Goal: Task Accomplishment & Management: Manage account settings

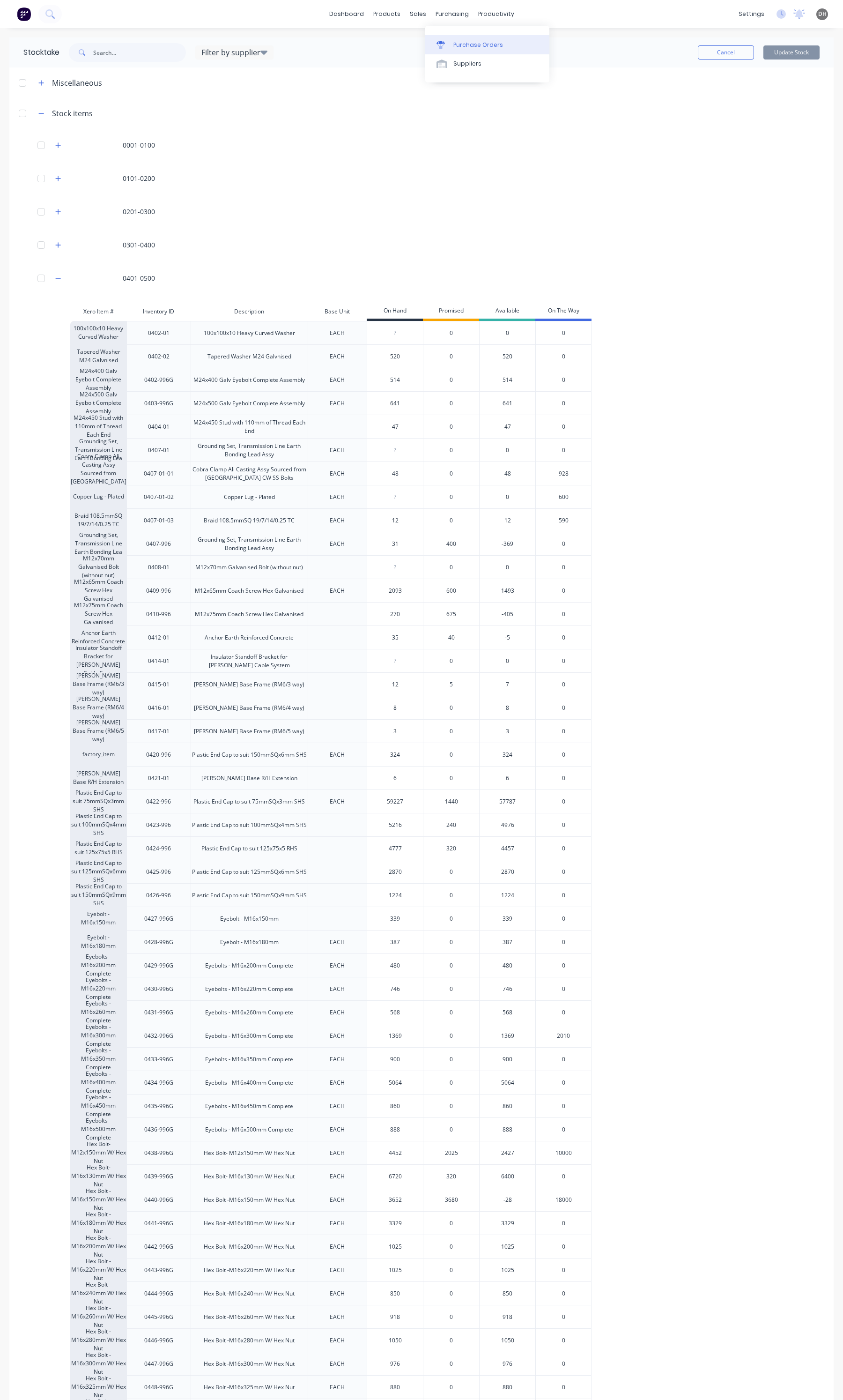
click at [474, 46] on div "Purchase Orders" at bounding box center [478, 45] width 49 height 9
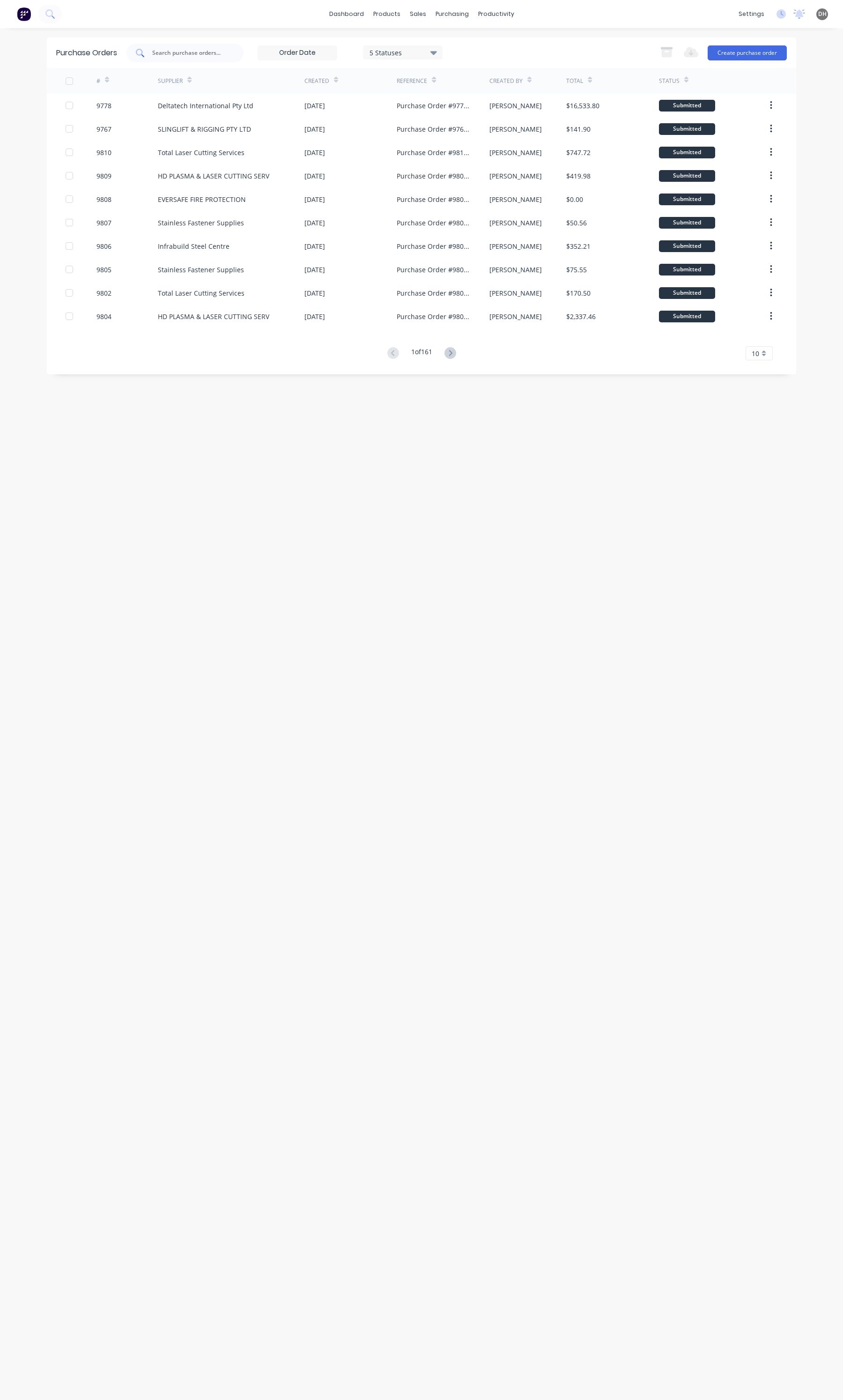
click at [202, 59] on div at bounding box center [185, 53] width 117 height 18
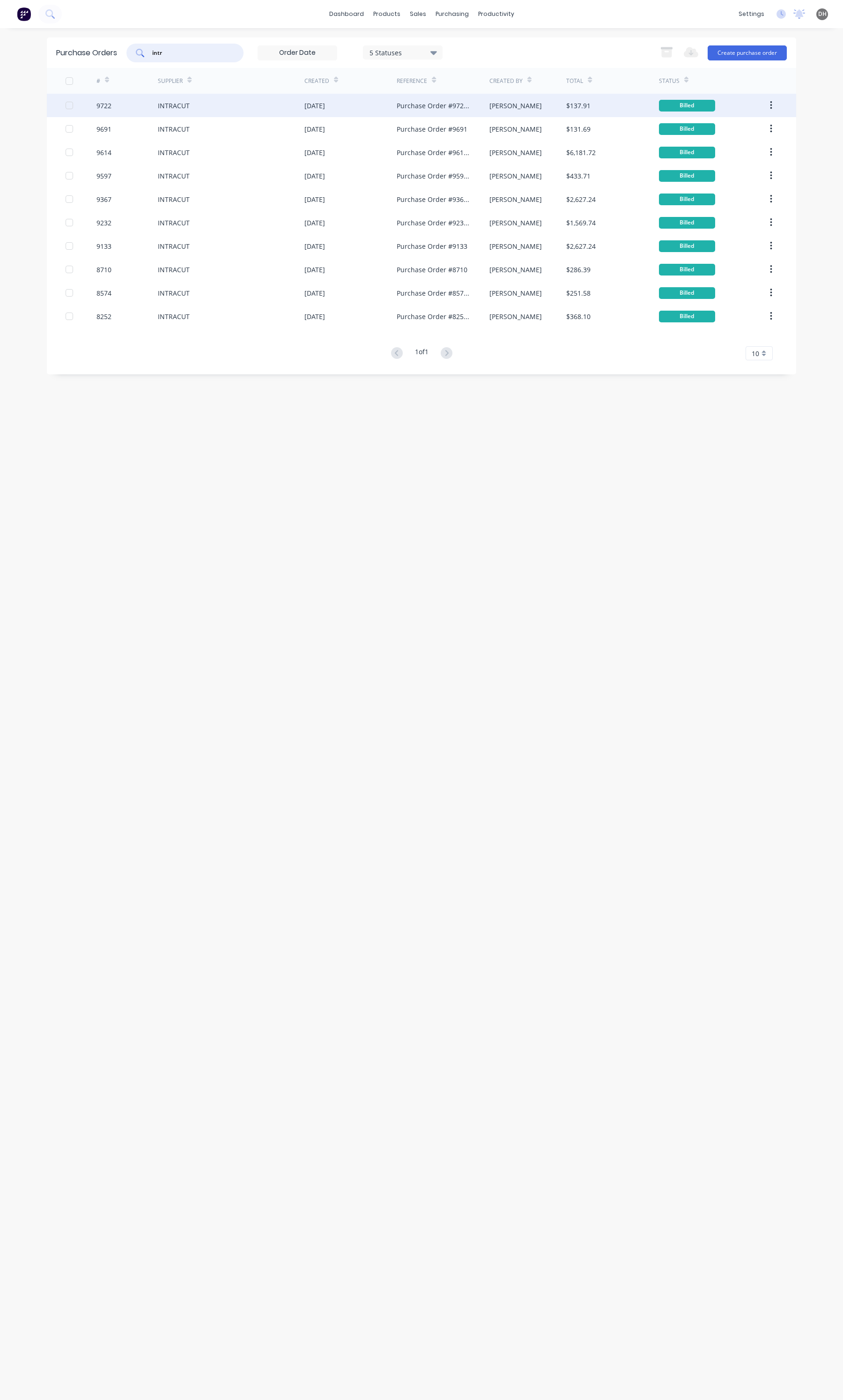
type input "intr"
click at [190, 102] on div "INTRACUT" at bounding box center [231, 105] width 147 height 23
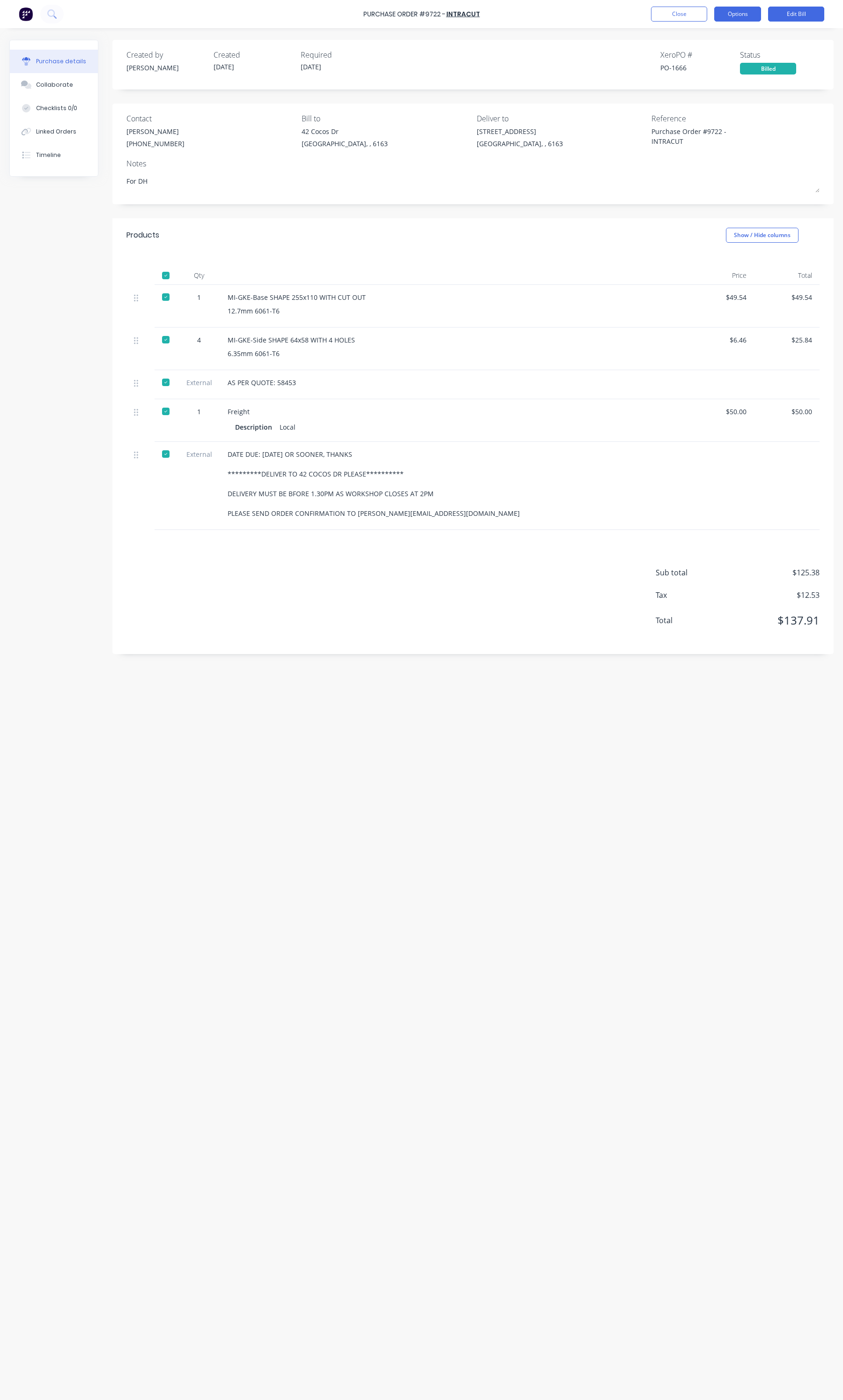
click at [726, 21] on button "Options" at bounding box center [738, 14] width 47 height 15
click at [708, 95] on div "Duplicate" at bounding box center [716, 99] width 72 height 14
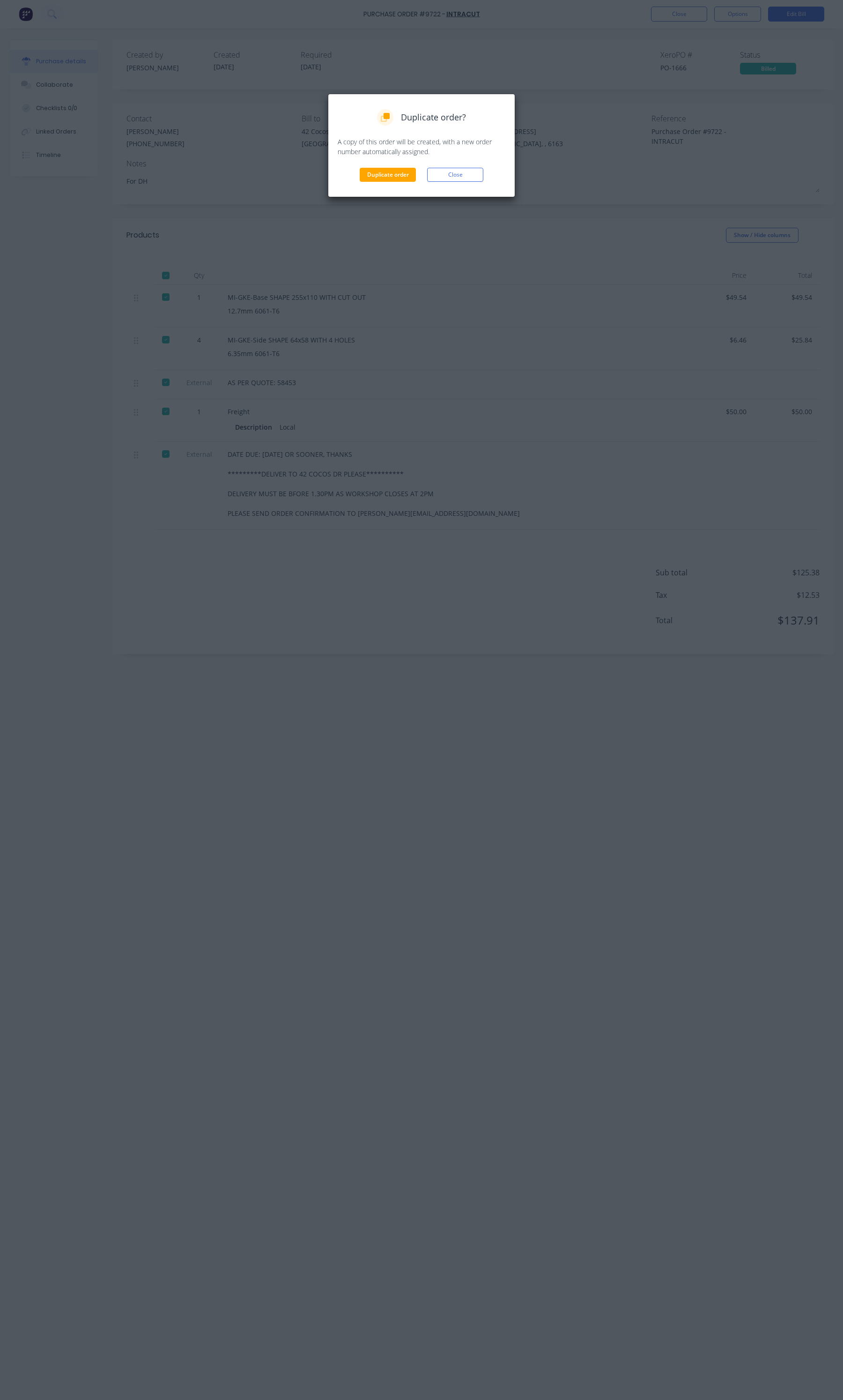
click at [387, 167] on div "Duplicate order? A copy of this order will be created, with a new order number …" at bounding box center [421, 146] width 168 height 73
click at [385, 172] on button "Duplicate order" at bounding box center [387, 175] width 56 height 14
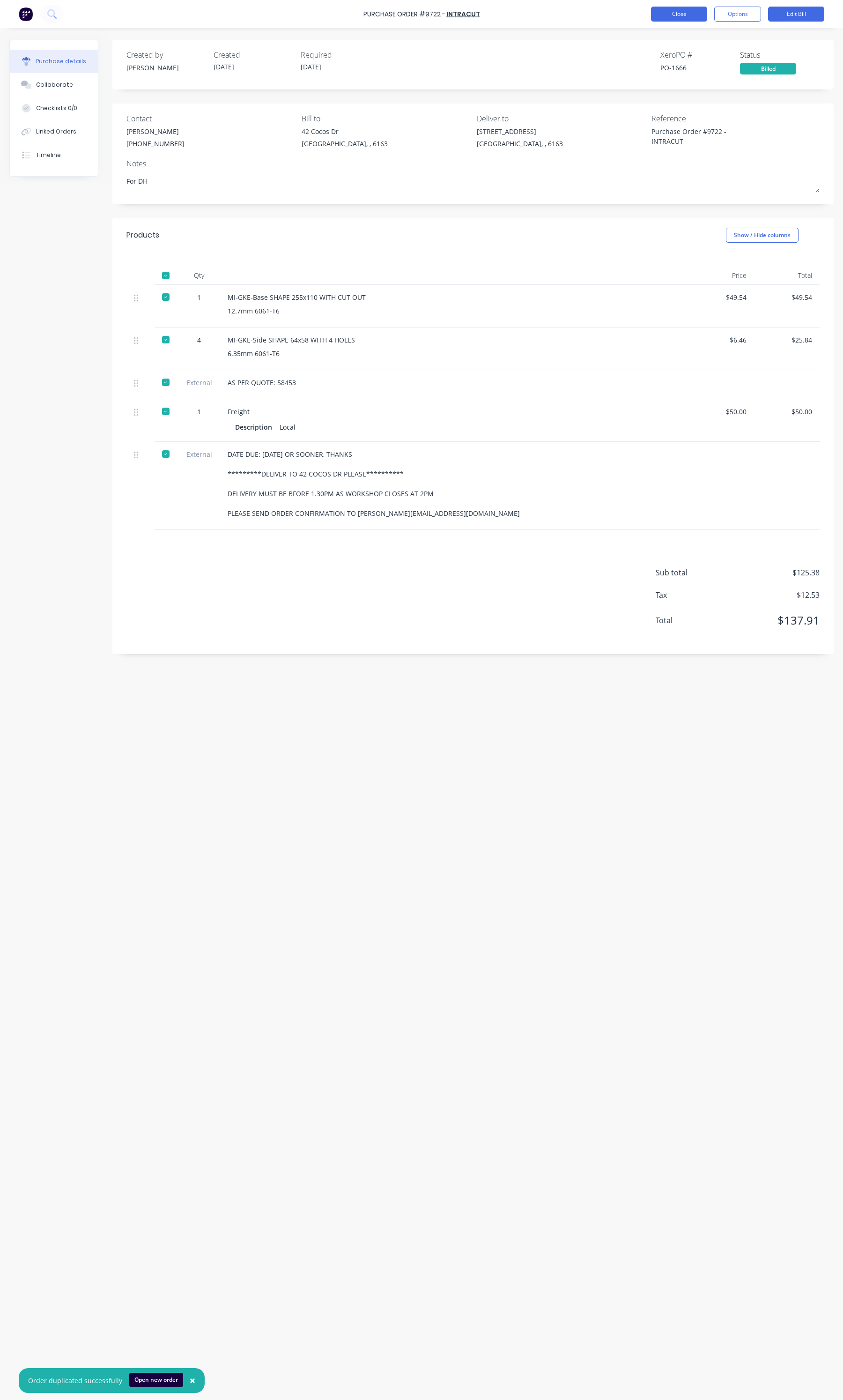
click at [691, 21] on button "Close" at bounding box center [678, 14] width 56 height 15
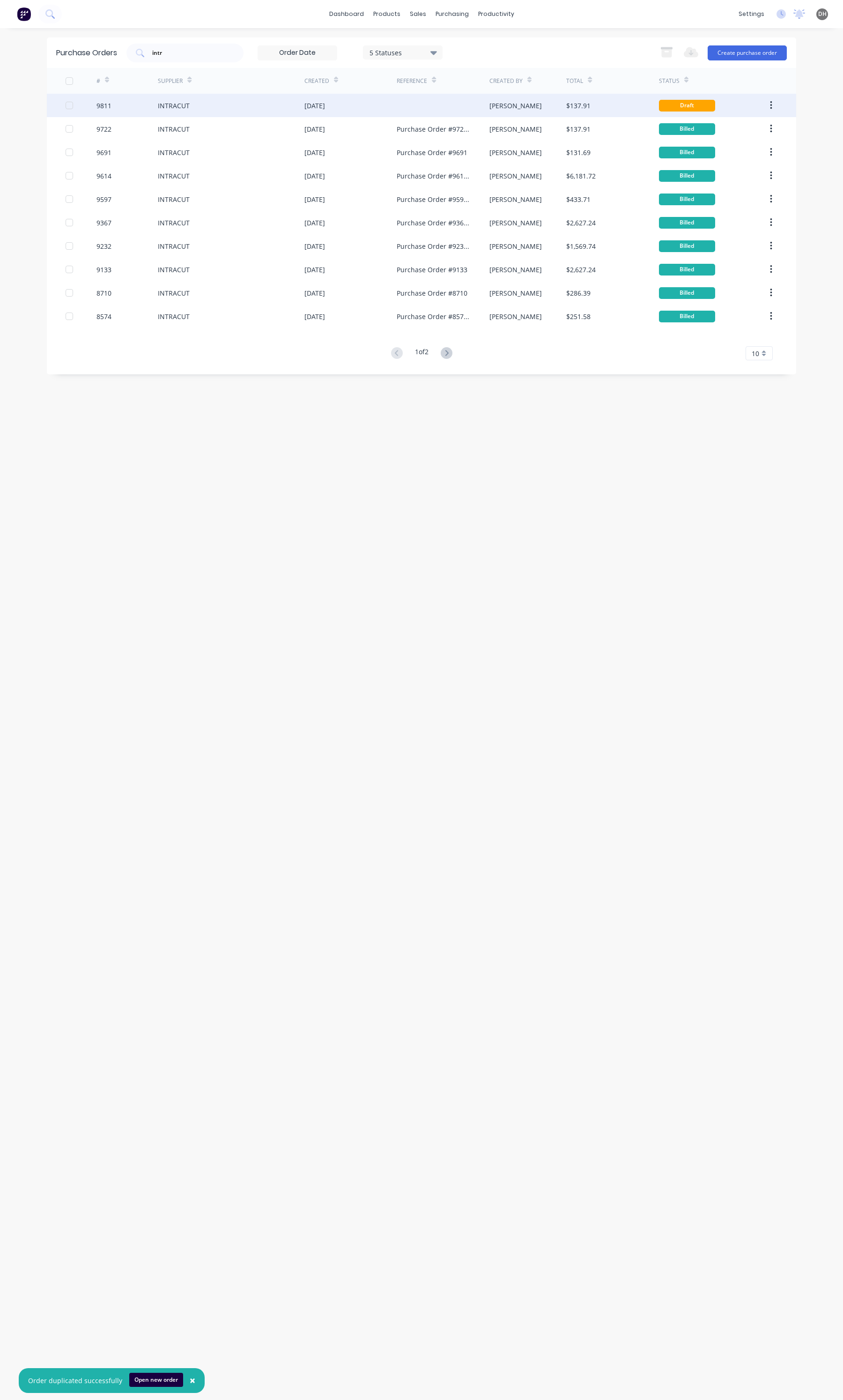
click at [183, 94] on div "INTRACUT" at bounding box center [231, 105] width 147 height 23
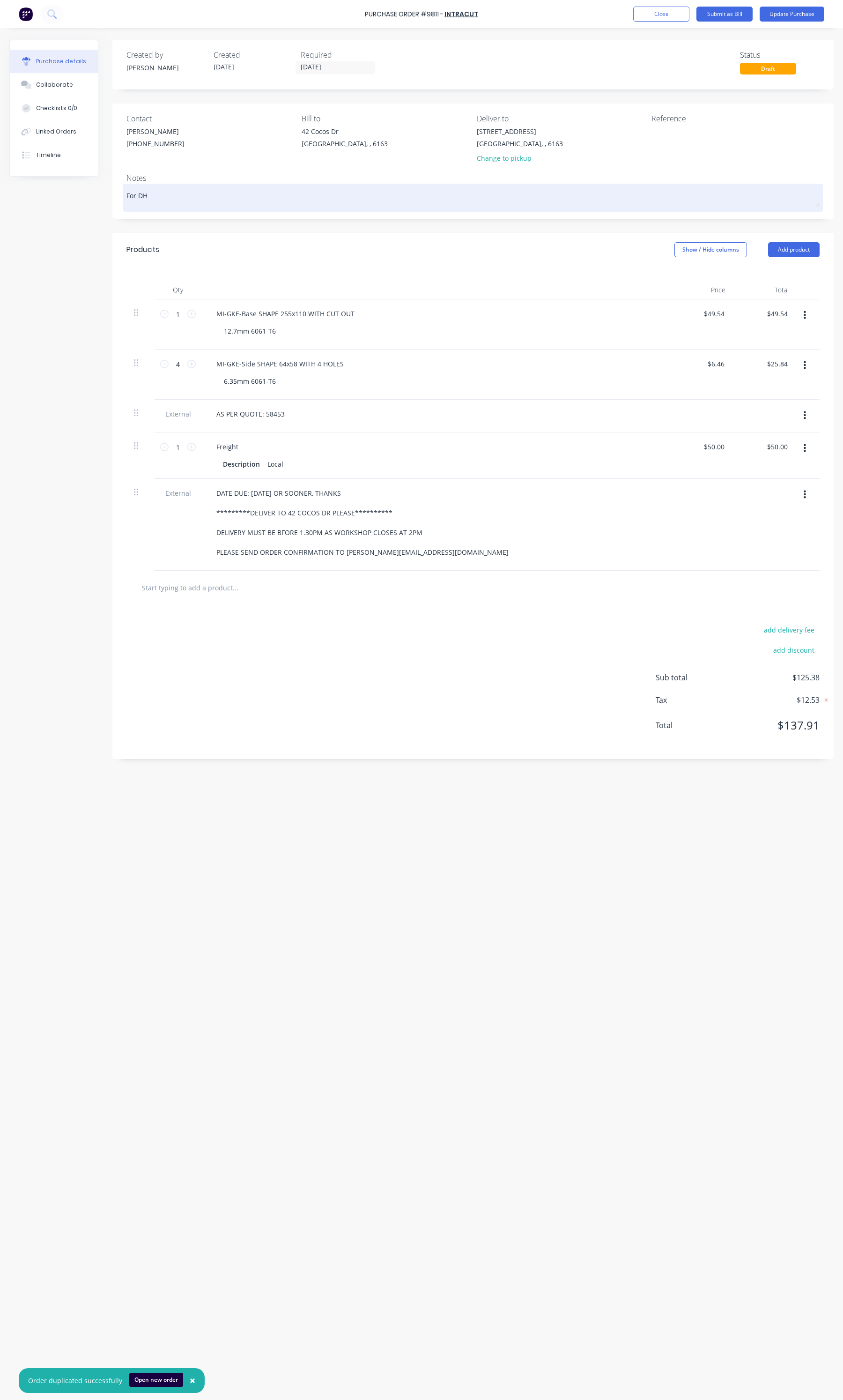
type textarea "x"
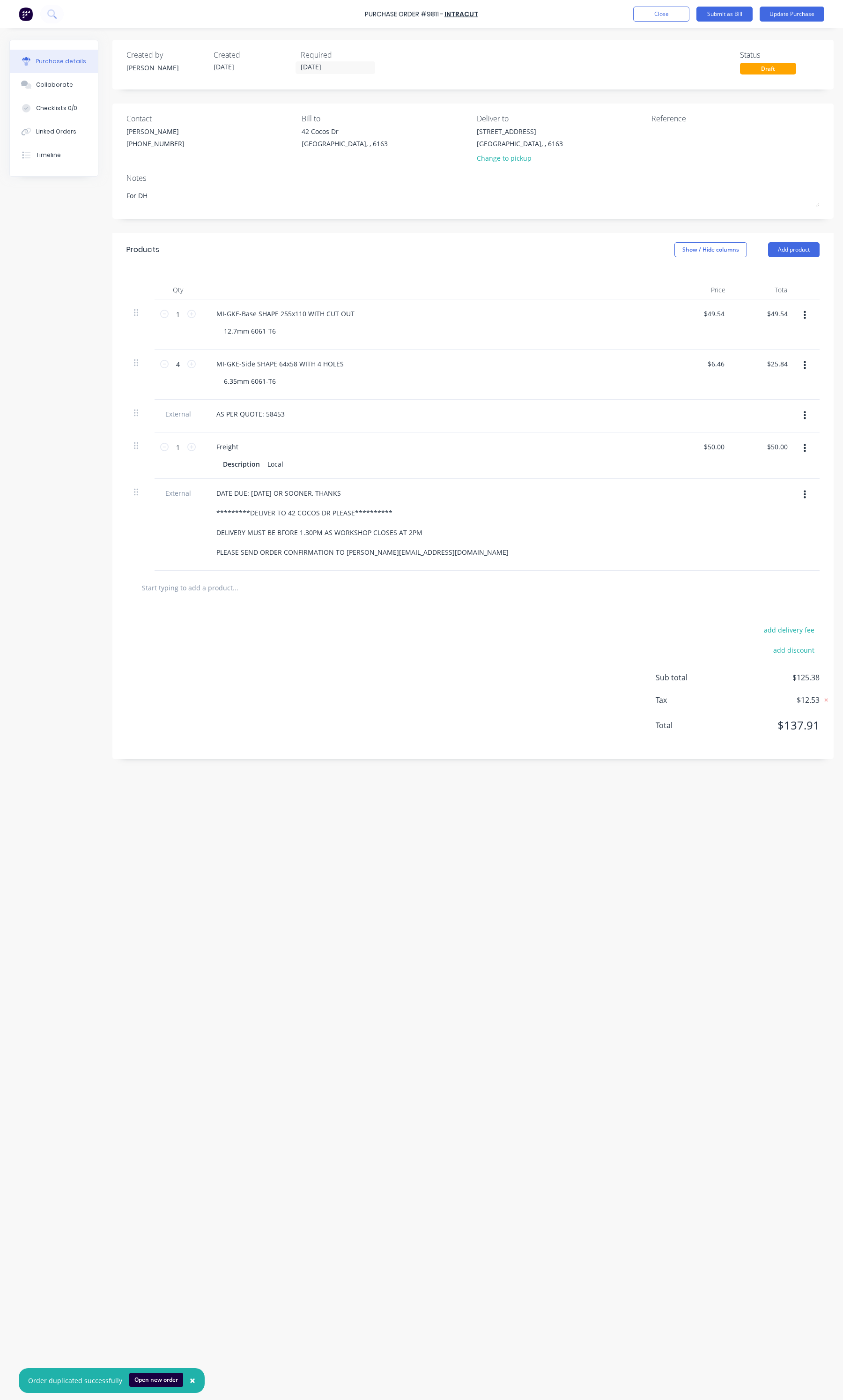
drag, startPoint x: 153, startPoint y: 195, endPoint x: 115, endPoint y: 195, distance: 38.0
click at [115, 195] on div "Contact [PERSON_NAME] [PHONE_NUMBER] Bill to [GEOGRAPHIC_DATA][PERSON_NAME] Del…" at bounding box center [473, 161] width 721 height 115
type textarea "x"
click at [286, 417] on div "AS PER QUOTE: 58453" at bounding box center [250, 414] width 83 height 14
drag, startPoint x: 134, startPoint y: 418, endPoint x: 123, endPoint y: 488, distance: 70.9
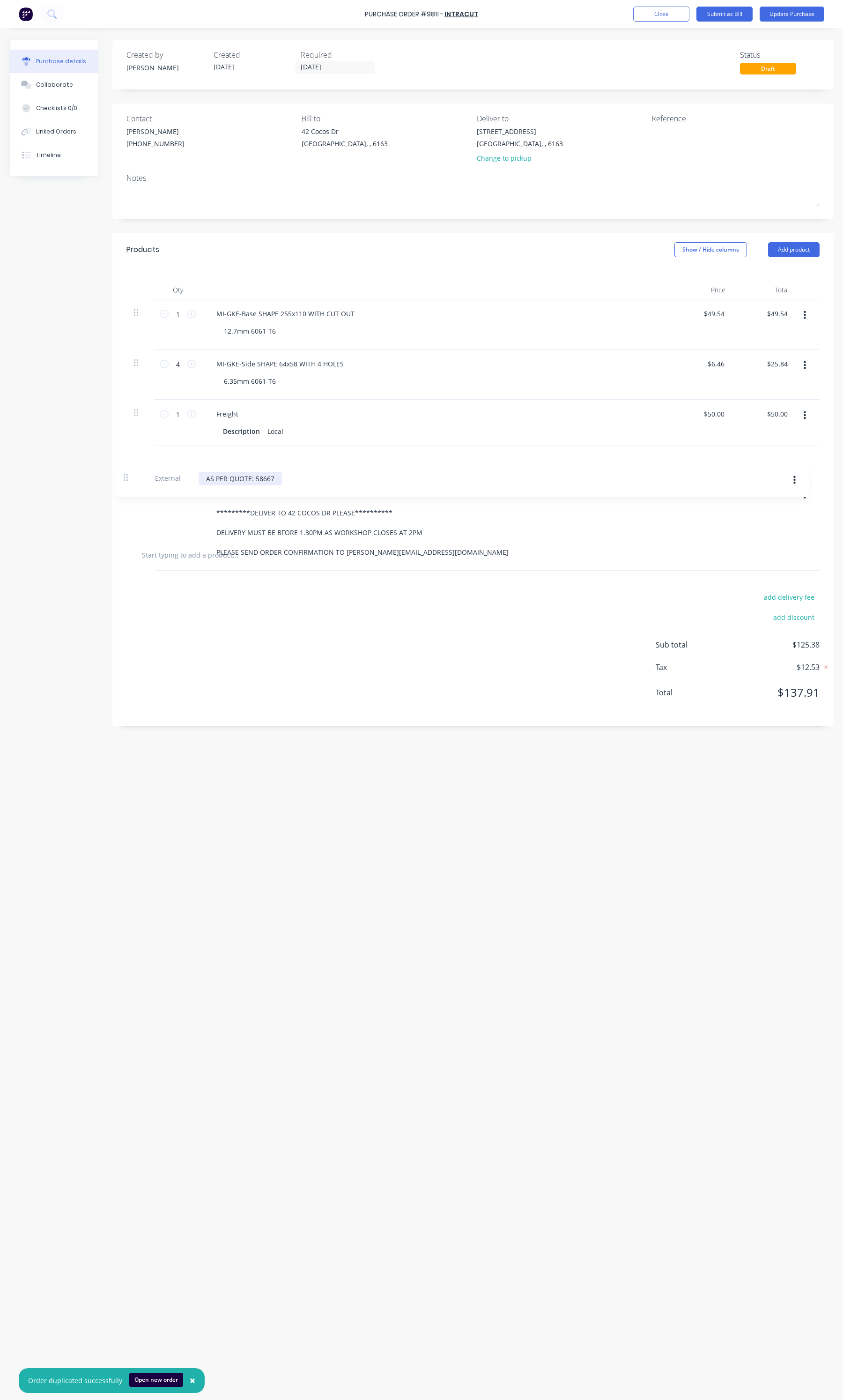
click at [123, 488] on div "**********" at bounding box center [473, 402] width 721 height 271
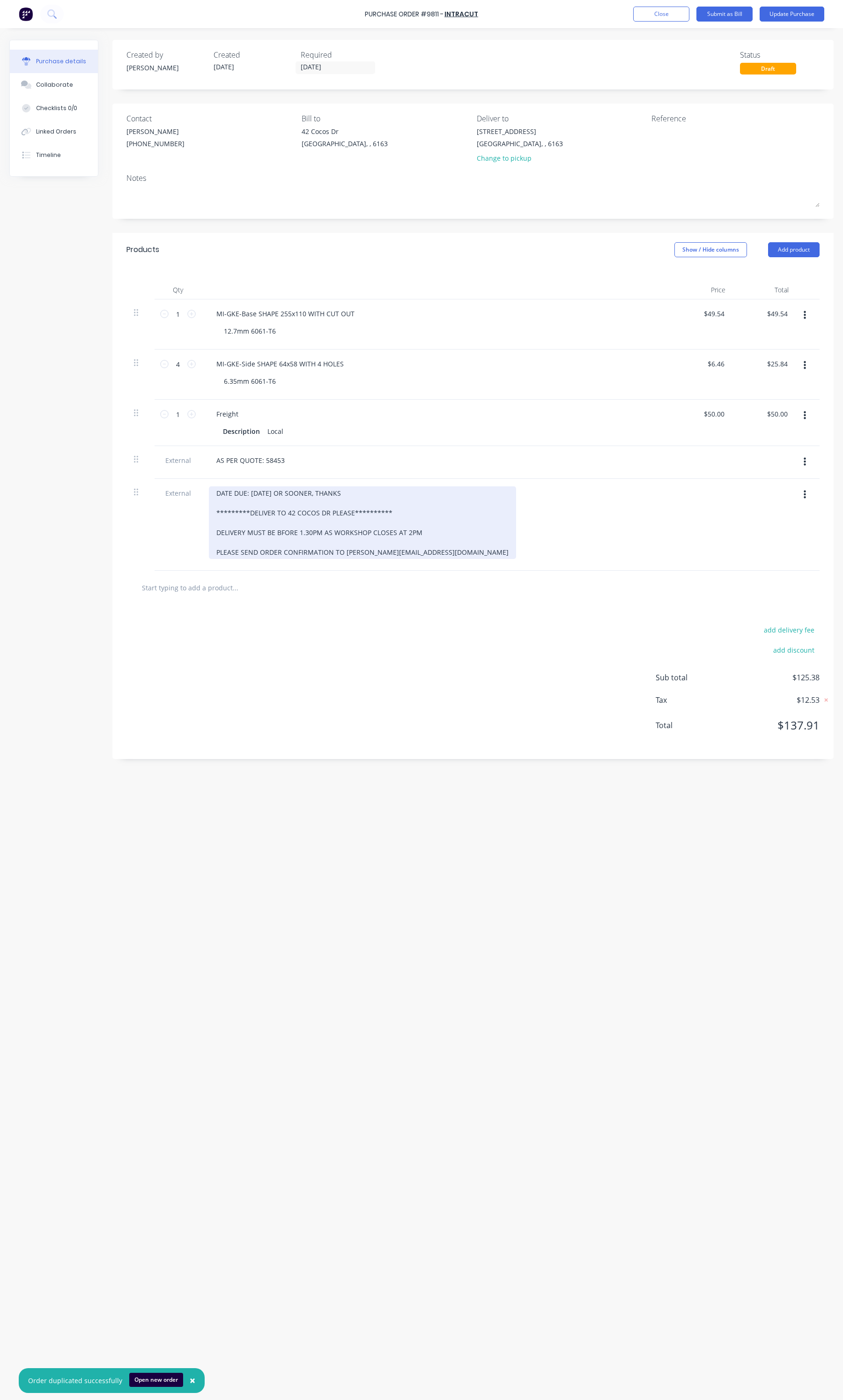
click at [256, 496] on div "**********" at bounding box center [363, 523] width 307 height 73
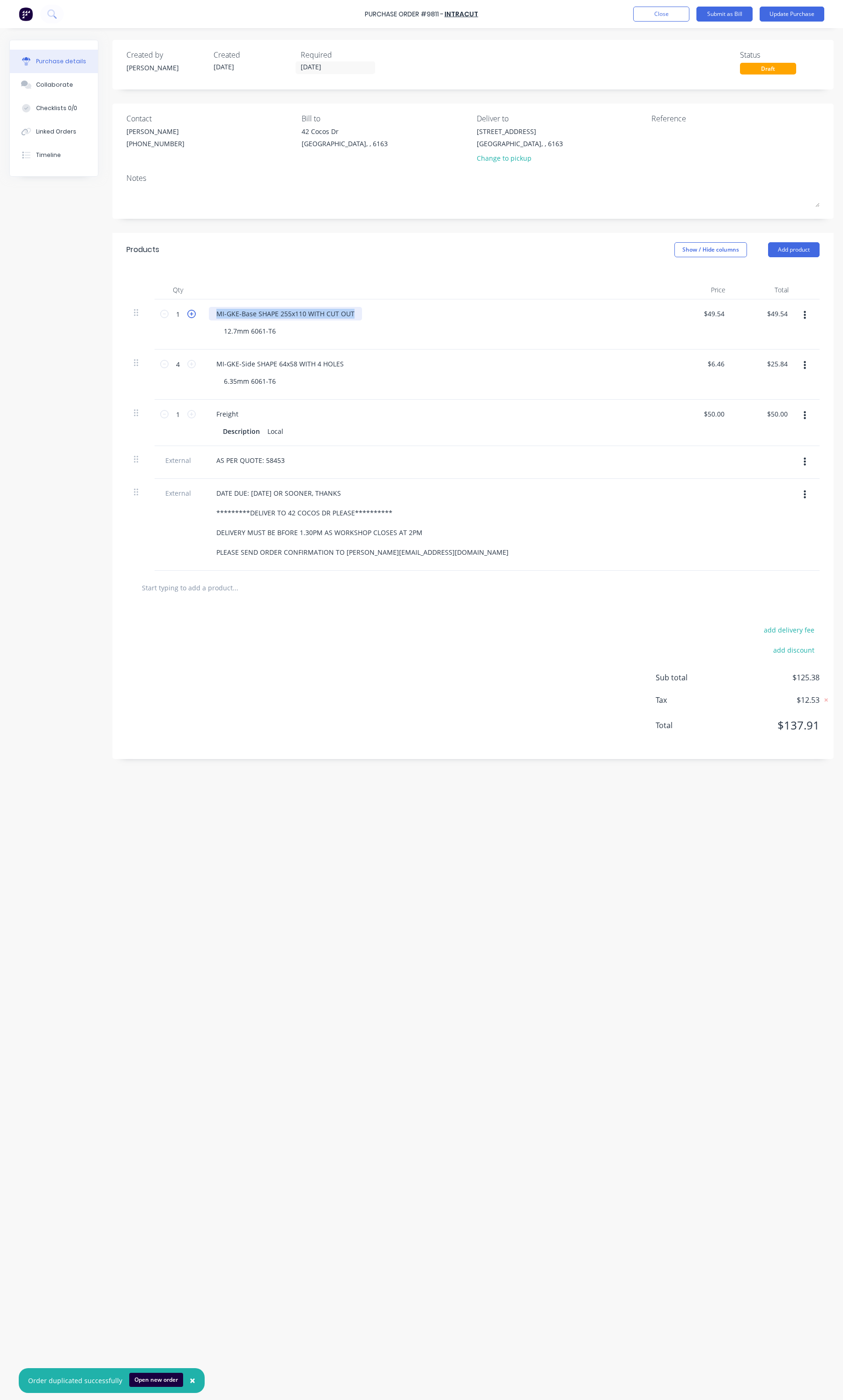
drag, startPoint x: 355, startPoint y: 314, endPoint x: 196, endPoint y: 315, distance: 159.0
click at [196, 315] on div "1 1 MI-GKE-Base SHAPE 255x110 WITH CUT OUT 12.7mm 6061-T6 $49.54 $49.54 $49.54 …" at bounding box center [473, 324] width 693 height 50
paste div
click at [247, 317] on div "JVL-ST-01" at bounding box center [231, 314] width 43 height 14
click at [280, 343] on div "12.7mm 6061-T6" at bounding box center [439, 341] width 446 height 14
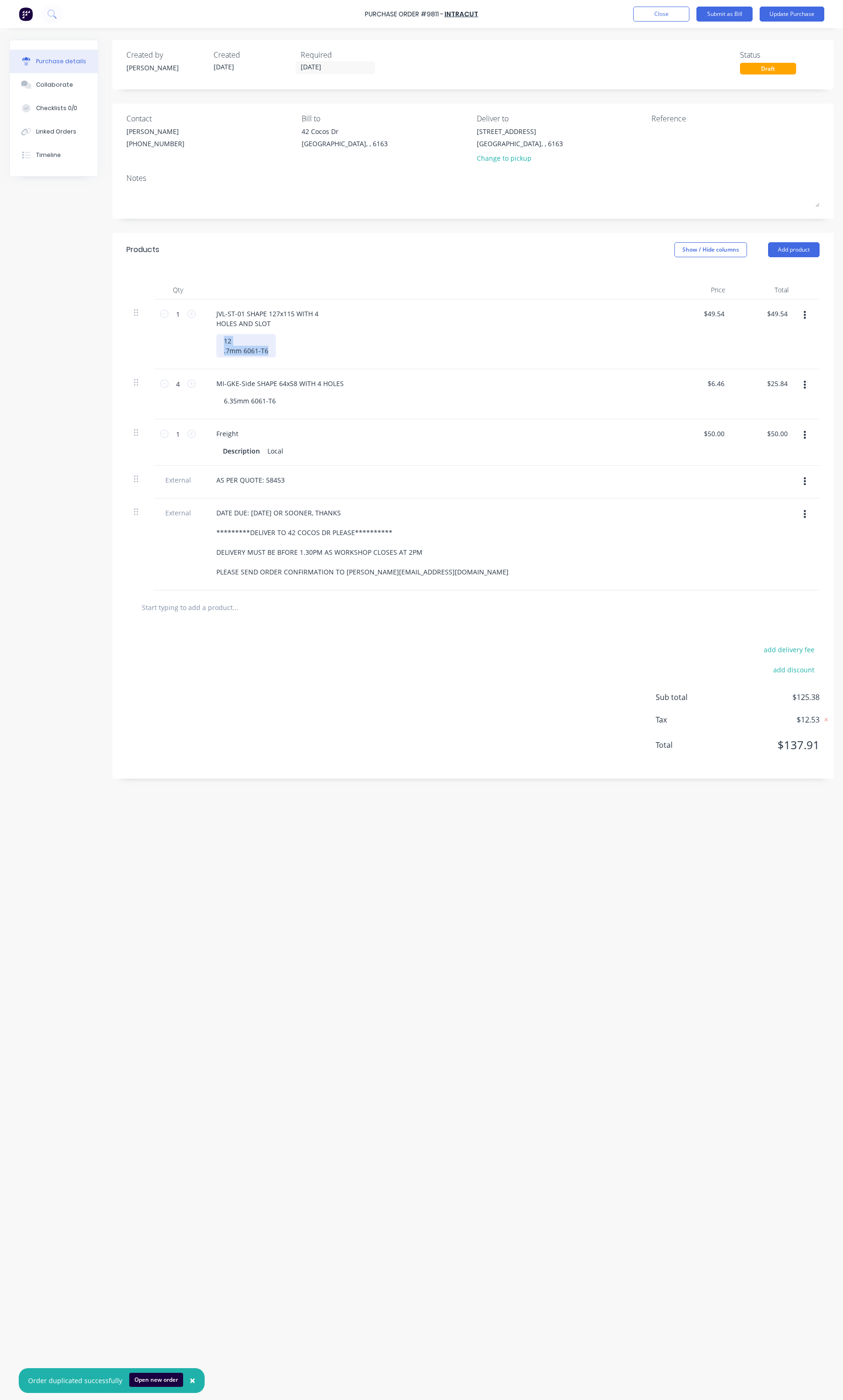
drag, startPoint x: 266, startPoint y: 347, endPoint x: 216, endPoint y: 336, distance: 51.2
click at [216, 336] on div "12 .7mm 6061-T6" at bounding box center [439, 346] width 446 height 23
click at [268, 368] on div "MI-GKE-Side SHAPE 64x58 WITH 4 HOLES" at bounding box center [280, 373] width 142 height 14
drag, startPoint x: 347, startPoint y: 374, endPoint x: 211, endPoint y: 369, distance: 136.1
click at [211, 369] on div "MI-GKE-Side SHAPE 64x58 WITH 4 HOLES" at bounding box center [280, 373] width 142 height 14
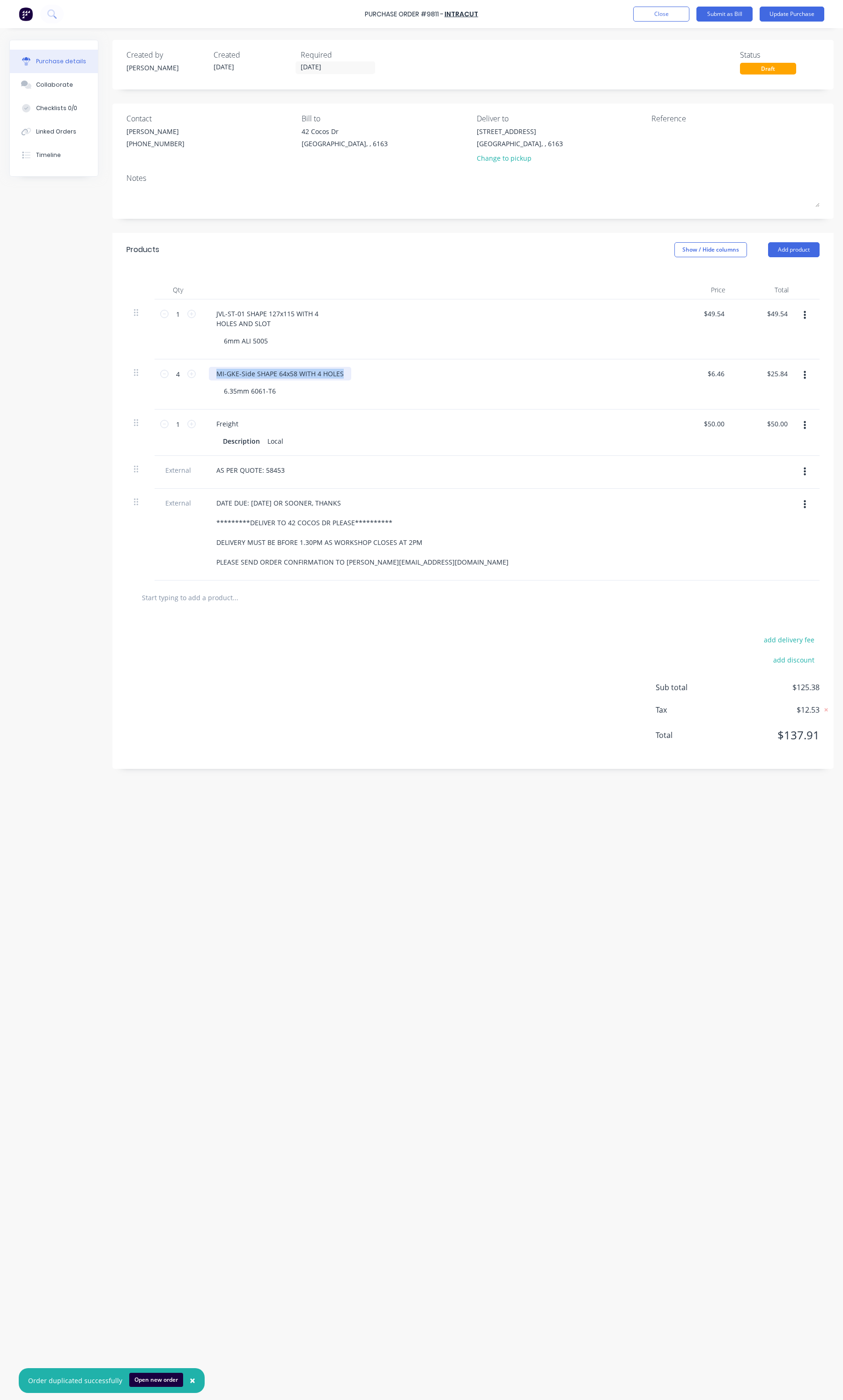
paste div
click at [806, 315] on button "button" at bounding box center [804, 315] width 22 height 17
click at [779, 360] on button "Duplicate" at bounding box center [776, 359] width 80 height 18
type input "1"
type input "$49.54"
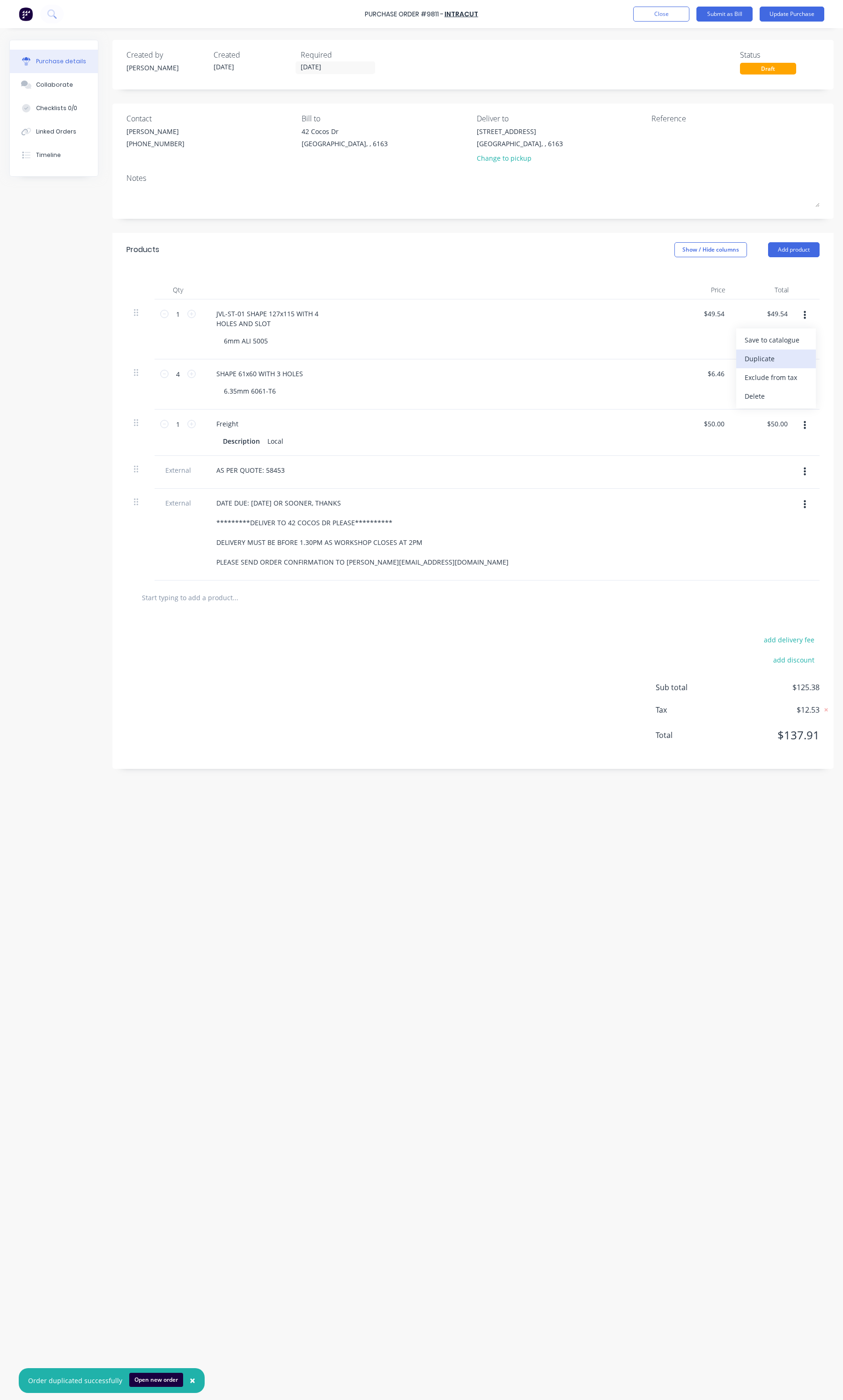
type input "$49.54"
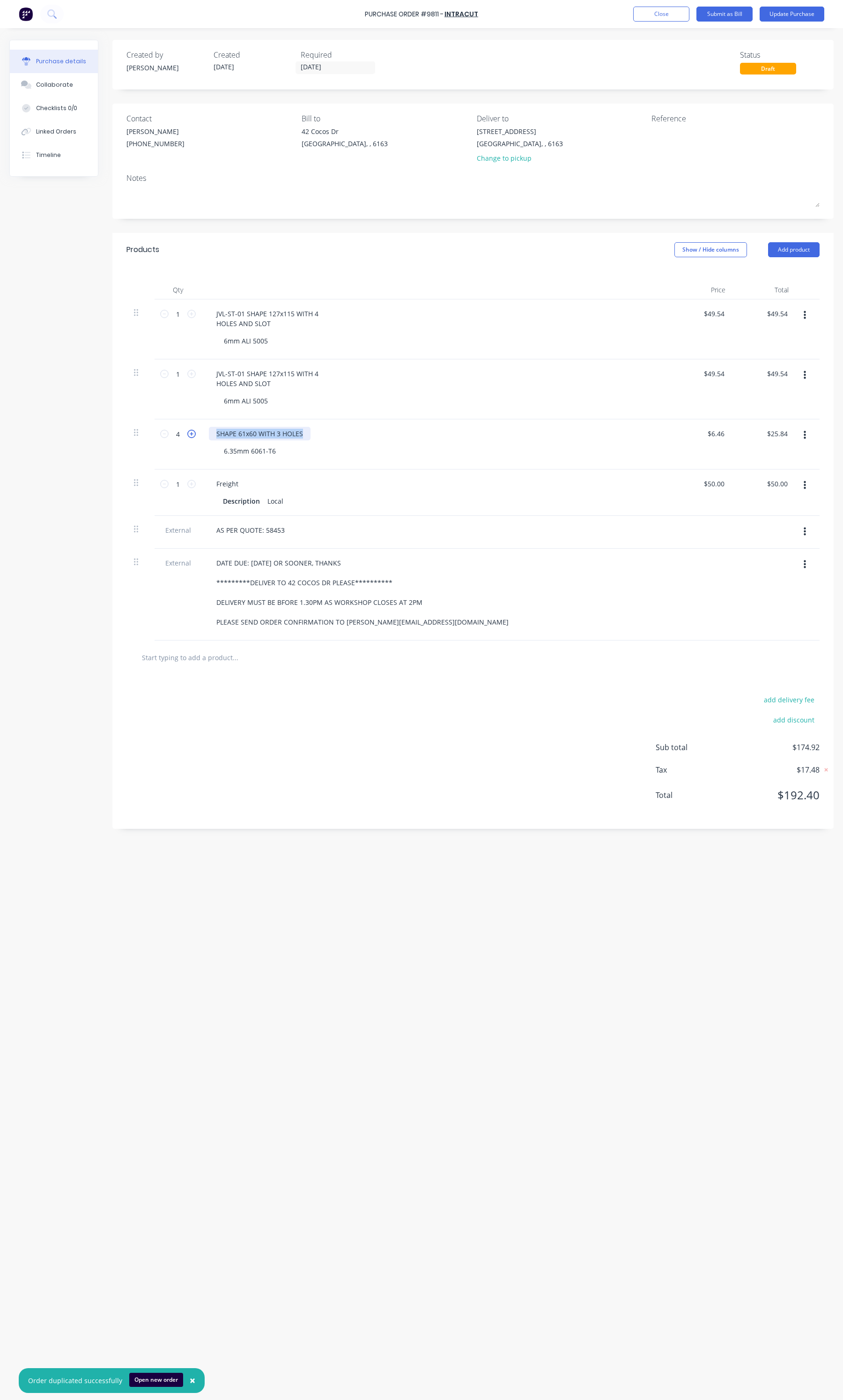
drag, startPoint x: 307, startPoint y: 432, endPoint x: 196, endPoint y: 433, distance: 111.0
click at [196, 433] on div "4 4 SHAPE 61x60 WITH 3 HOLES 6.35mm 6061-T6 $6.46 $6.46 $25.84 $25.84" at bounding box center [473, 445] width 693 height 50
drag, startPoint x: 291, startPoint y: 379, endPoint x: 281, endPoint y: 382, distance: 10.4
click at [232, 372] on div "JVL-ST-01 SHAPE 127x115 WITH 4 HOLES AND SLOT" at bounding box center [268, 378] width 117 height 23
drag, startPoint x: 281, startPoint y: 382, endPoint x: 246, endPoint y: 373, distance: 36.1
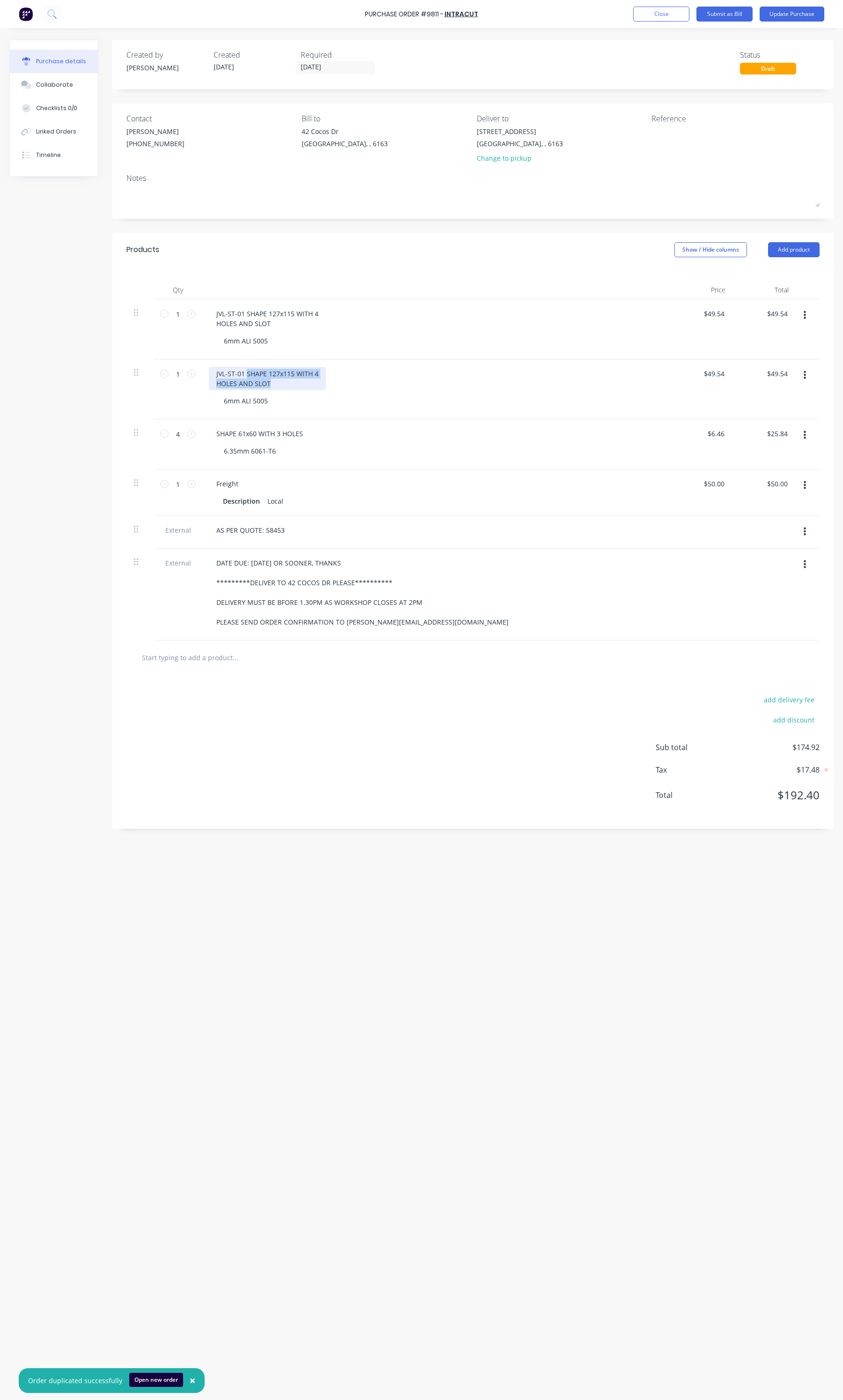
click at [246, 373] on div "JVL-ST-01 SHAPE 127x115 WITH 4 HOLES AND SLOT" at bounding box center [268, 378] width 117 height 23
click at [240, 374] on div "JVL-ST-01 SHAPE 280x203 WITH 9 HOLES AND CUT OUTS" at bounding box center [268, 378] width 117 height 23
drag, startPoint x: 137, startPoint y: 373, endPoint x: 141, endPoint y: 432, distance: 59.1
click at [141, 432] on div "**********" at bounding box center [473, 440] width 693 height 281
type input "4"
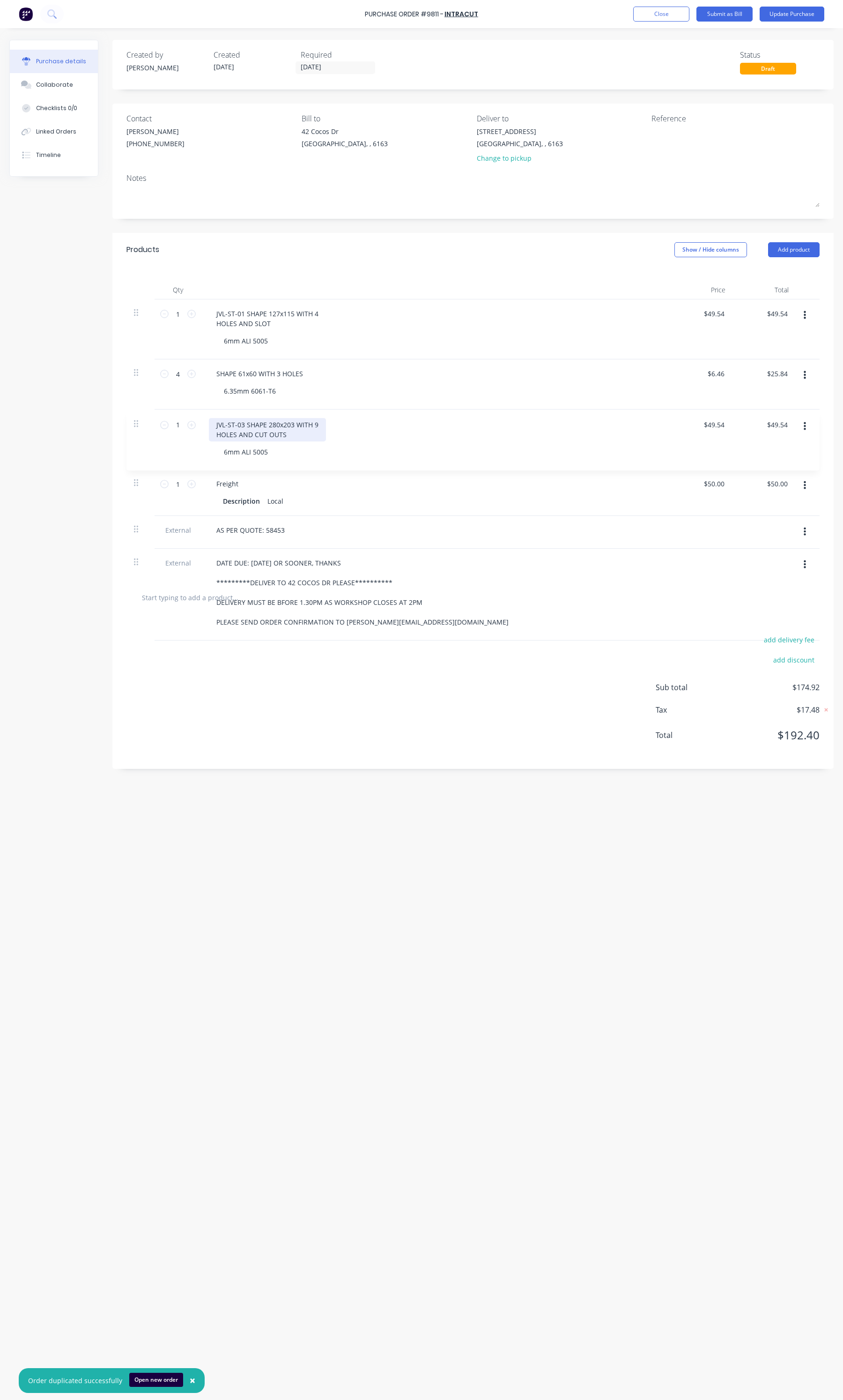
type input "$6.46"
type input "$25.84"
type input "1"
type input "$49.54"
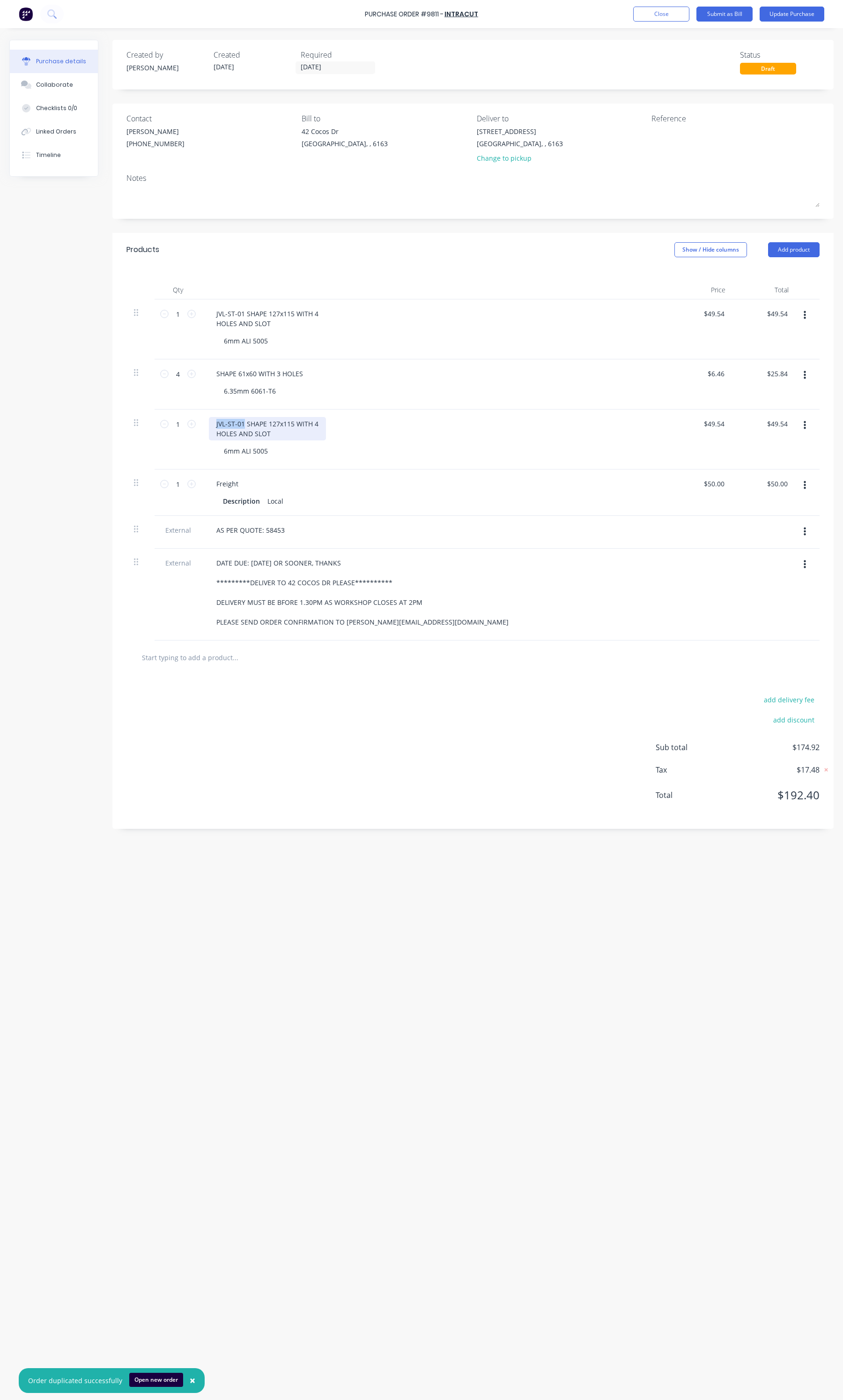
drag, startPoint x: 242, startPoint y: 423, endPoint x: 210, endPoint y: 420, distance: 32.1
click at [210, 420] on div "JVL-ST-01 SHAPE 127x115 WITH 4 HOLES AND SLOT" at bounding box center [268, 428] width 117 height 23
drag, startPoint x: 279, startPoint y: 434, endPoint x: 246, endPoint y: 420, distance: 35.8
click at [246, 420] on div "JVL-ST-01 SHAPE 127x115 WITH 4 HOLES AND SLOT" at bounding box center [268, 428] width 117 height 23
paste div
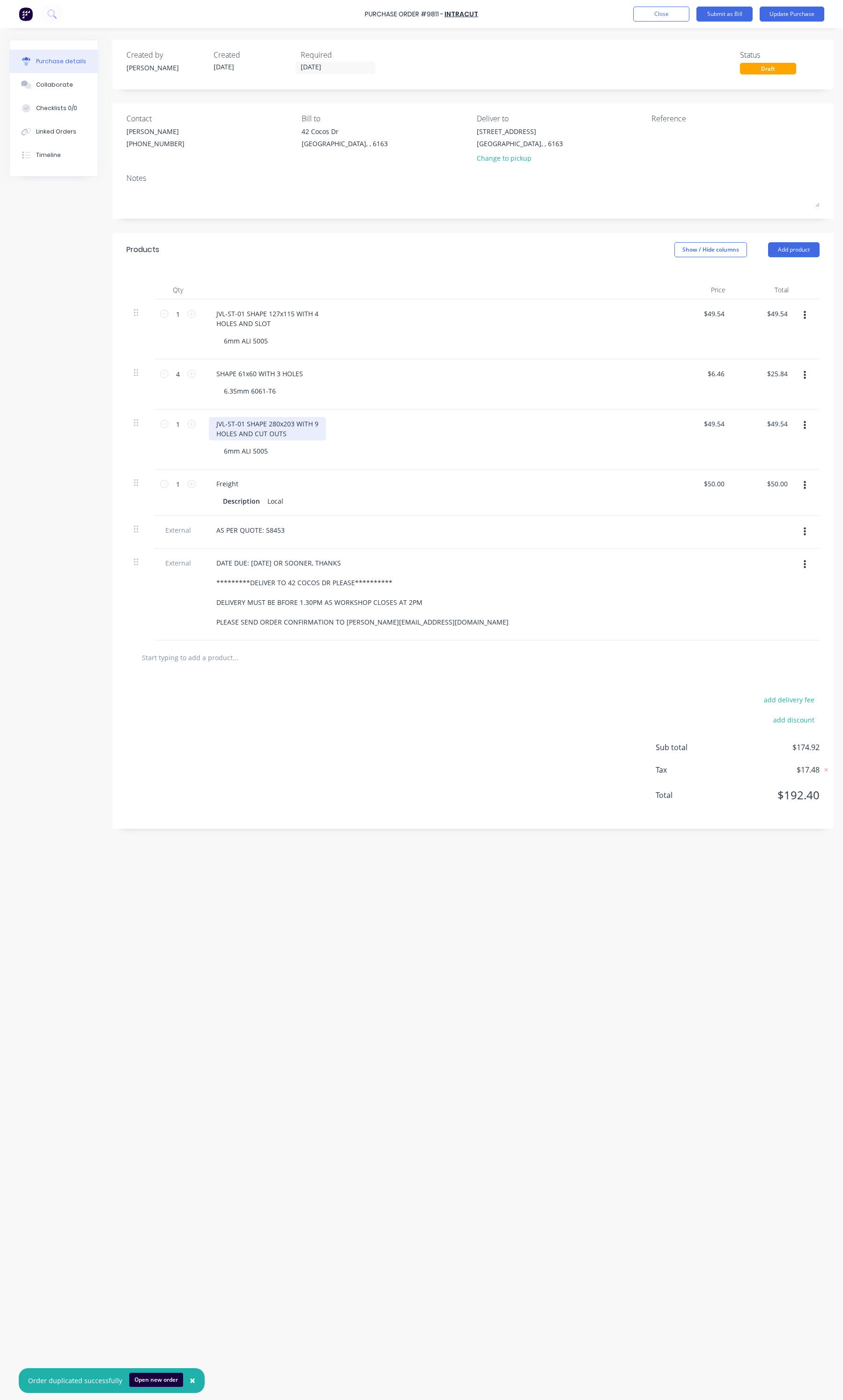
click at [244, 425] on div "JVL-ST-01 SHAPE 280x203 WITH 9 HOLES AND CUT OUTS" at bounding box center [268, 428] width 117 height 23
click at [245, 427] on div "JVL-ST-03 SHAPE 280x203 WITH 9 HOLES AND CUT OUTS" at bounding box center [268, 428] width 117 height 23
drag, startPoint x: 244, startPoint y: 426, endPoint x: 209, endPoint y: 425, distance: 35.0
click at [209, 425] on div "JVL-ST-03 SHAPE 280x203 WITH 9 HOLES AND CUT OUTS" at bounding box center [268, 428] width 117 height 23
copy div "JVL-ST-03"
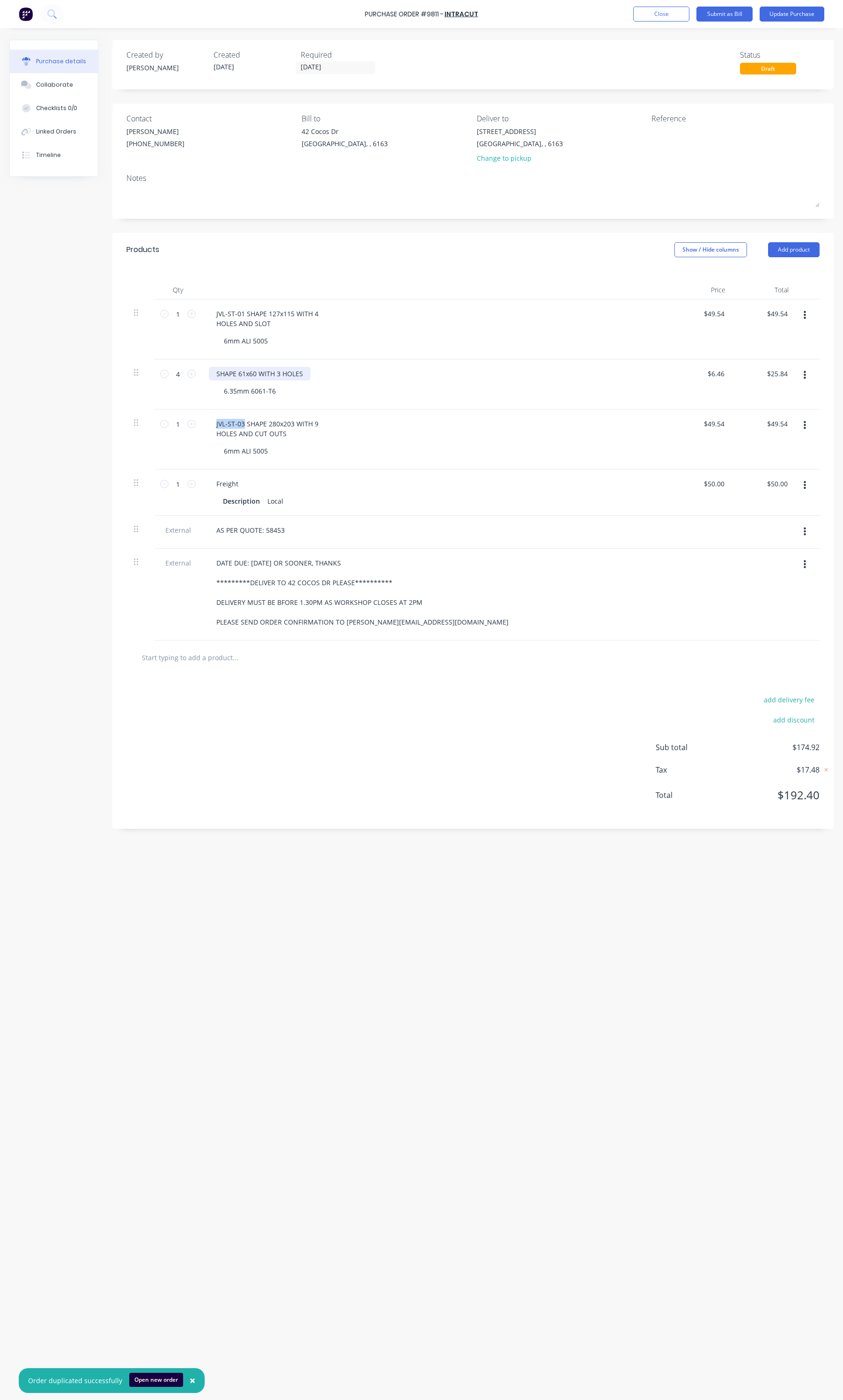
click at [219, 373] on div "SHAPE 61x60 WITH 3 HOLES" at bounding box center [260, 373] width 102 height 14
drag, startPoint x: 268, startPoint y: 340, endPoint x: 217, endPoint y: 338, distance: 51.0
click at [217, 338] on div "6mm ALI 5005" at bounding box center [246, 341] width 59 height 14
copy div "6mm ALI 5005"
drag, startPoint x: 279, startPoint y: 391, endPoint x: 223, endPoint y: 402, distance: 57.1
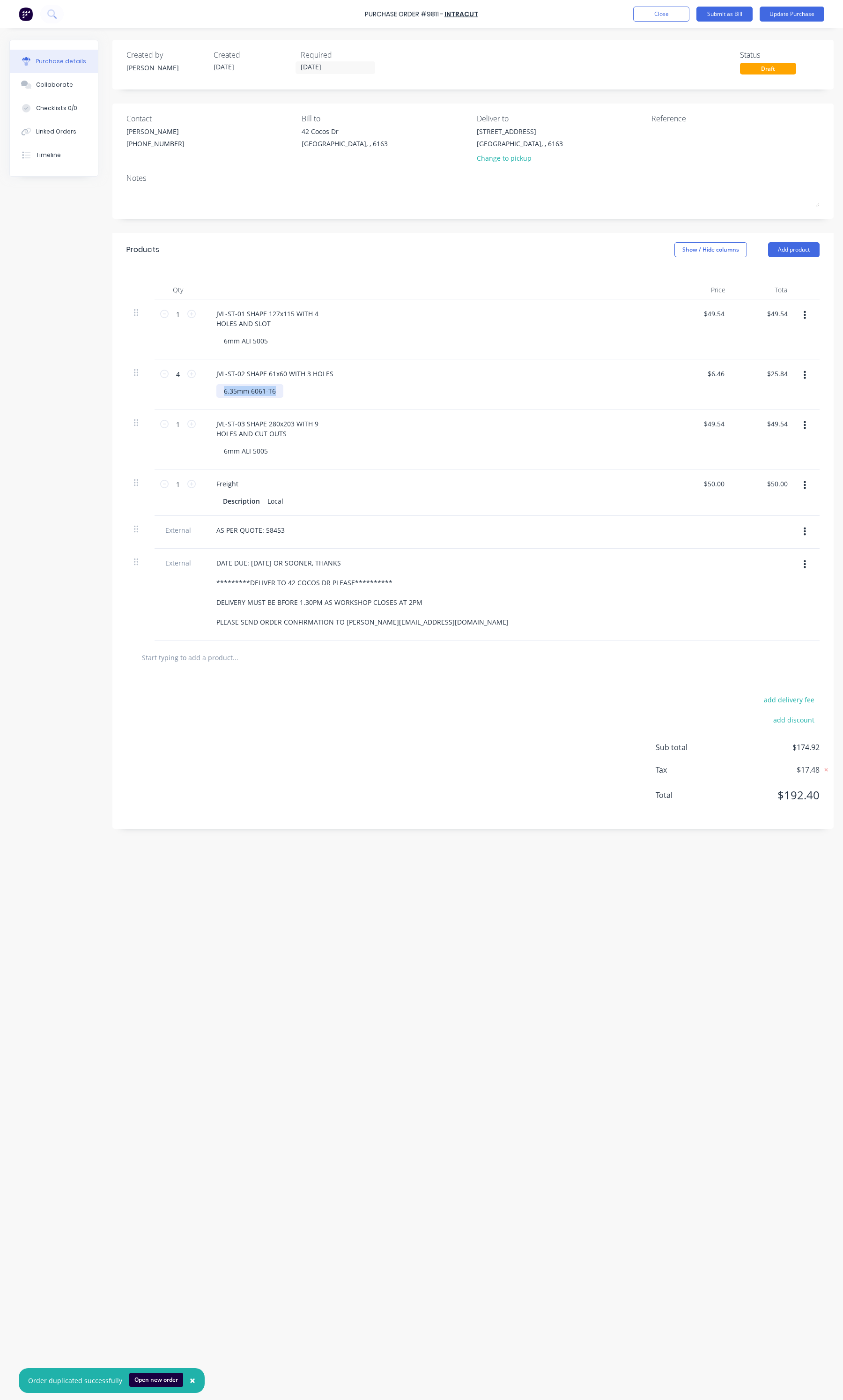
click at [212, 383] on div "JVL-ST-02 SHAPE 61x60 WITH 3 HOLES 6.35mm 6061-T6" at bounding box center [436, 384] width 468 height 50
paste div
drag, startPoint x: 270, startPoint y: 454, endPoint x: 213, endPoint y: 443, distance: 58.1
click at [213, 443] on div "JVL-ST-03 SHAPE 280x203 WITH 9 HOLES AND CUT OUTS 6mm ALI 5005" at bounding box center [436, 439] width 468 height 60
click at [228, 392] on div "6mm ALI 5005" at bounding box center [246, 391] width 59 height 14
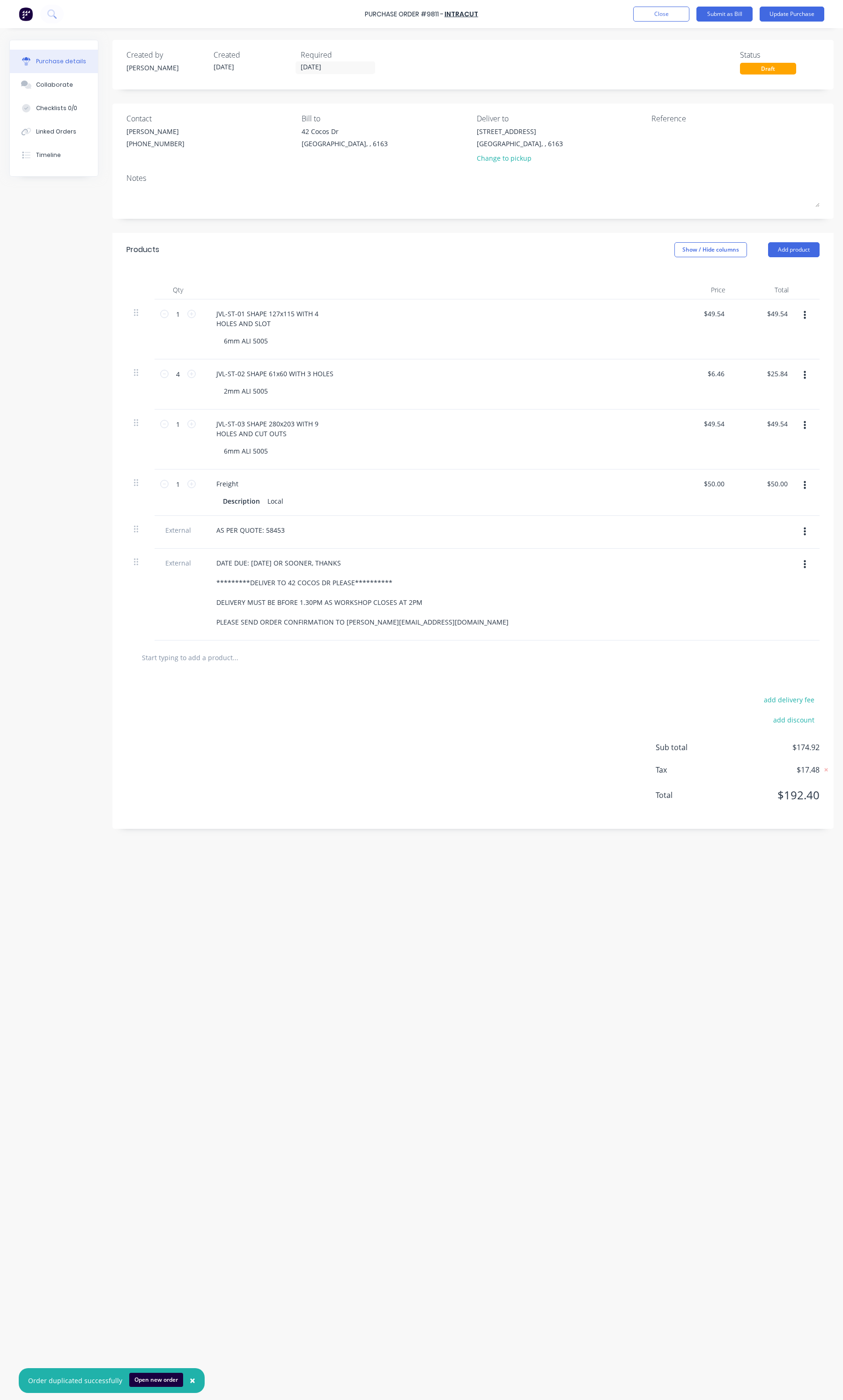
click at [191, 319] on div "1 1" at bounding box center [178, 314] width 32 height 14
click at [191, 318] on icon at bounding box center [192, 314] width 9 height 9
type input "2"
type input "$99.08"
click at [191, 318] on icon at bounding box center [192, 314] width 9 height 9
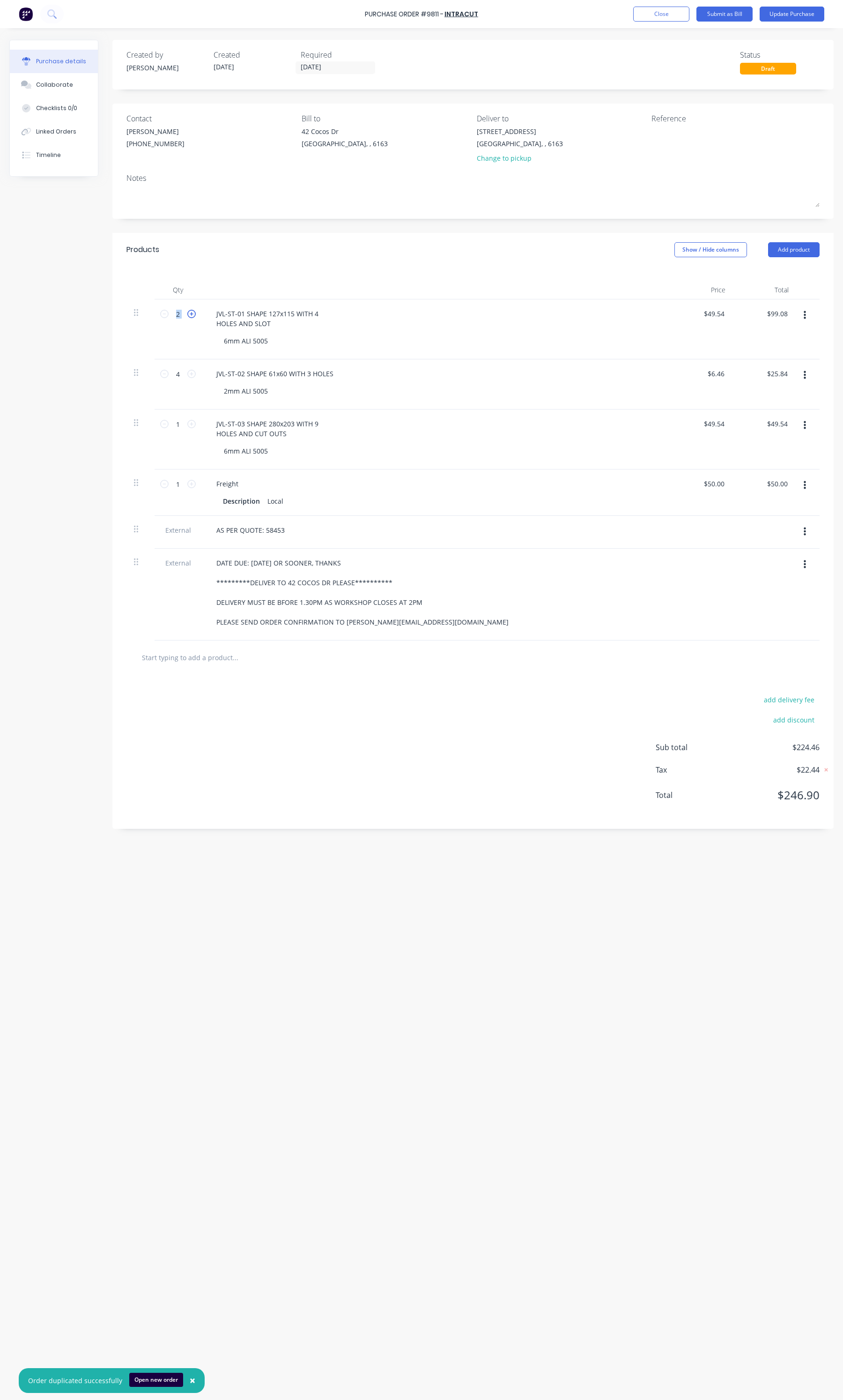
type input "3"
type input "$148.62"
click at [191, 318] on icon at bounding box center [192, 314] width 9 height 9
type input "4"
type input "$198.16"
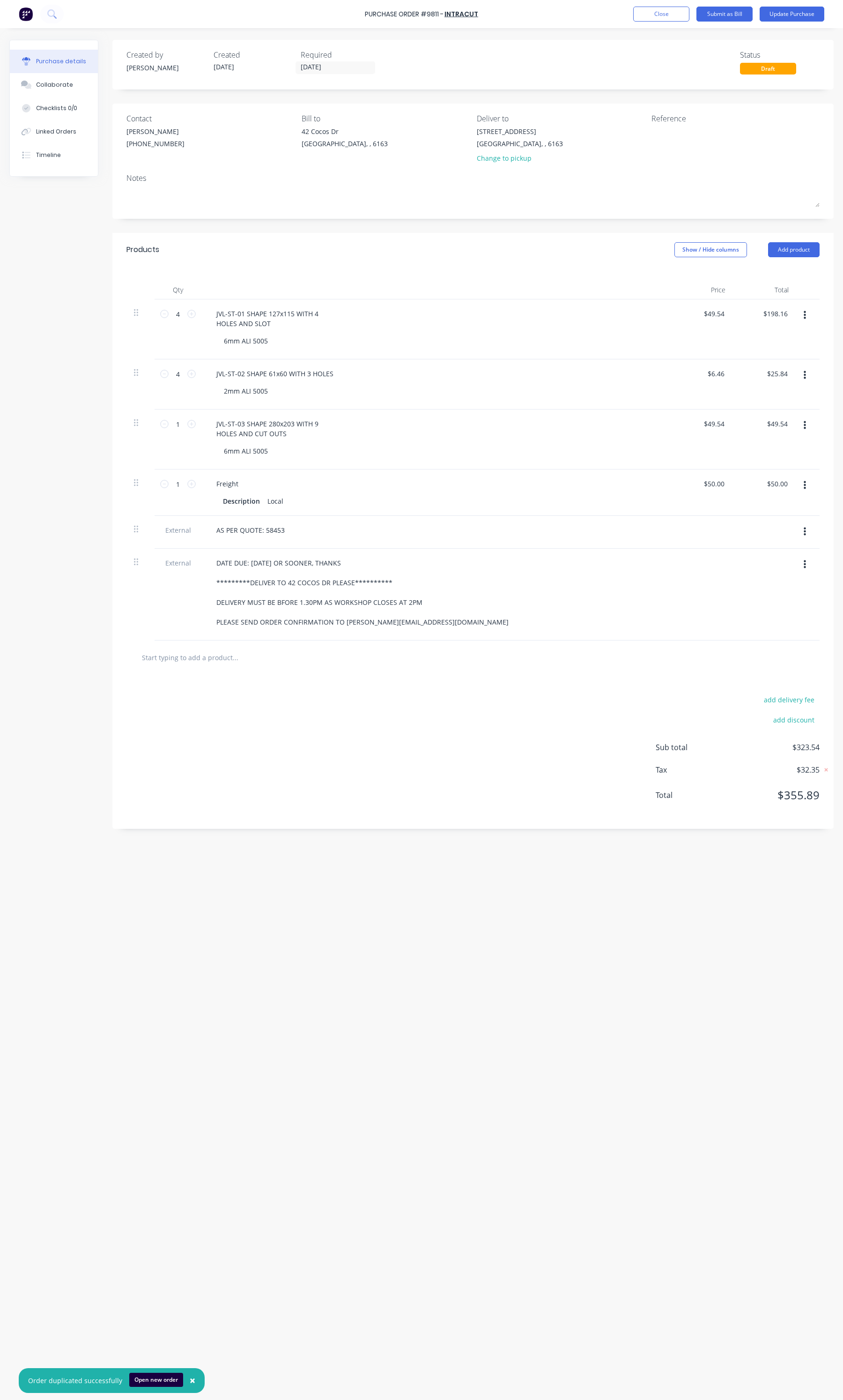
click at [193, 429] on div "1 1" at bounding box center [178, 424] width 32 height 14
click at [191, 428] on icon at bounding box center [192, 424] width 9 height 9
type input "2"
type input "$99.08"
click at [191, 428] on icon at bounding box center [192, 424] width 9 height 9
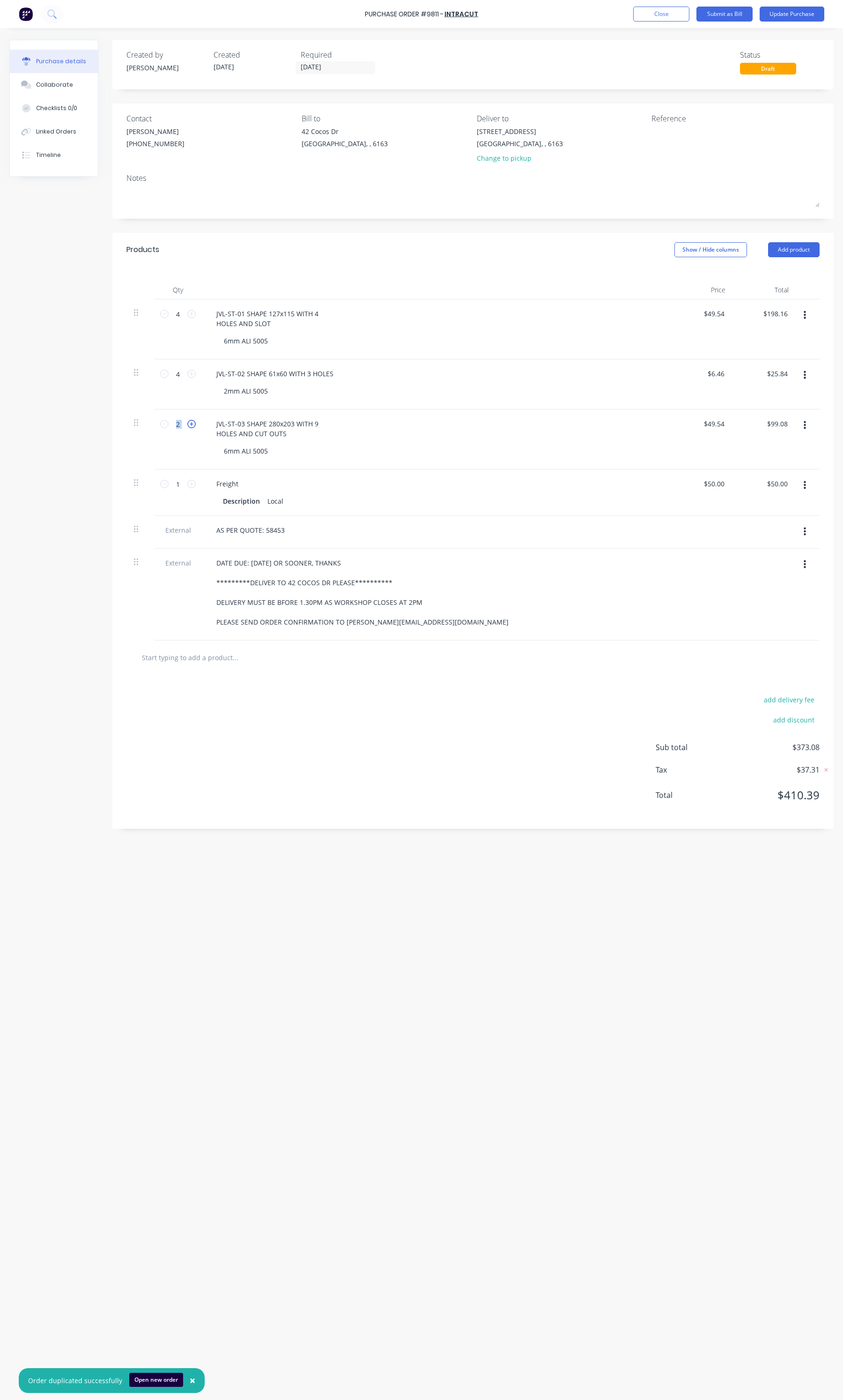
type input "3"
type input "$148.62"
click at [191, 428] on icon at bounding box center [192, 424] width 9 height 9
type input "4"
type input "$198.16"
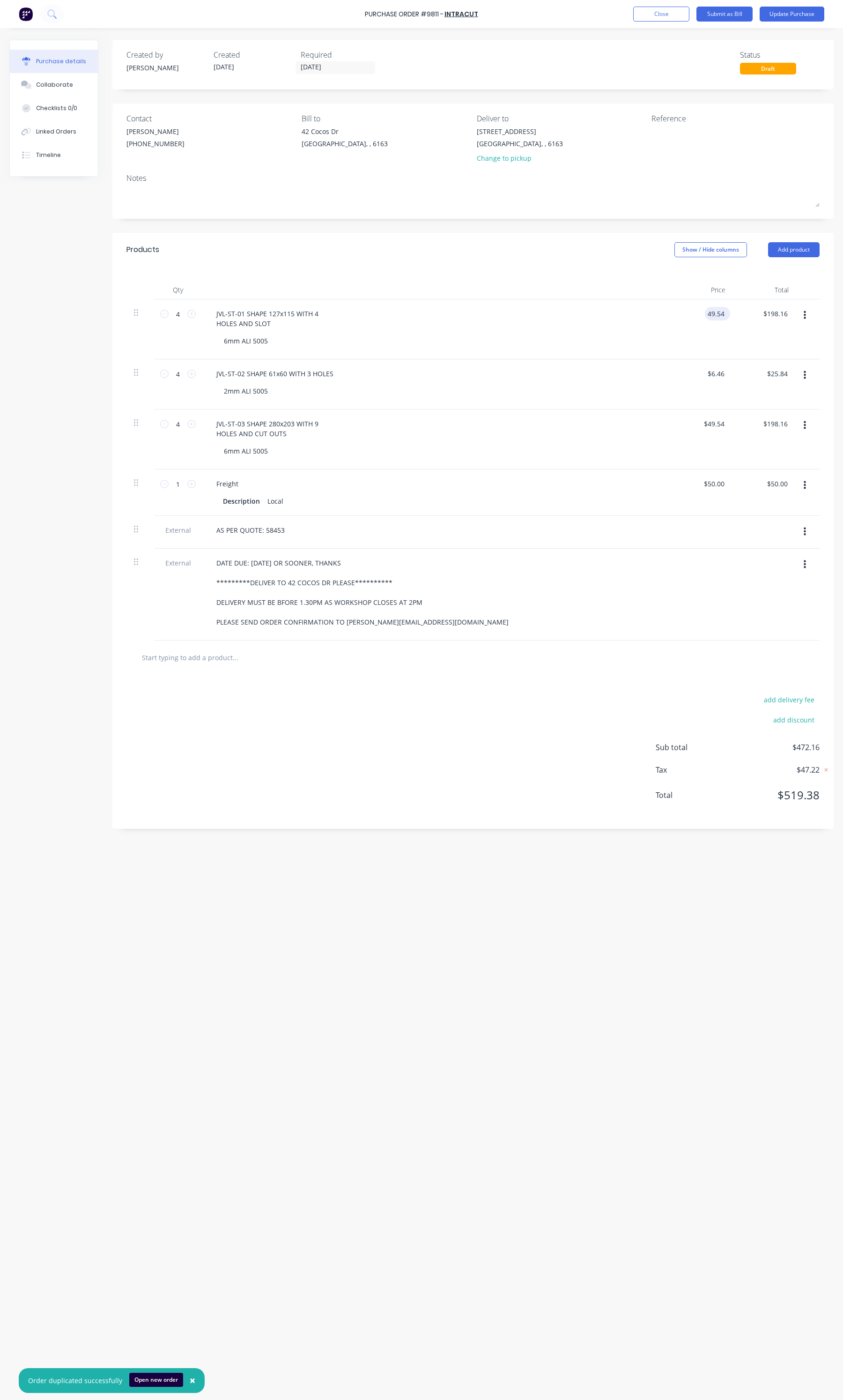
click at [706, 314] on input "49.54" at bounding box center [715, 314] width 22 height 14
type input "$12.51"
type input "$50.04"
click at [715, 373] on input "6.46" at bounding box center [717, 373] width 18 height 14
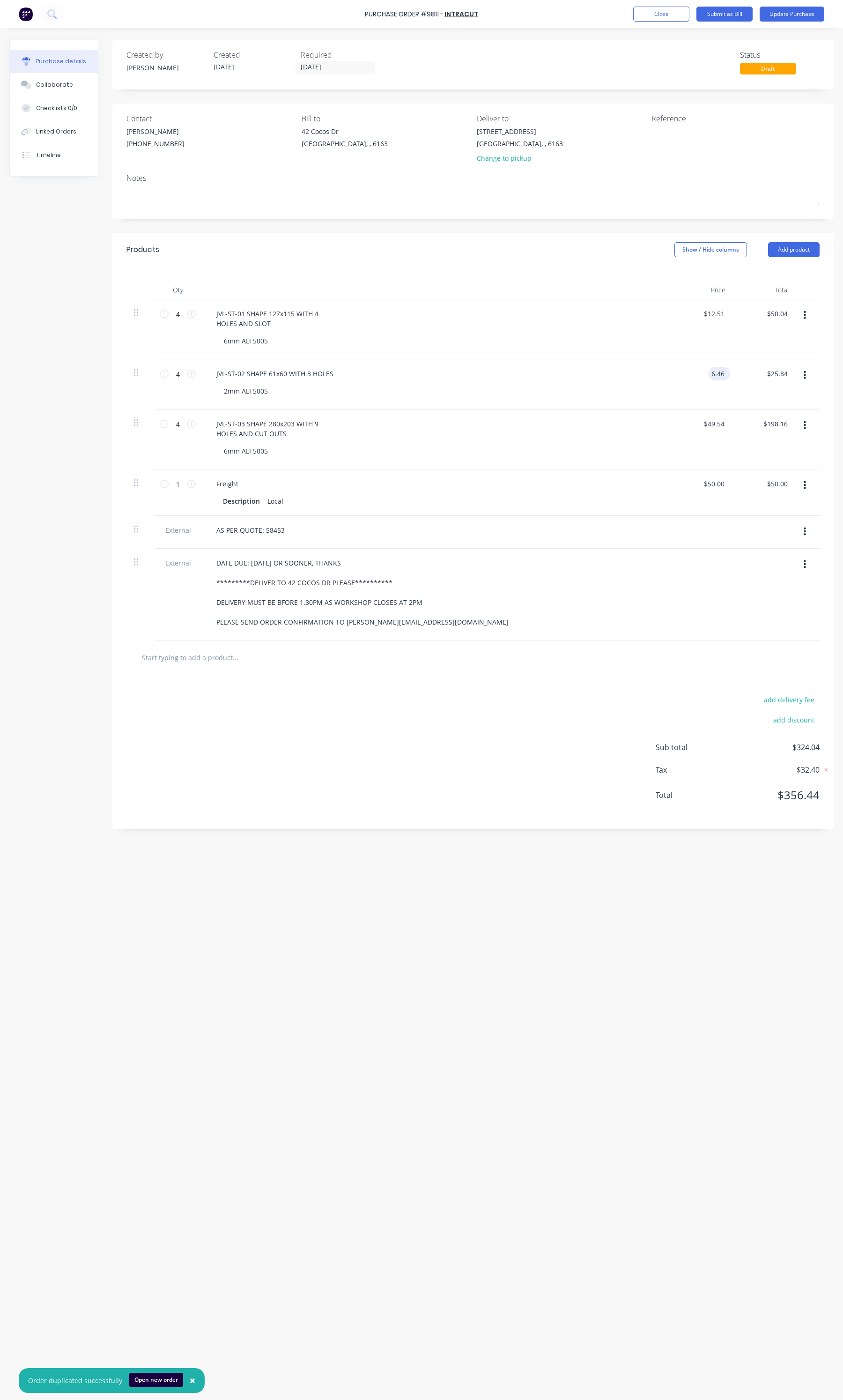
click at [715, 373] on input "6.46" at bounding box center [717, 373] width 18 height 14
type input "$2.54"
type input "$10.16"
click at [715, 429] on input "49.54" at bounding box center [714, 423] width 26 height 14
click at [715, 429] on input "49.54" at bounding box center [715, 423] width 22 height 14
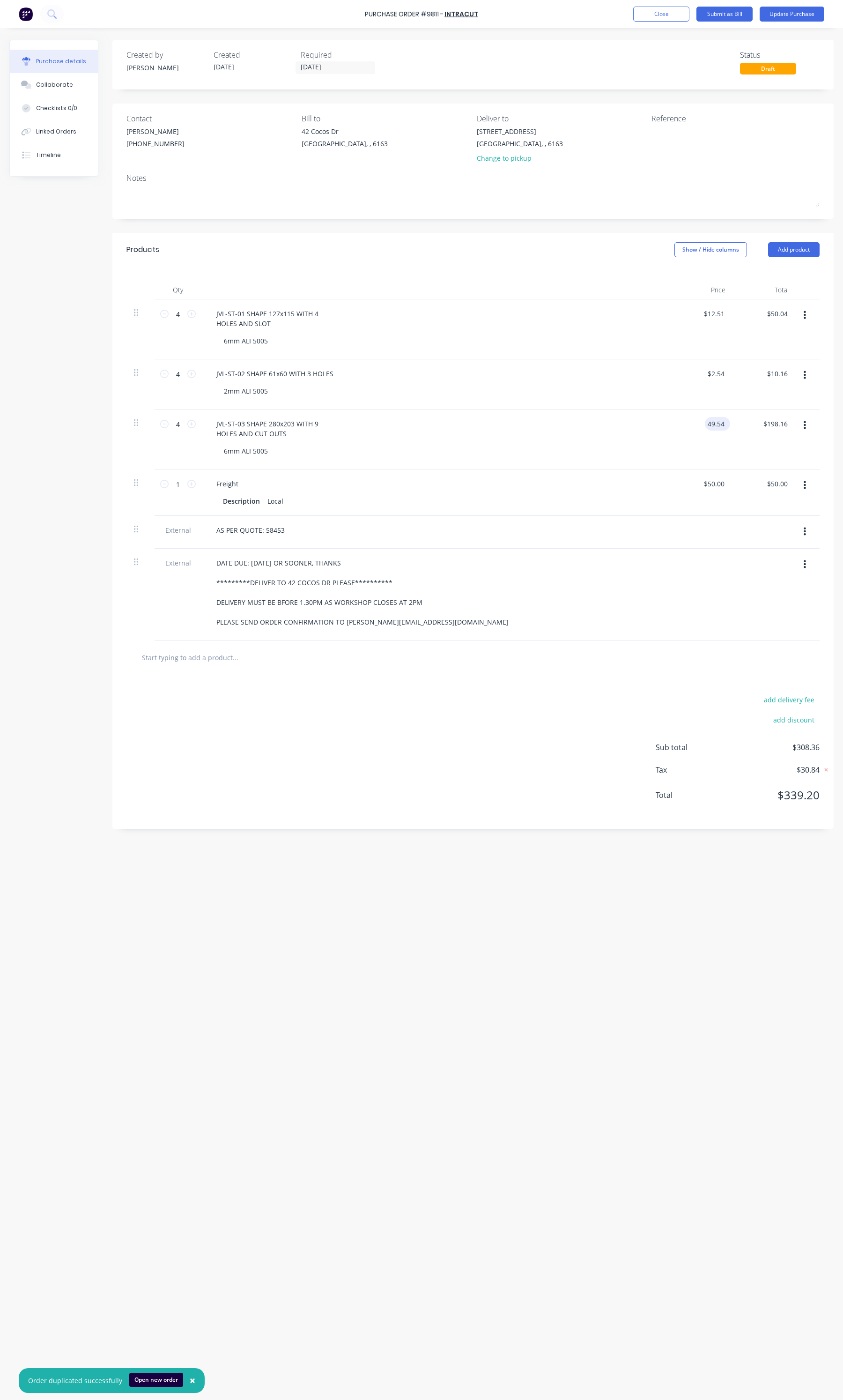
click at [715, 429] on input "49.54" at bounding box center [715, 423] width 22 height 14
type input "$29.74"
type input "$118.96"
click at [718, 492] on div "$50.00 $50.00" at bounding box center [701, 492] width 63 height 46
click at [718, 485] on input "50.00" at bounding box center [715, 484] width 22 height 14
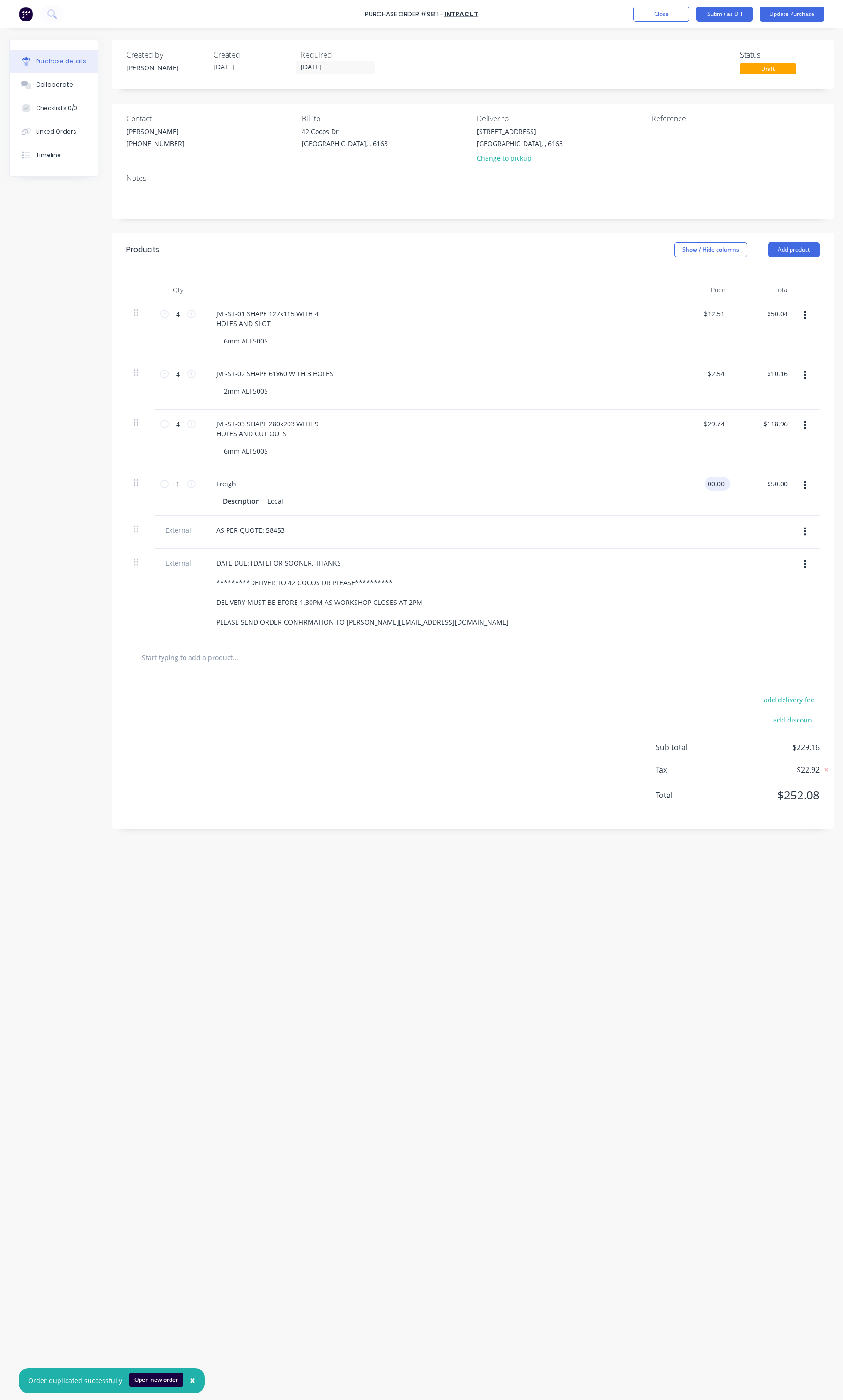
type input "$0.00"
type input "0.00"
type input "$0.00"
click at [718, 485] on input "0.00" at bounding box center [715, 484] width 22 height 14
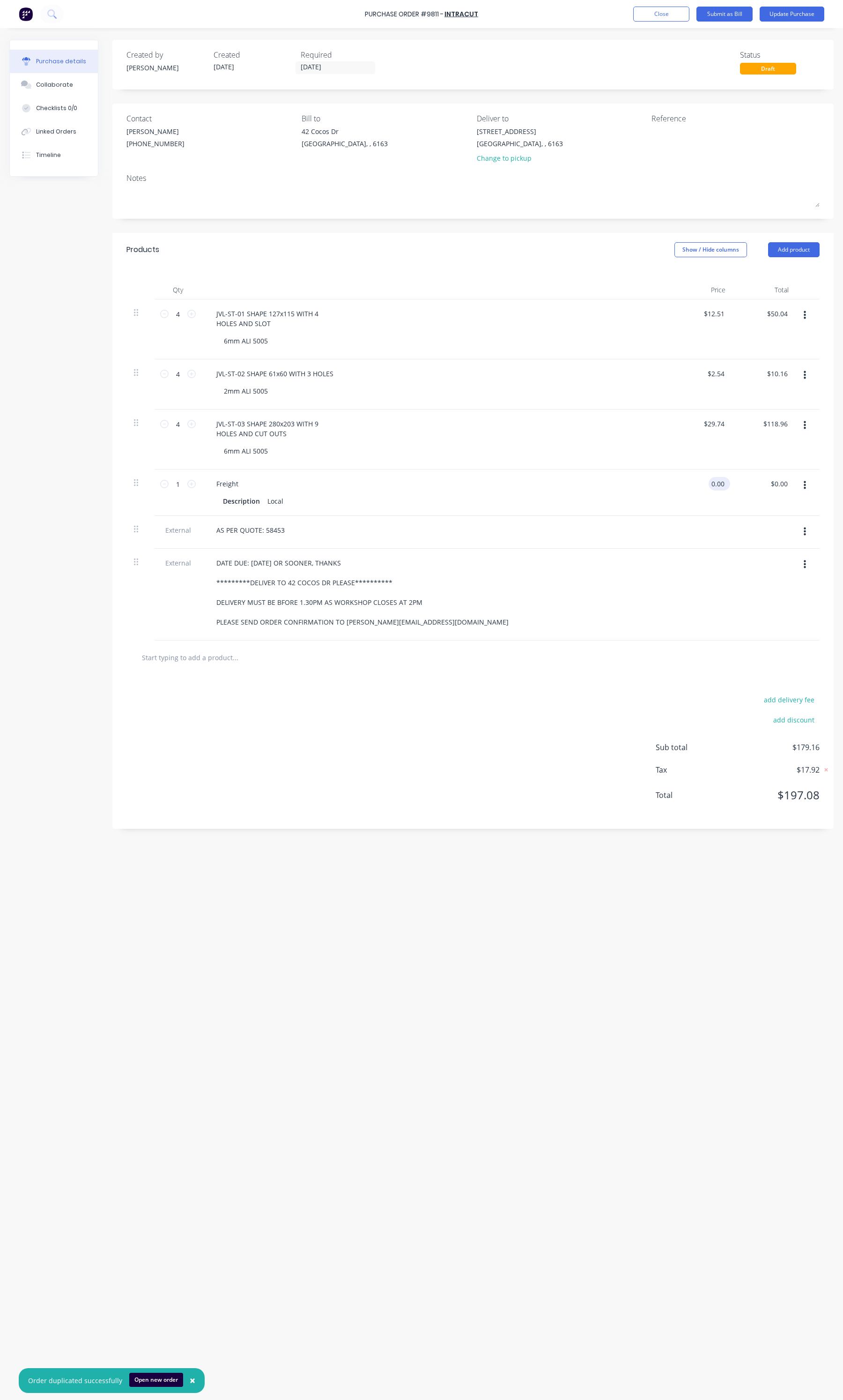
click at [718, 485] on input "0.00" at bounding box center [717, 484] width 18 height 14
type input "$50.00"
click at [515, 743] on div "add delivery fee add discount Sub total $229.16 Tax $22.92 Total $252.08" at bounding box center [473, 752] width 721 height 154
click at [338, 62] on label "[DATE]" at bounding box center [335, 67] width 80 height 12
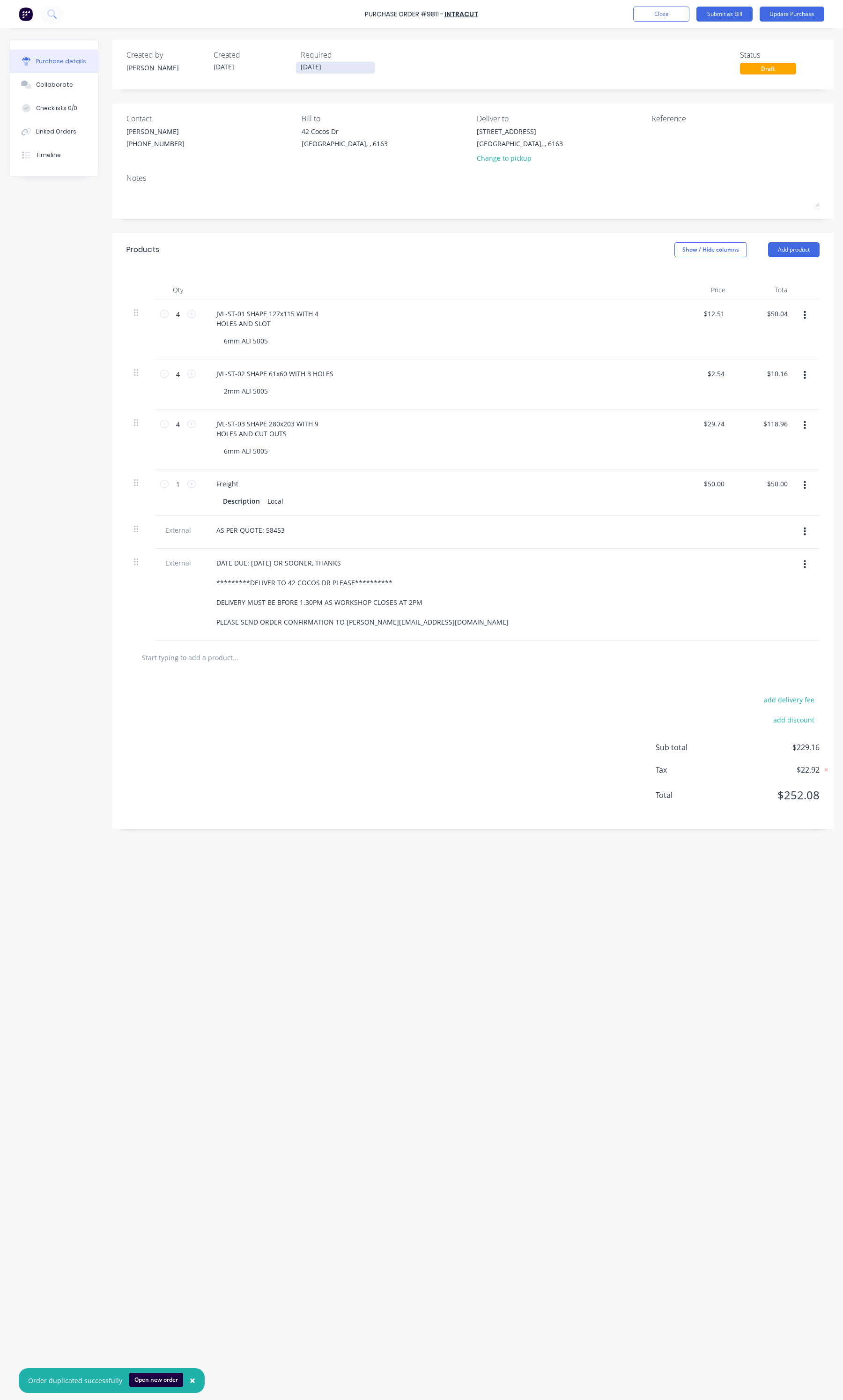
click at [338, 62] on input "[DATE]" at bounding box center [335, 68] width 79 height 12
click at [331, 165] on div "20" at bounding box center [328, 168] width 14 height 14
type input "[DATE]"
click at [789, 15] on button "Update Purchase" at bounding box center [791, 14] width 65 height 15
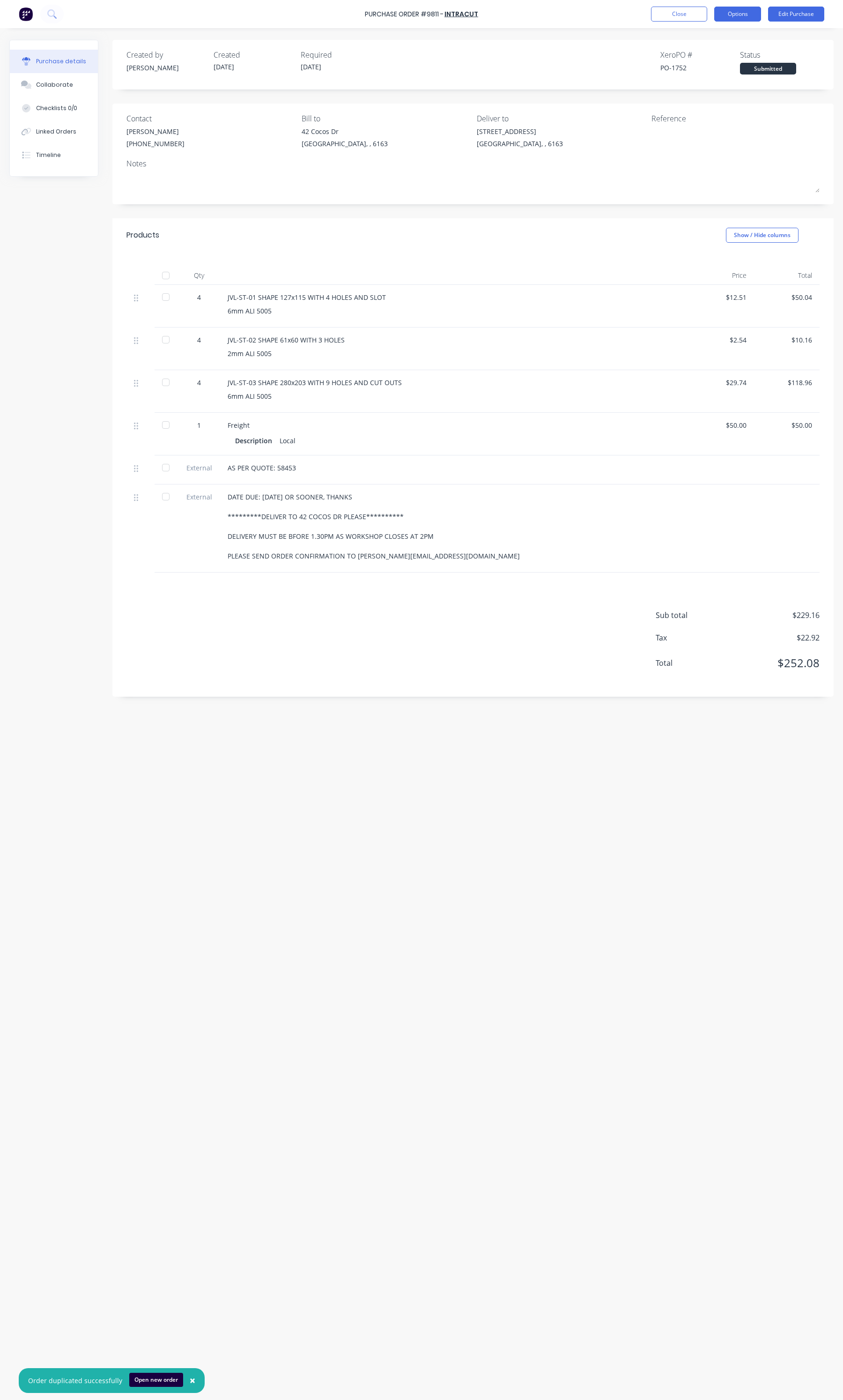
click at [744, 16] on button "Options" at bounding box center [738, 14] width 47 height 15
click at [724, 42] on div "Print / Email" at bounding box center [716, 38] width 72 height 14
click at [724, 55] on div "With pricing" at bounding box center [716, 57] width 72 height 14
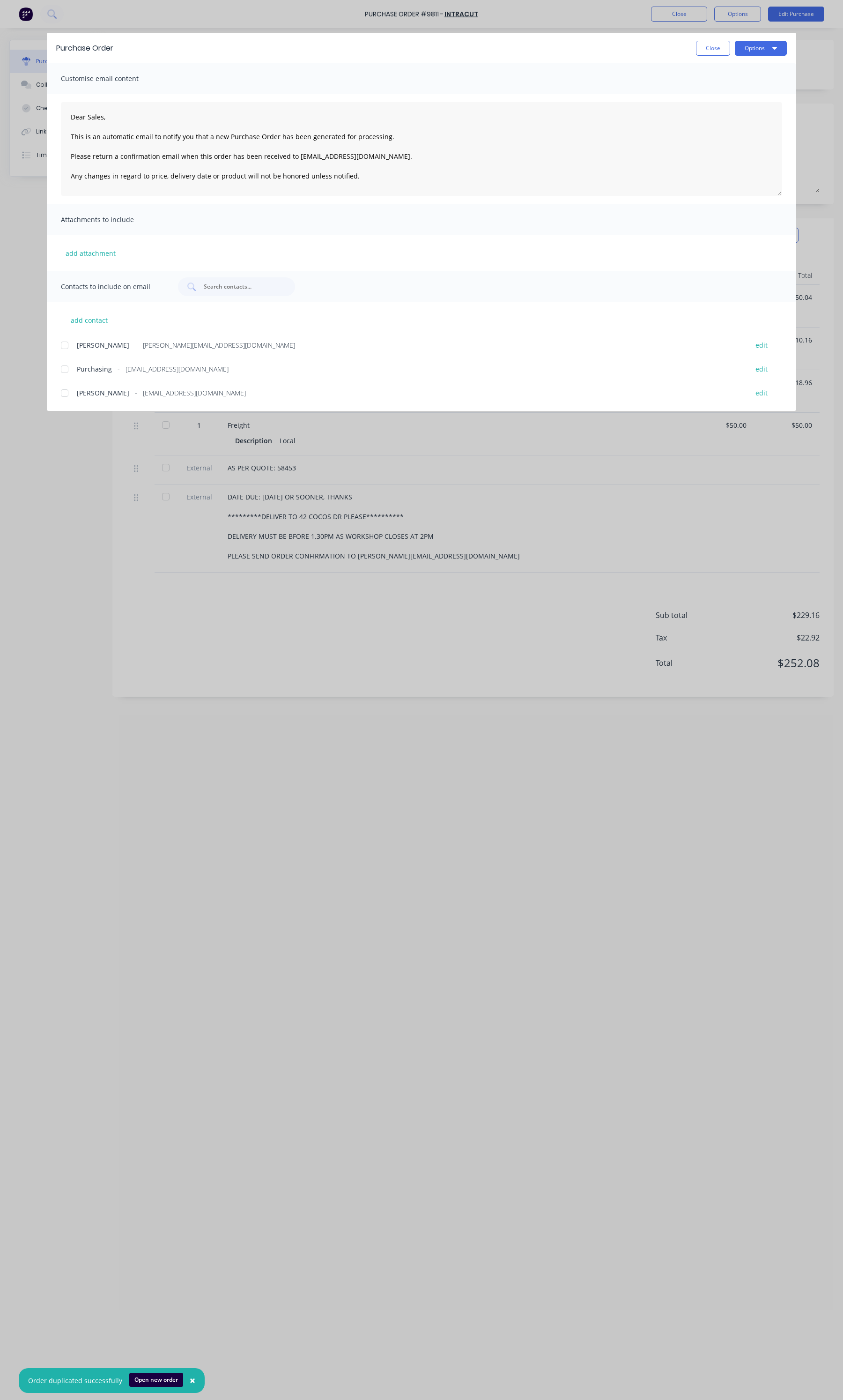
click at [92, 347] on span "[PERSON_NAME]" at bounding box center [103, 345] width 53 height 10
click at [771, 42] on button "Options" at bounding box center [761, 48] width 52 height 15
click at [732, 107] on div "Email" at bounding box center [742, 109] width 72 height 14
click at [699, 45] on button "Close" at bounding box center [713, 48] width 34 height 15
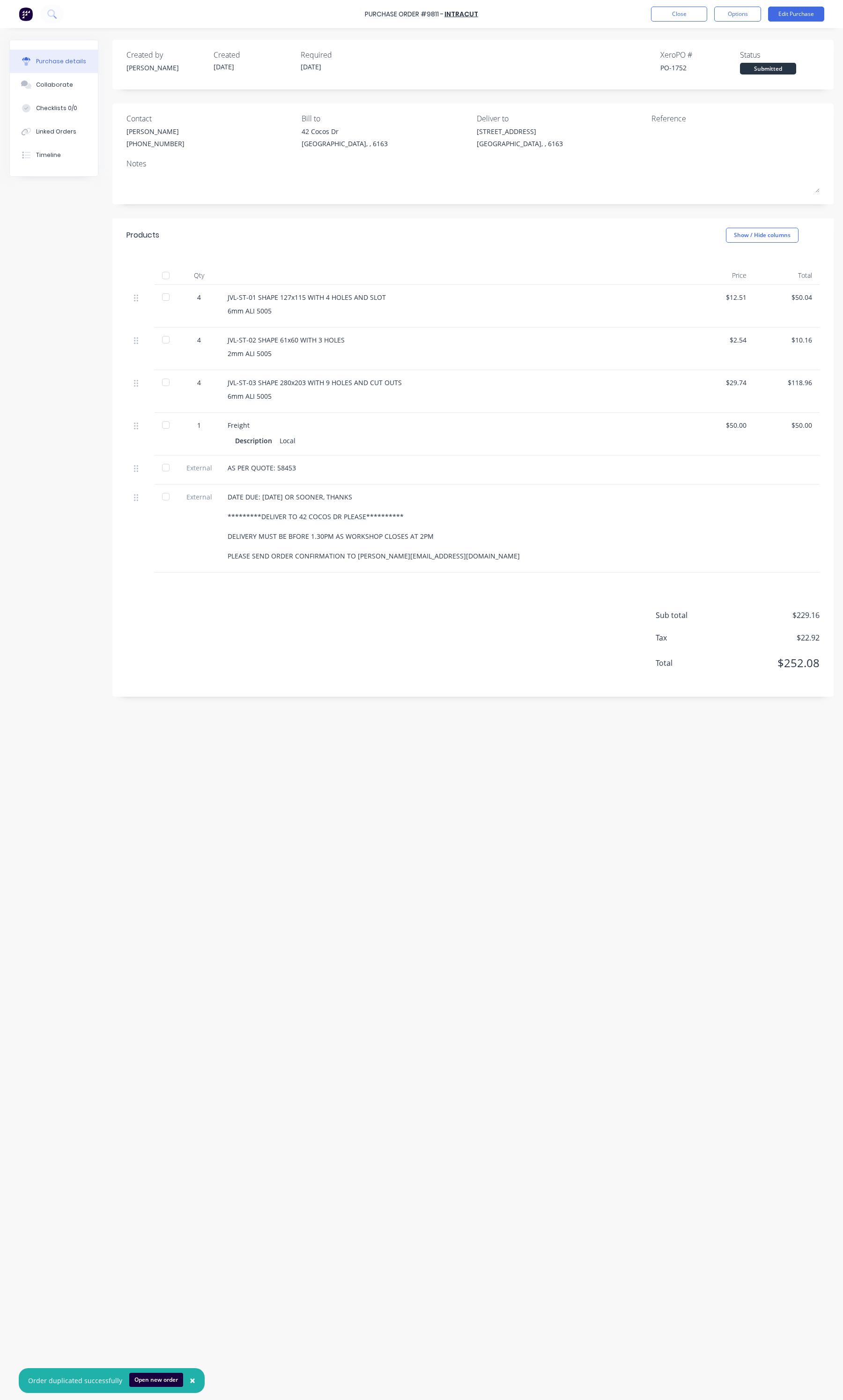
click at [677, 5] on div "Purchase Order #9811 - INTRACUT Close Options Edit Purchase" at bounding box center [421, 14] width 843 height 28
click at [677, 12] on button "Close" at bounding box center [678, 14] width 56 height 15
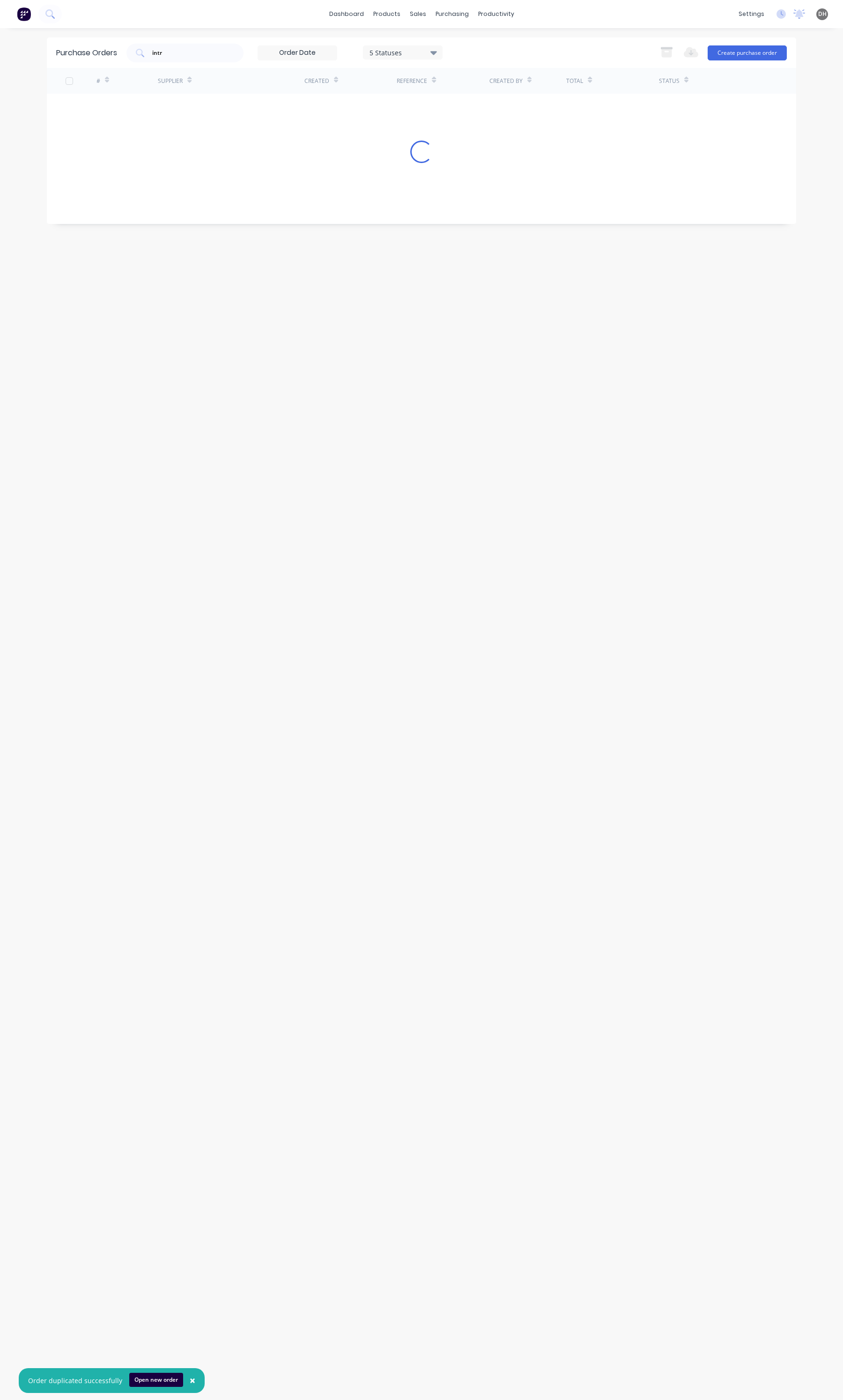
click at [241, 41] on div "Purchase Orders intr 5 Statuses 5 Statuses Export to Excel (XLSX) Create purcha…" at bounding box center [421, 53] width 749 height 30
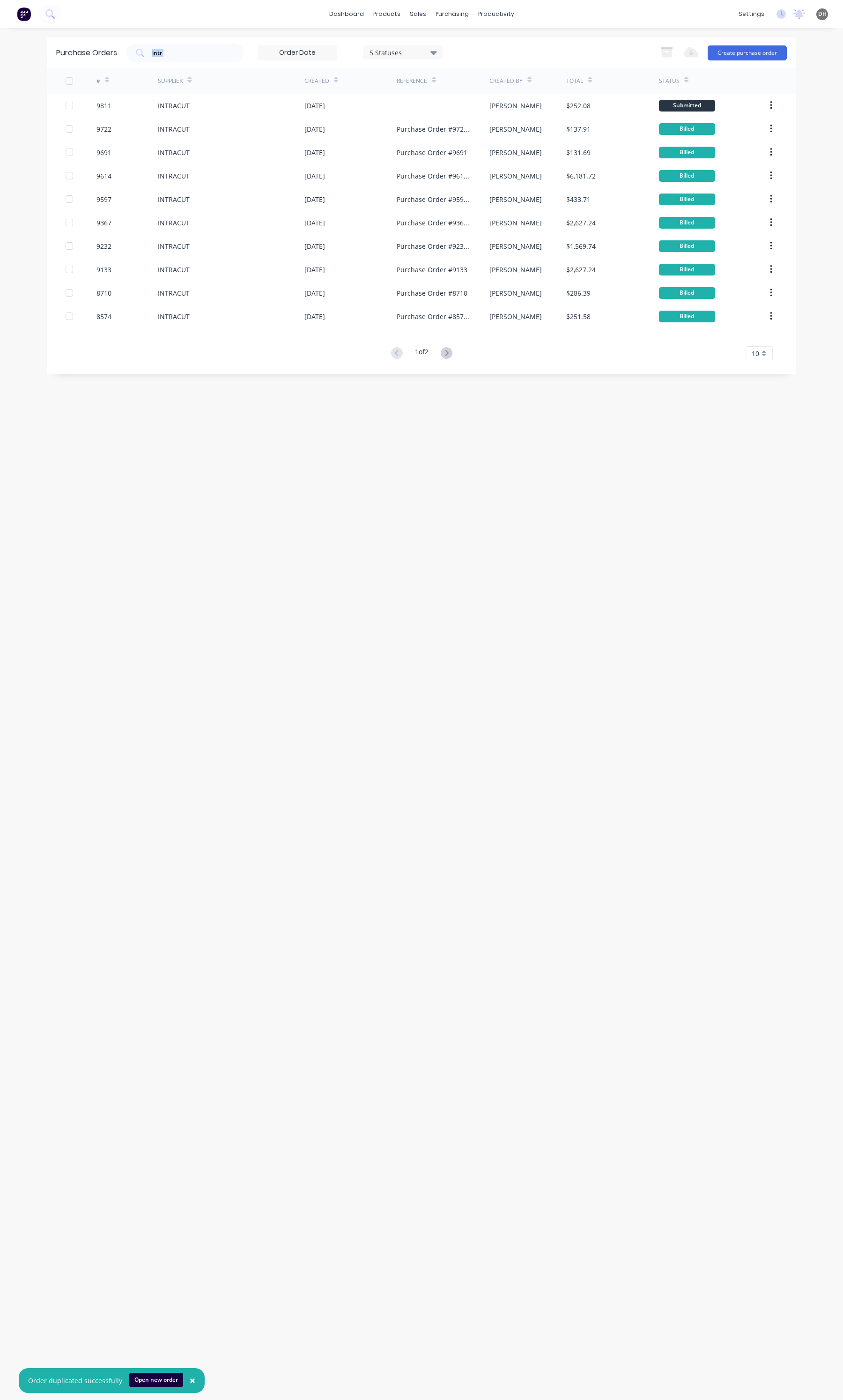
click at [241, 41] on div "Purchase Orders intr 5 Statuses 5 Statuses Export to Excel (XLSX) Create purcha…" at bounding box center [421, 53] width 749 height 30
click at [236, 43] on div "intr" at bounding box center [185, 53] width 117 height 18
click at [231, 47] on div "intr" at bounding box center [185, 53] width 117 height 18
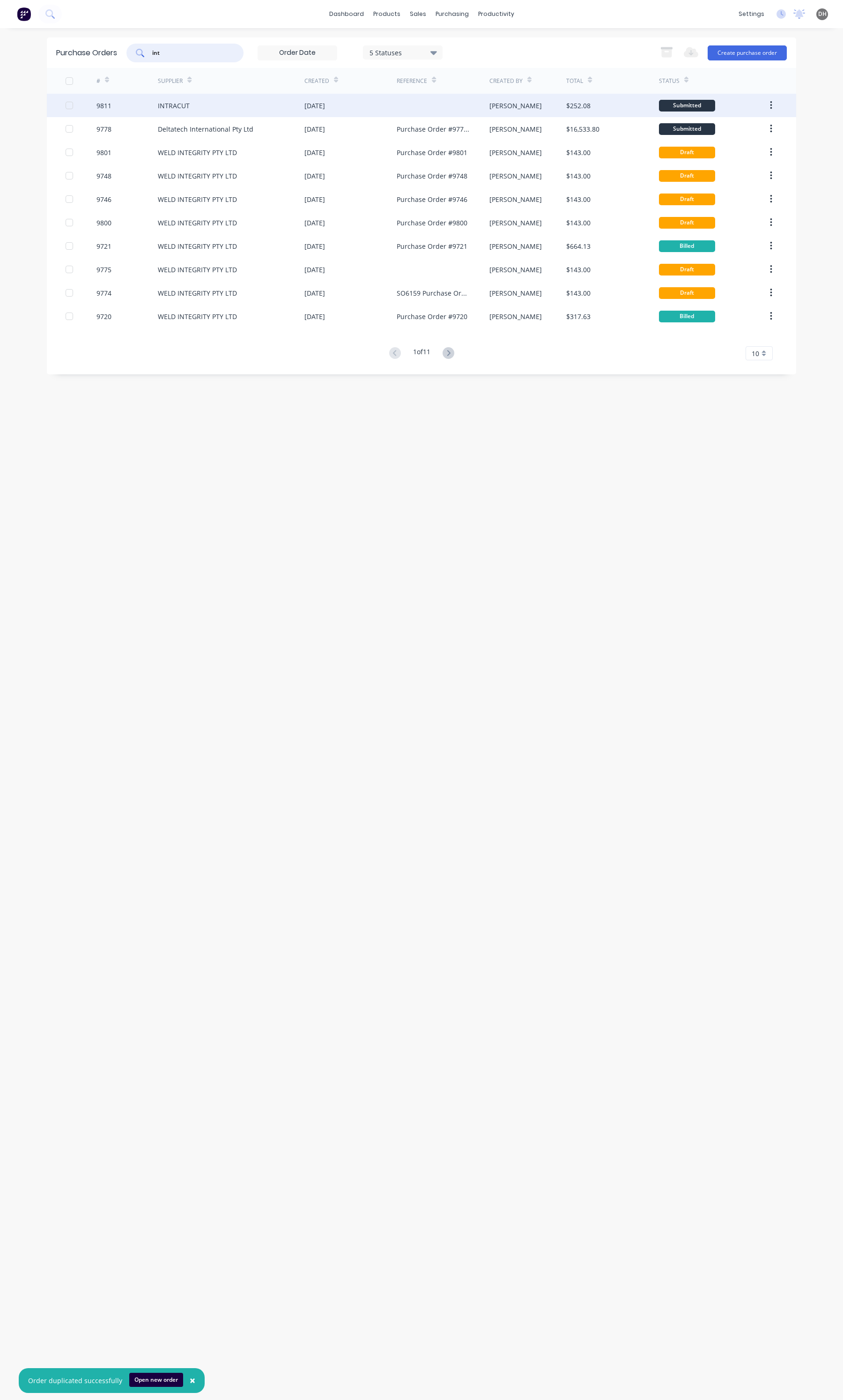
type input "int"
click at [243, 111] on div "INTRACUT" at bounding box center [231, 105] width 147 height 23
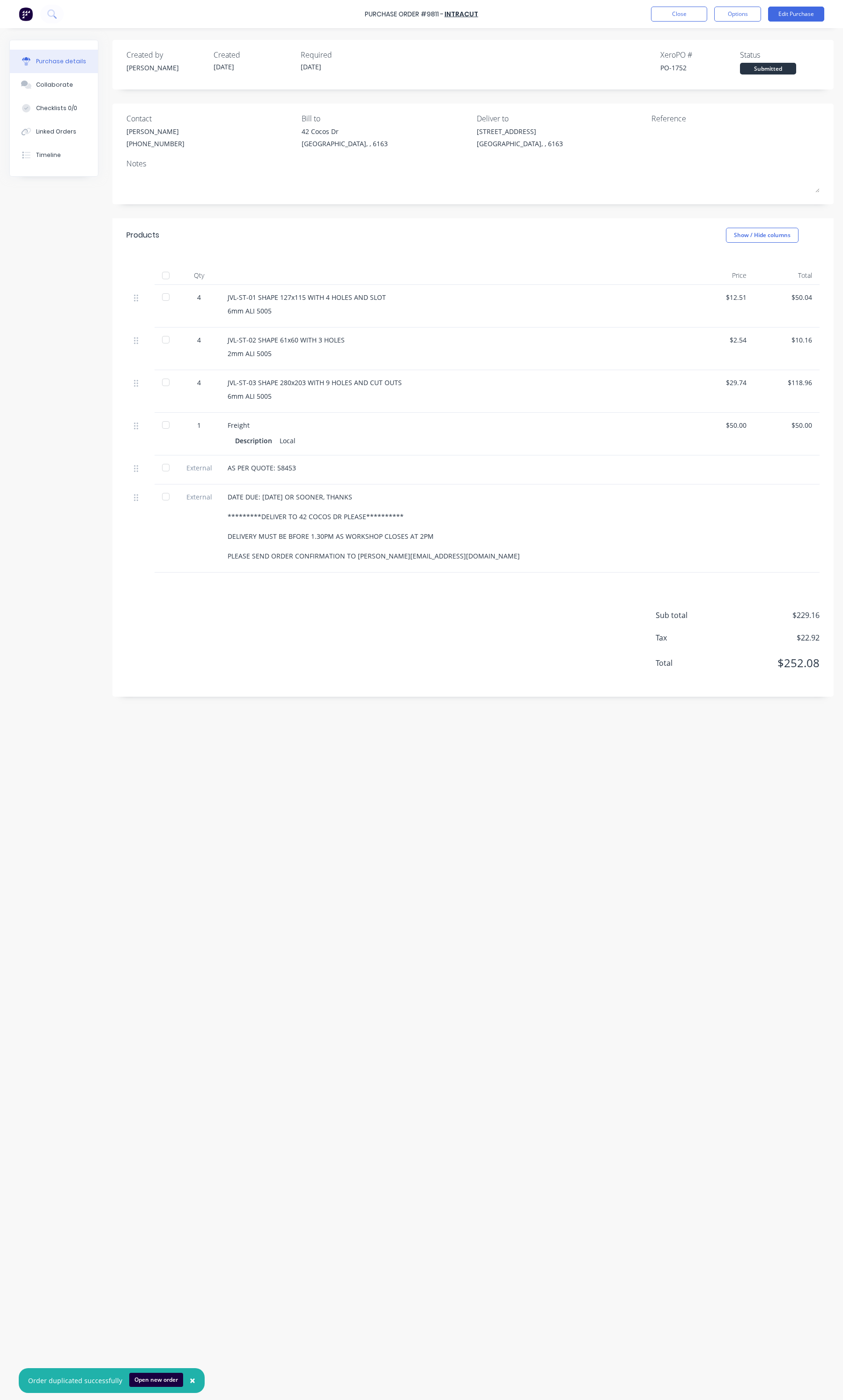
click at [788, 5] on div "Purchase Order #9811 - INTRACUT Close Options Edit Purchase" at bounding box center [421, 14] width 843 height 28
click at [788, 11] on button "Edit Purchase" at bounding box center [796, 14] width 56 height 15
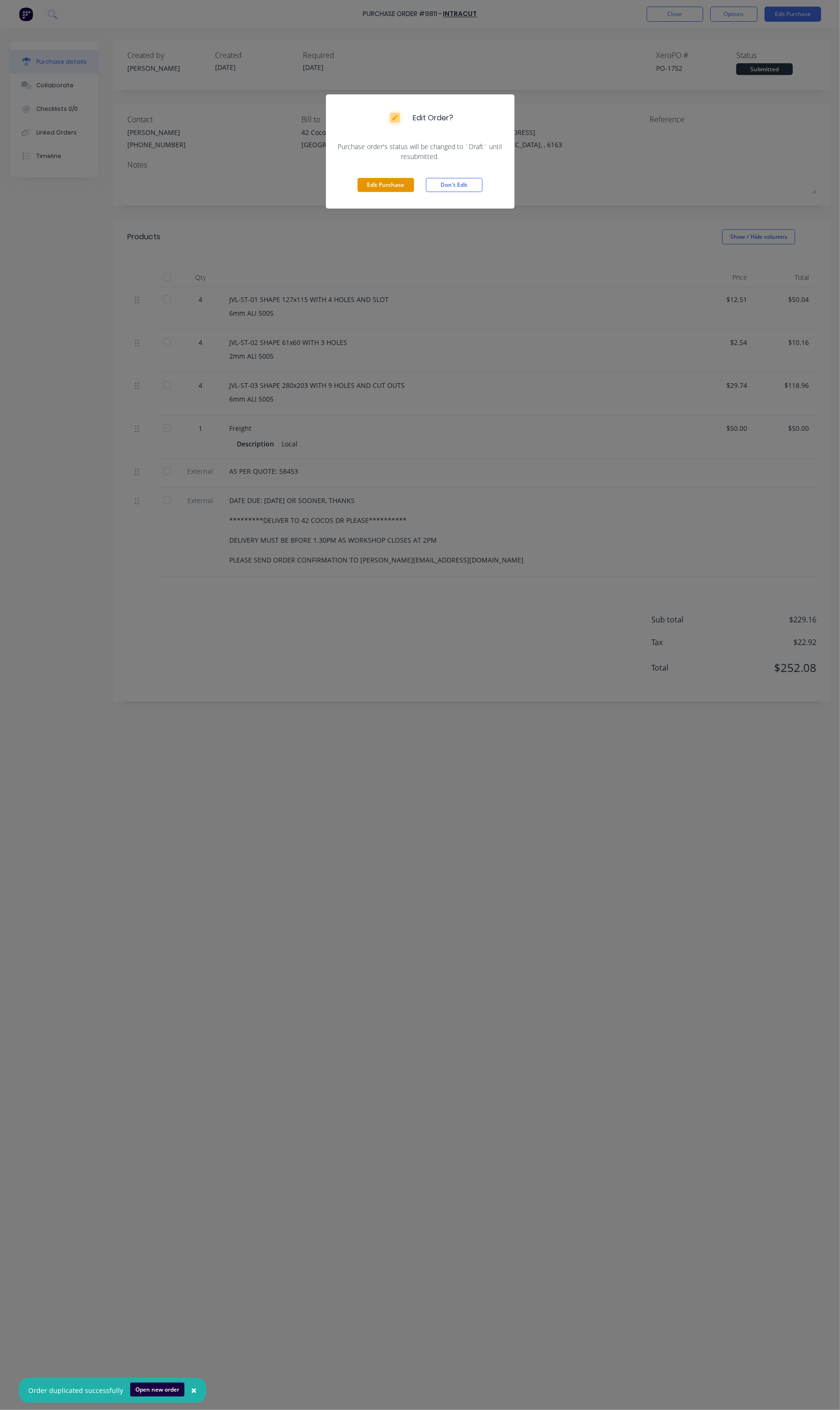
click at [403, 180] on button "Edit Purchase" at bounding box center [385, 185] width 56 height 14
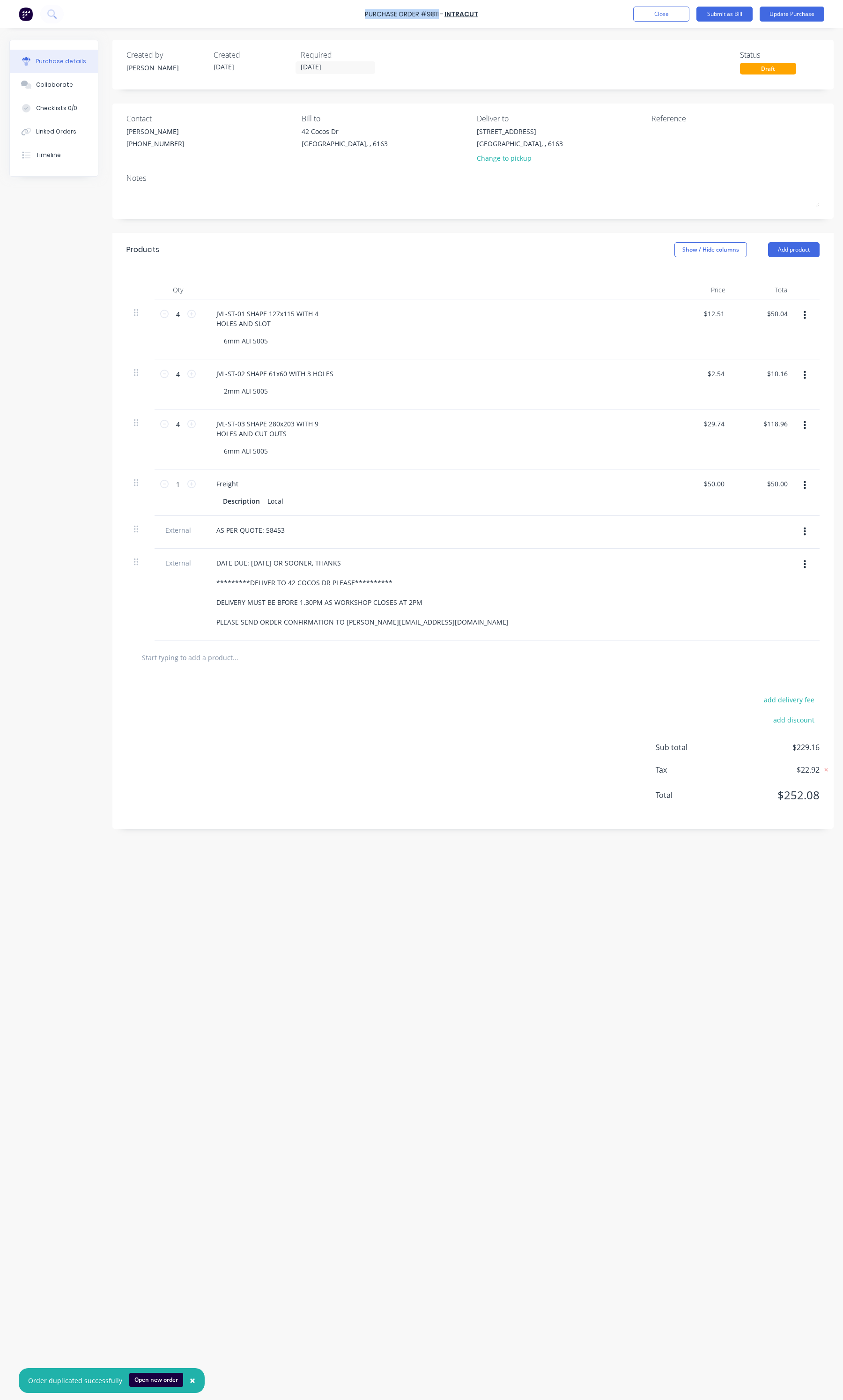
drag, startPoint x: 439, startPoint y: 15, endPoint x: 366, endPoint y: 12, distance: 73.1
click at [366, 12] on div "Purchase Order #9811 -" at bounding box center [404, 14] width 79 height 10
copy div "Purchase Order #9811"
click at [711, 131] on textarea at bounding box center [710, 137] width 117 height 21
paste textarea "Purchase Order #9811"
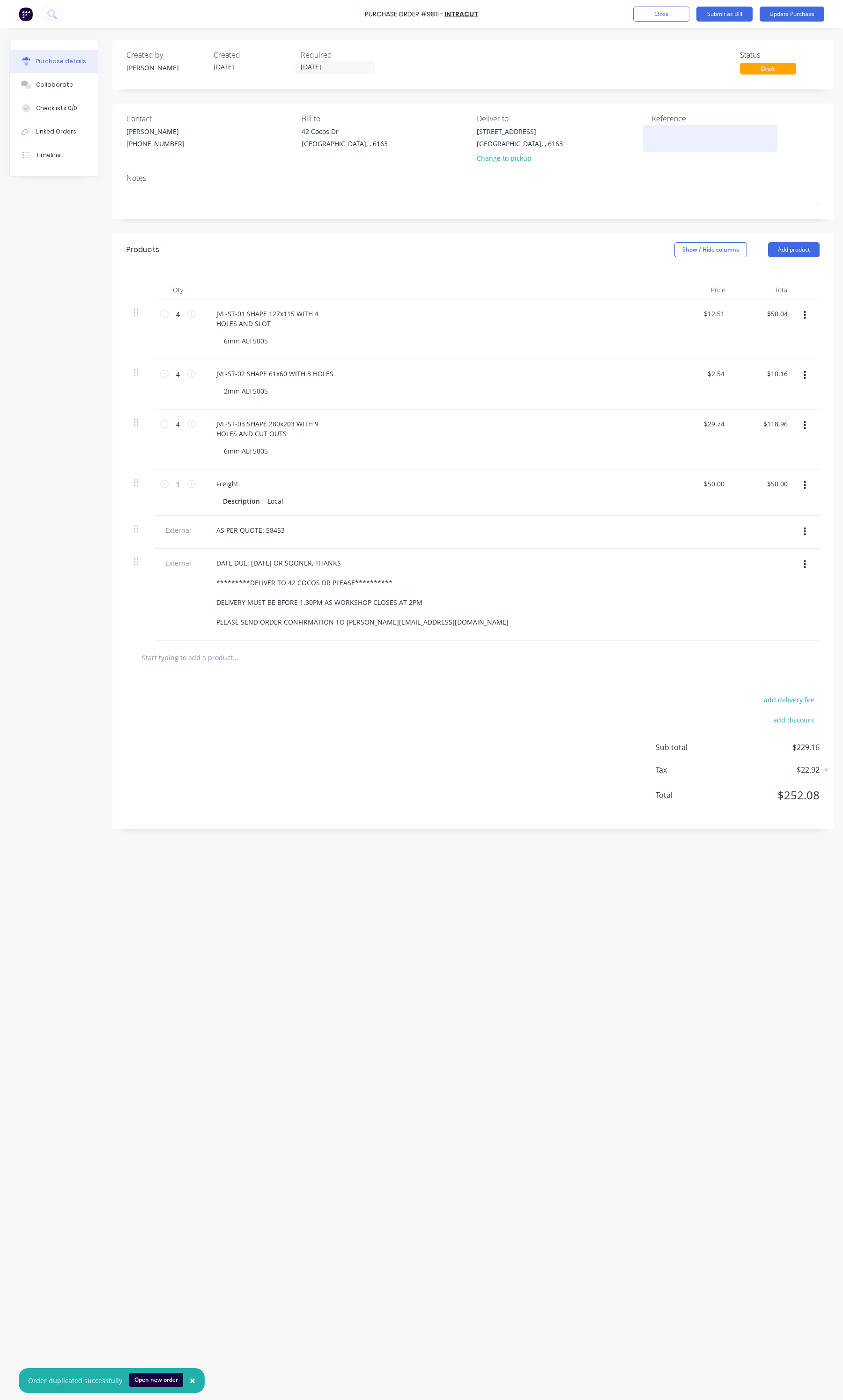
type textarea "x"
type textarea "Purchase Order #9811"
type textarea "x"
type textarea "Purchase Order #9811"
click at [788, 13] on button "Update Purchase" at bounding box center [791, 14] width 65 height 15
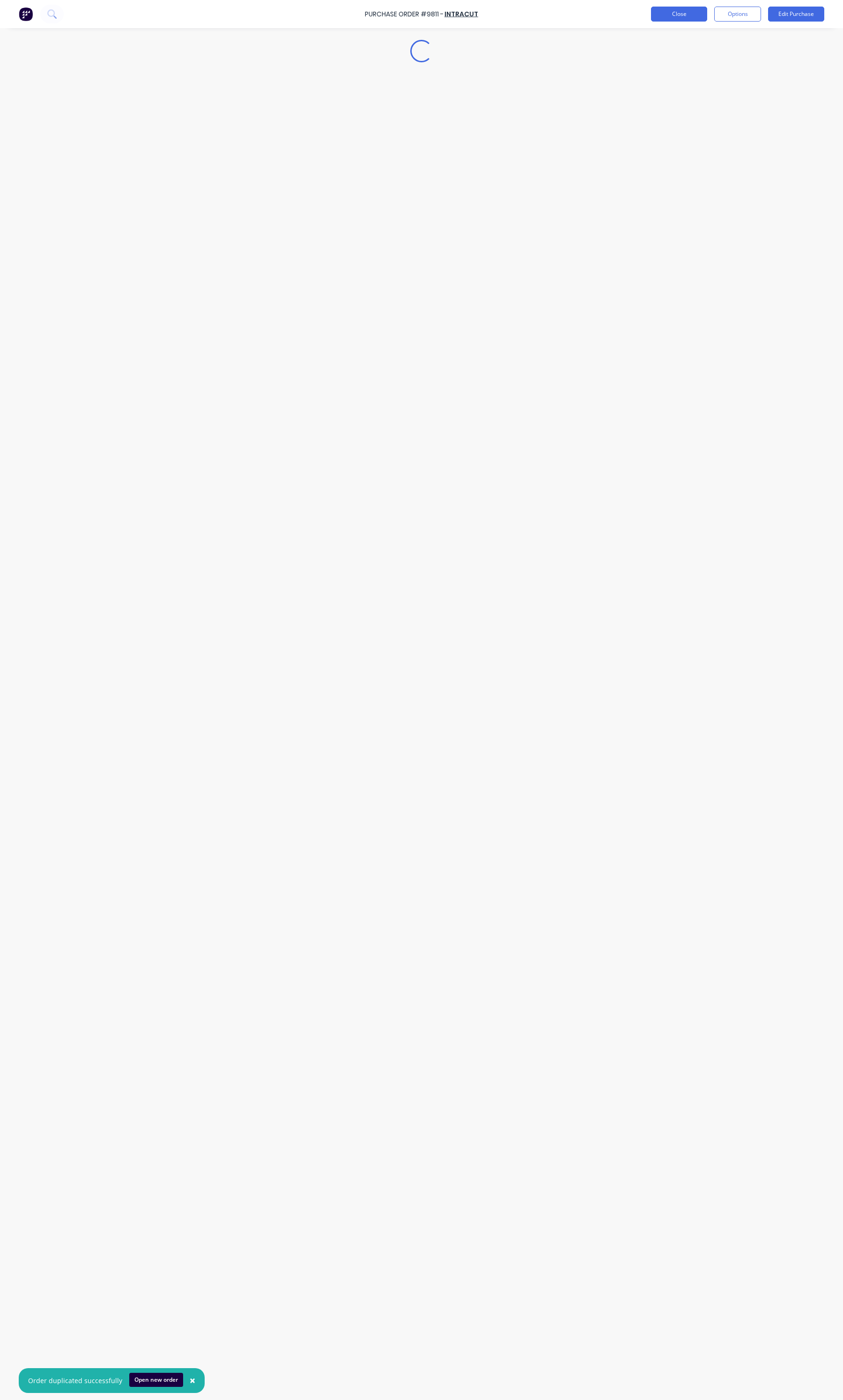
type textarea "x"
click at [662, 16] on button "Close" at bounding box center [678, 14] width 56 height 15
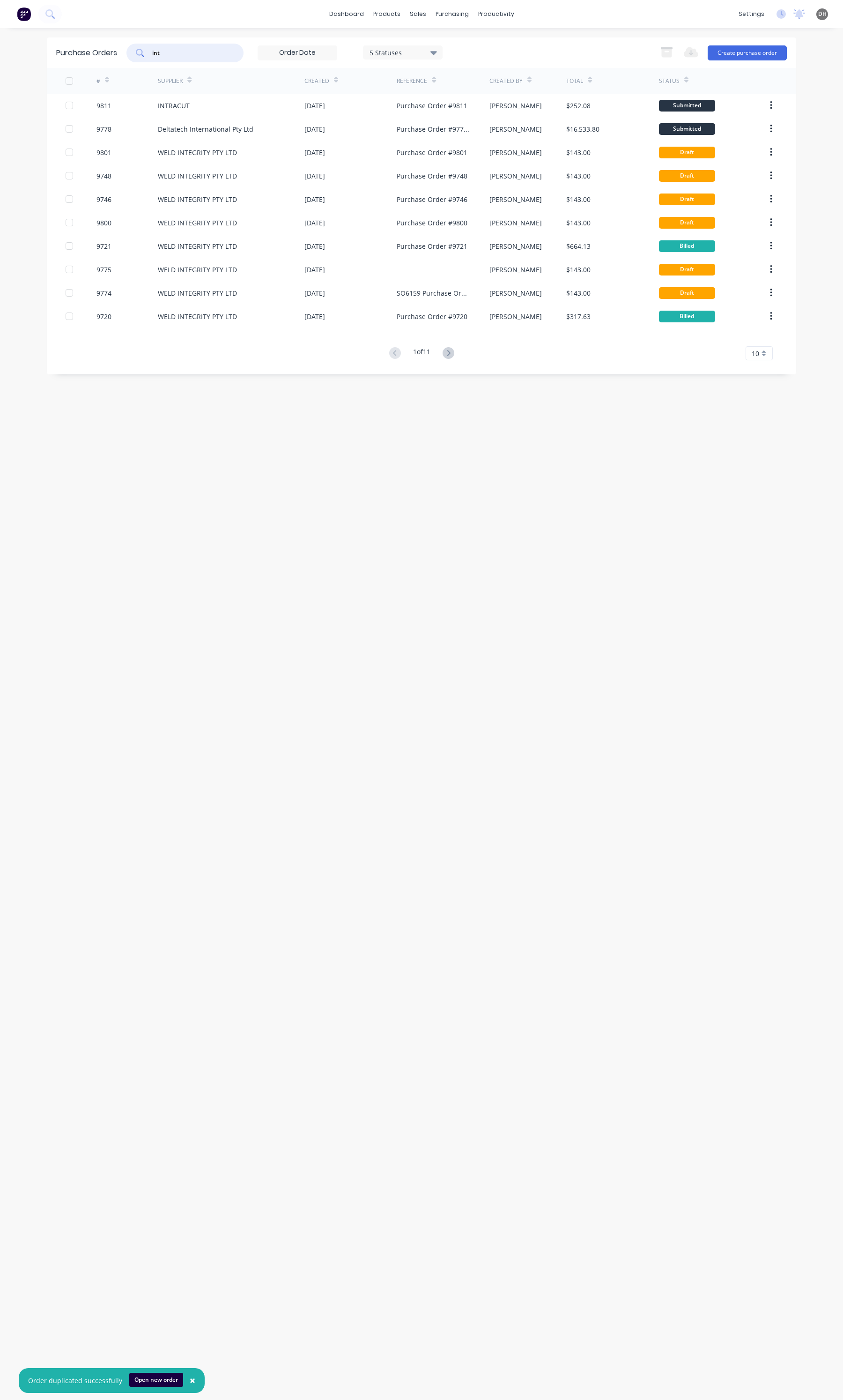
click at [184, 54] on input "int" at bounding box center [190, 53] width 78 height 9
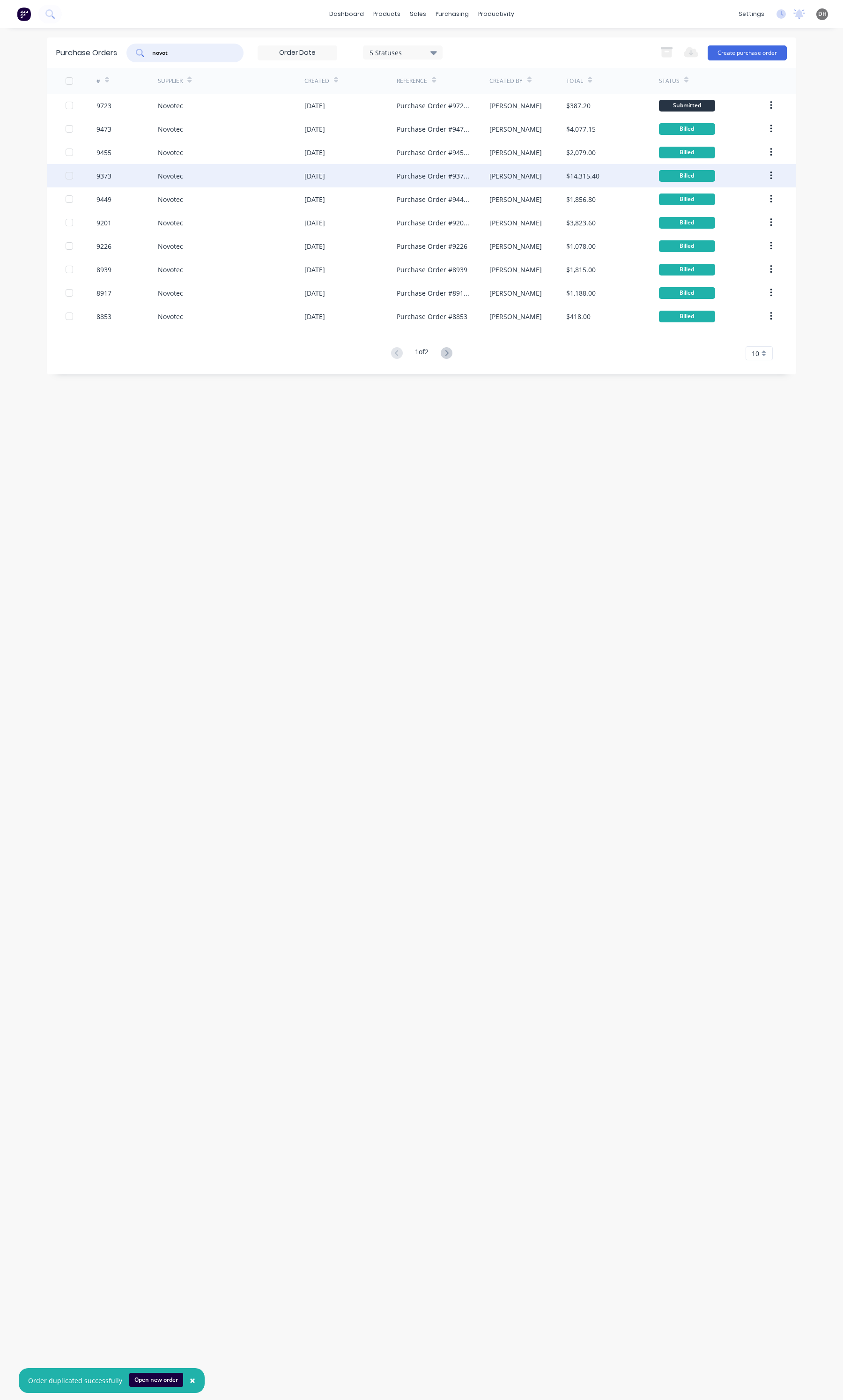
type input "novot"
click at [246, 168] on div "Novotec" at bounding box center [231, 176] width 147 height 23
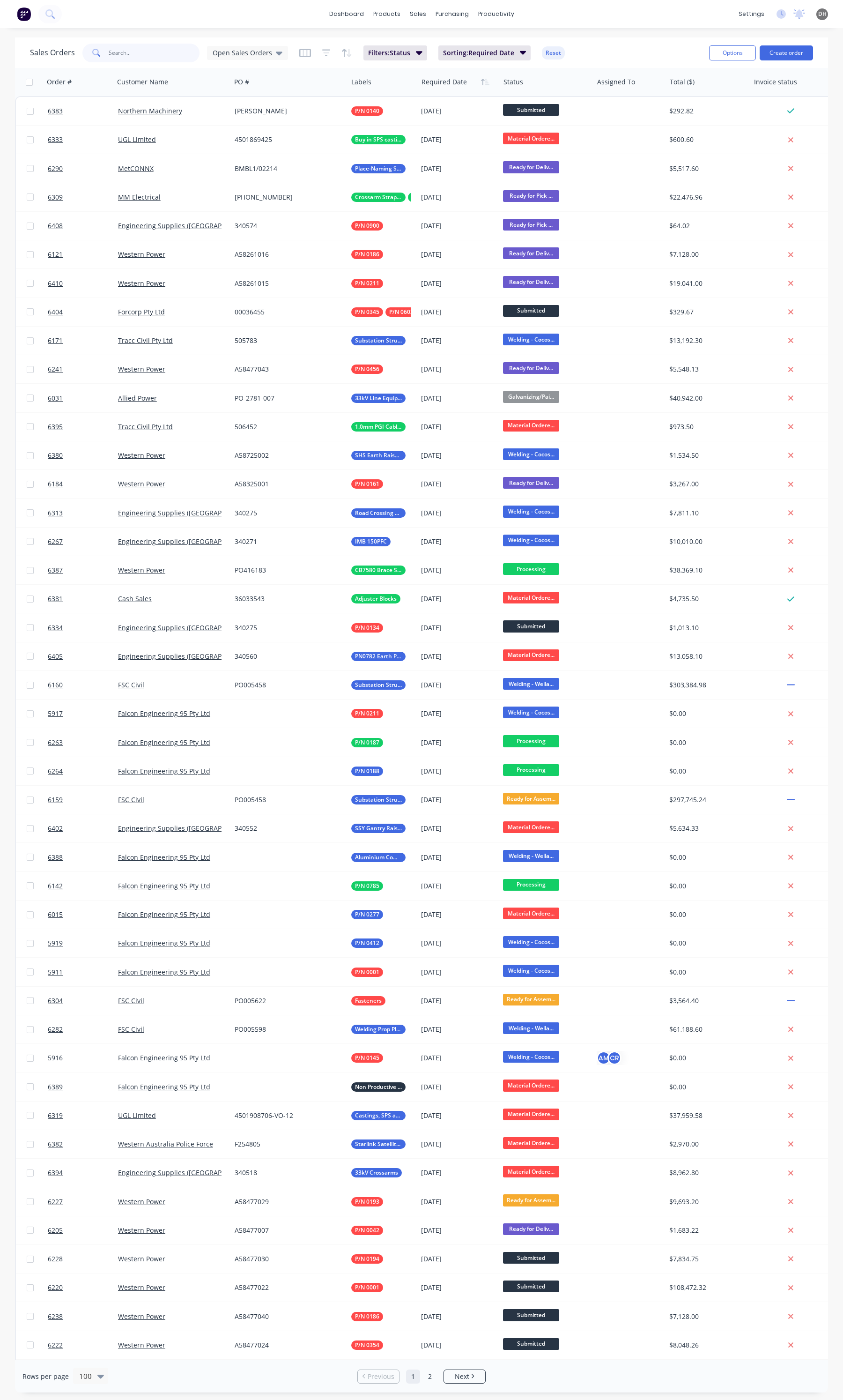
click at [134, 54] on input "text" at bounding box center [154, 53] width 91 height 18
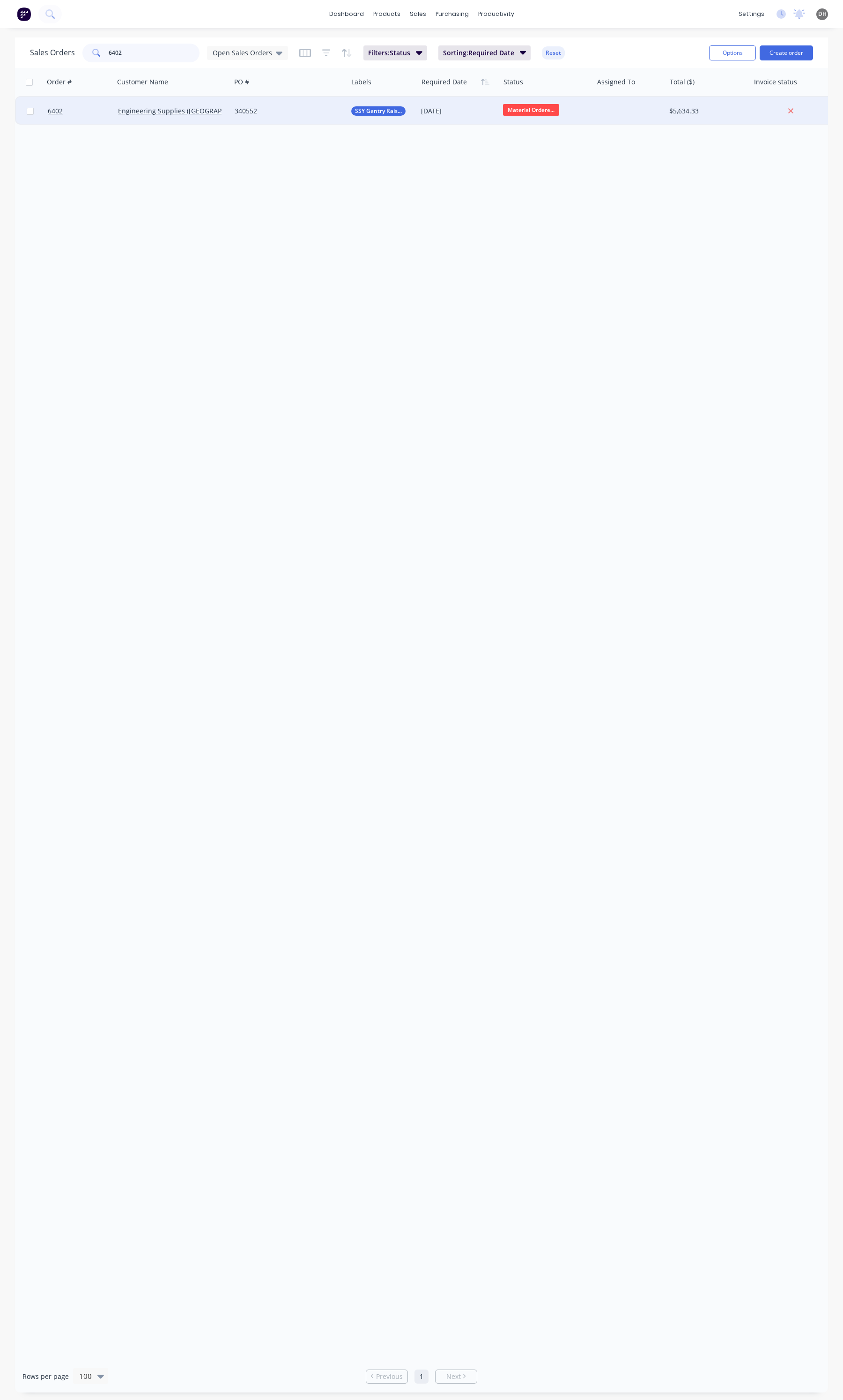
type input "6402"
click at [277, 109] on div "340552" at bounding box center [286, 111] width 104 height 9
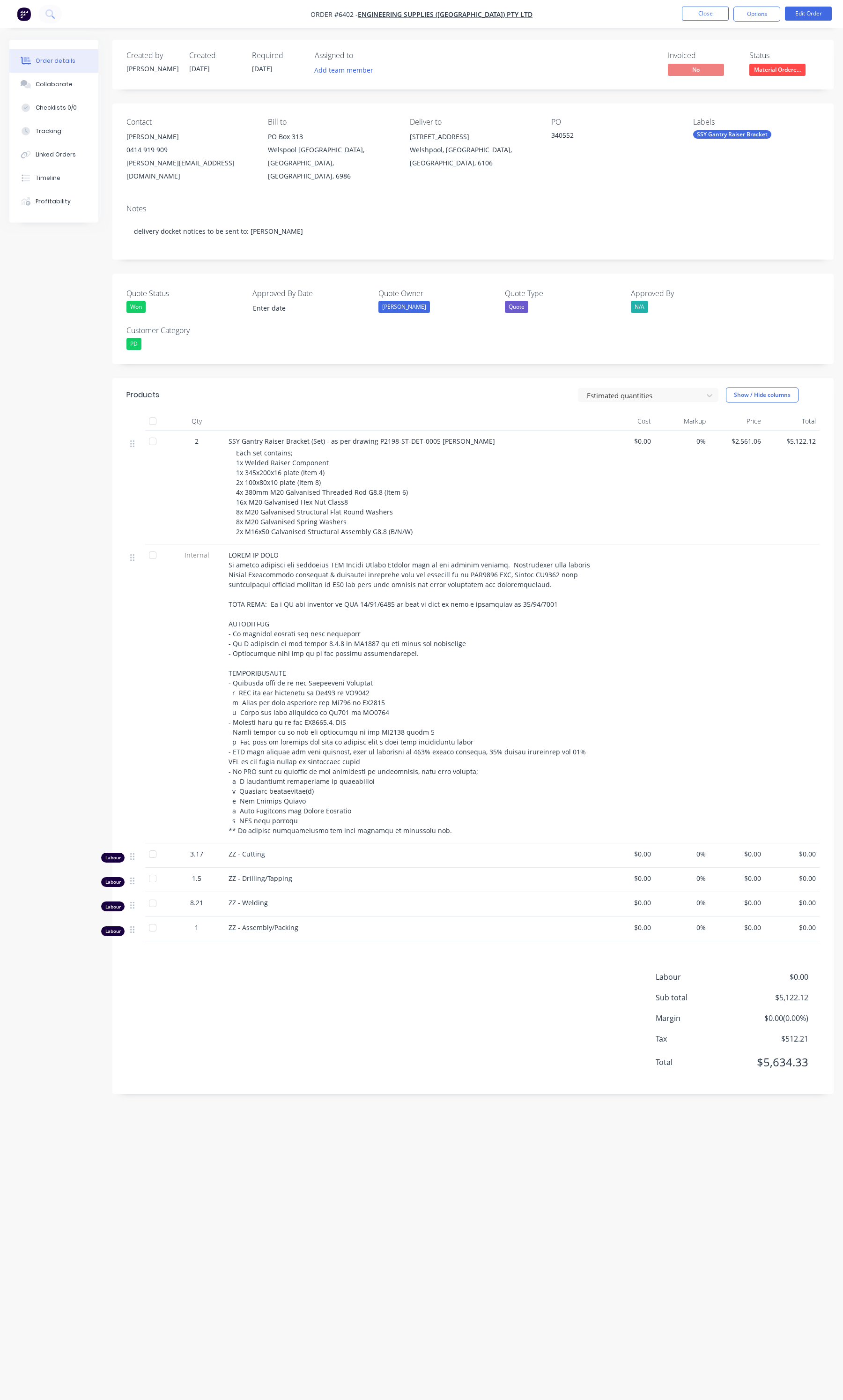
click at [294, 472] on span "Each set contains; 1x Welded Raiser Component 1x 345x200x16 plate (Item 4) 2x 1…" at bounding box center [324, 492] width 177 height 88
drag, startPoint x: 323, startPoint y: 457, endPoint x: 235, endPoint y: 467, distance: 88.6
click at [235, 467] on div "SSY Gantry Raiser Bracket (Set) - as per drawing P2198-ST-DET-0005 revA Each se…" at bounding box center [412, 487] width 375 height 114
click at [330, 463] on div "Each set contains; 1x Welded Raiser Component 1x 345x200x16 plate (Item 4) 2x 1…" at bounding box center [416, 492] width 360 height 89
drag, startPoint x: 338, startPoint y: 457, endPoint x: 239, endPoint y: 465, distance: 99.3
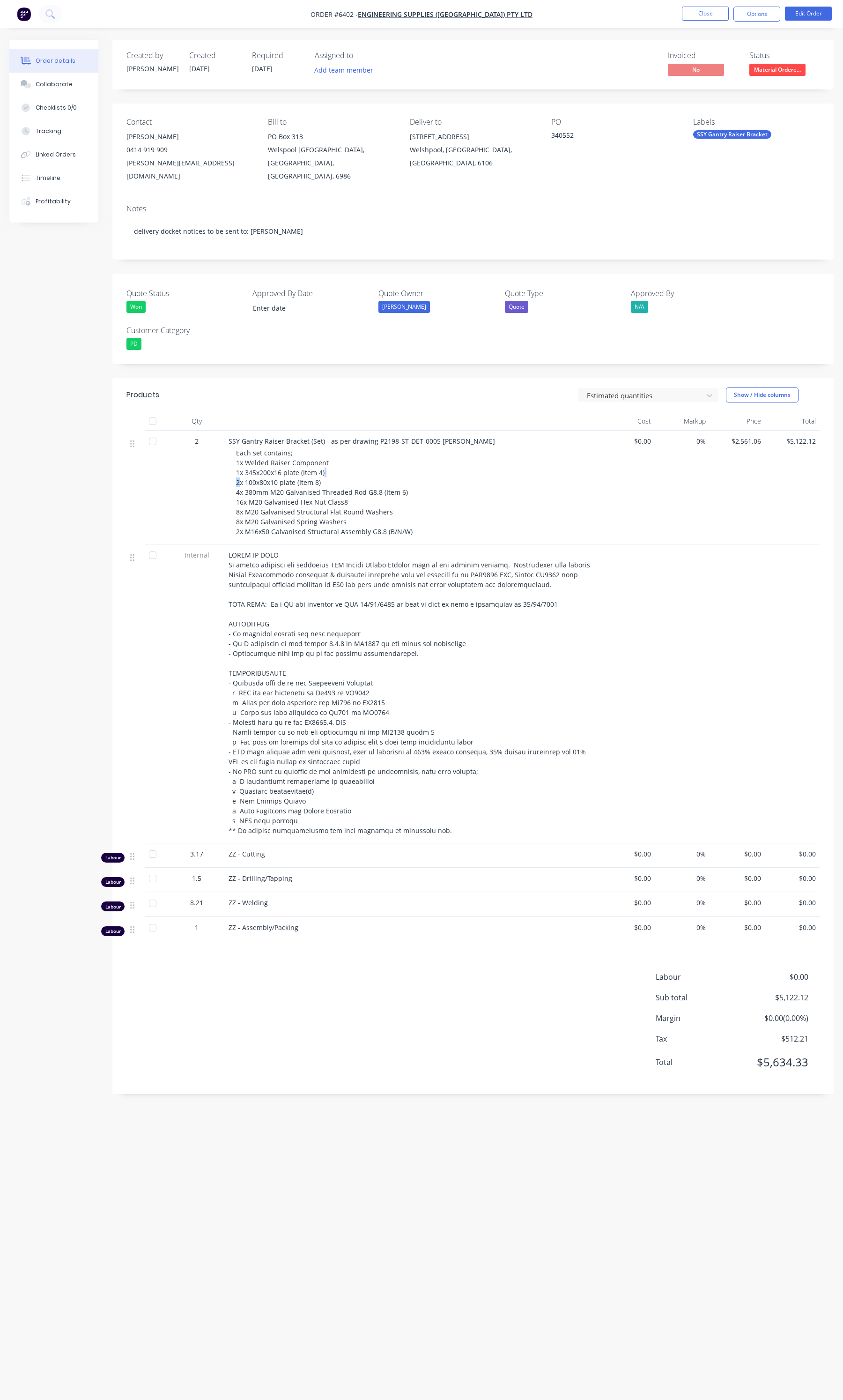
click at [239, 465] on div "Each set contains; 1x Welded Raiser Component 1x 345x200x16 plate (Item 4) 2x 1…" at bounding box center [416, 492] width 360 height 89
click at [321, 456] on span "Each set contains; 1x Welded Raiser Component 1x 345x200x16 plate (Item 4) 2x 1…" at bounding box center [324, 492] width 177 height 88
drag, startPoint x: 324, startPoint y: 457, endPoint x: 244, endPoint y: 461, distance: 80.1
click at [244, 461] on div "Each set contains; 1x Welded Raiser Component 1x 345x200x16 plate (Item 4) 2x 1…" at bounding box center [416, 492] width 360 height 89
copy span "345x200x16 plate (Item 4)"
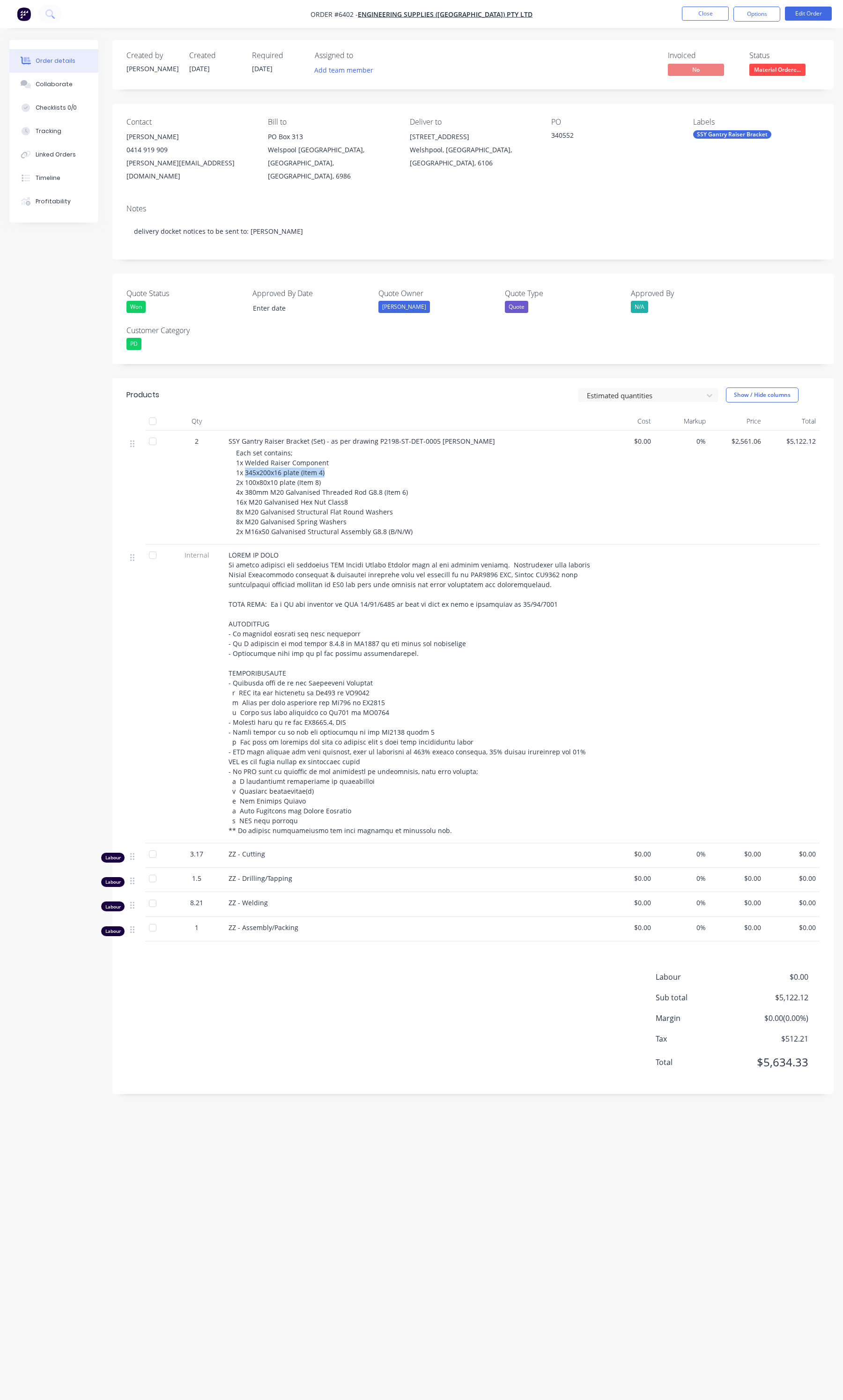
click at [289, 472] on span "Each set contains; 1x Welded Raiser Component 1x 345x200x16 plate (Item 4) 2x 1…" at bounding box center [324, 492] width 177 height 88
drag, startPoint x: 319, startPoint y: 471, endPoint x: 237, endPoint y: 469, distance: 82.0
click at [237, 469] on span "Each set contains; 1x Welded Raiser Component 1x 345x200x16 plate (Item 4) 2x 1…" at bounding box center [324, 492] width 177 height 88
copy span "2x 100x80x10 plate (Item 8)"
click at [407, 562] on span at bounding box center [410, 692] width 363 height 284
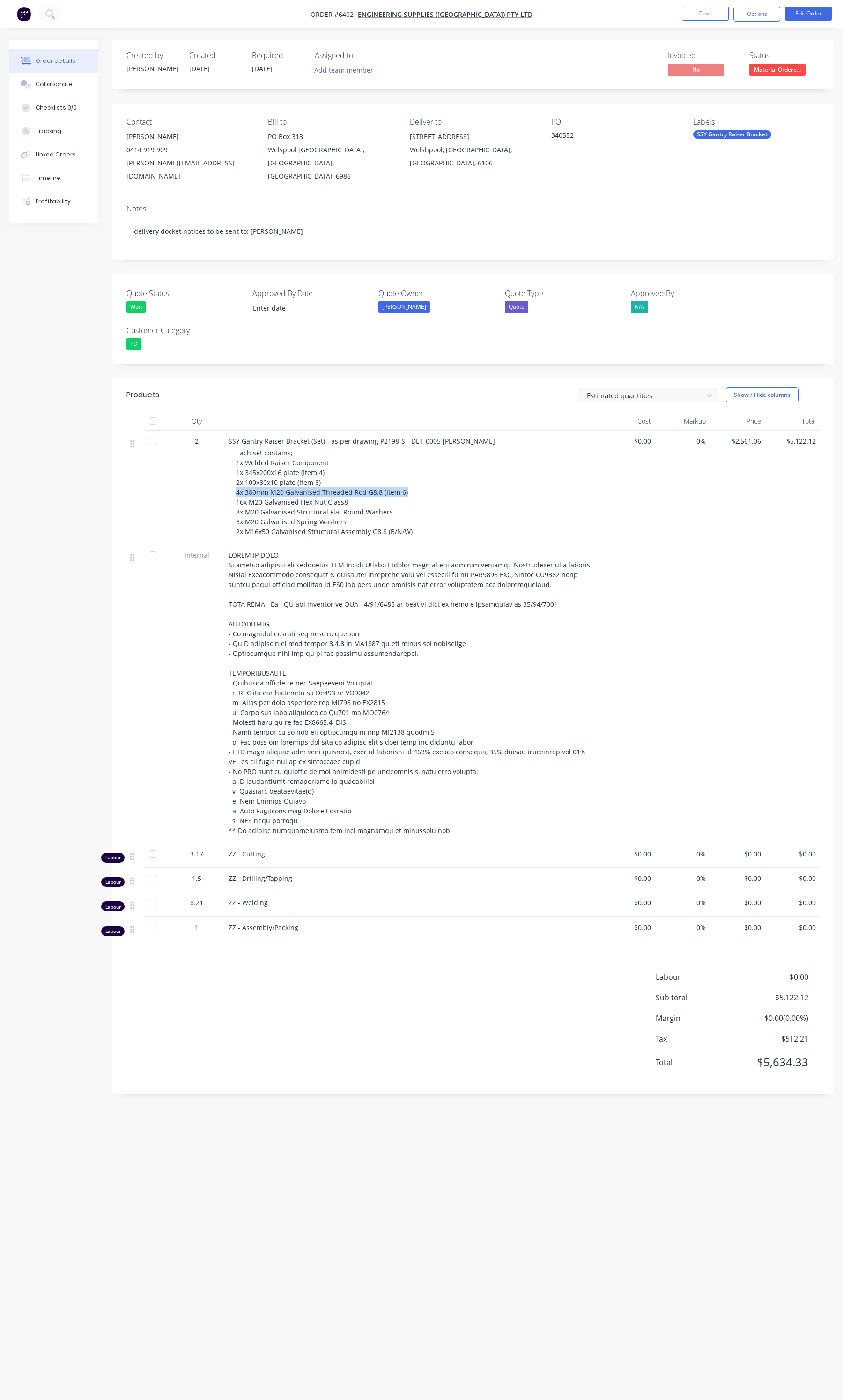
drag, startPoint x: 236, startPoint y: 480, endPoint x: 410, endPoint y: 476, distance: 174.0
click at [410, 476] on div "Each set contains; 1x Welded Raiser Component 1x 345x200x16 plate (Item 4) 2x 1…" at bounding box center [416, 492] width 360 height 89
copy span "4x 380mm M20 Galvanised Threaded Rod G8.8 (Item 6)"
drag, startPoint x: 331, startPoint y: 486, endPoint x: 274, endPoint y: 486, distance: 57.0
click at [277, 488] on div "Each set contains; 1x Welded Raiser Component 1x 345x200x16 plate (Item 4) 2x 1…" at bounding box center [416, 492] width 360 height 89
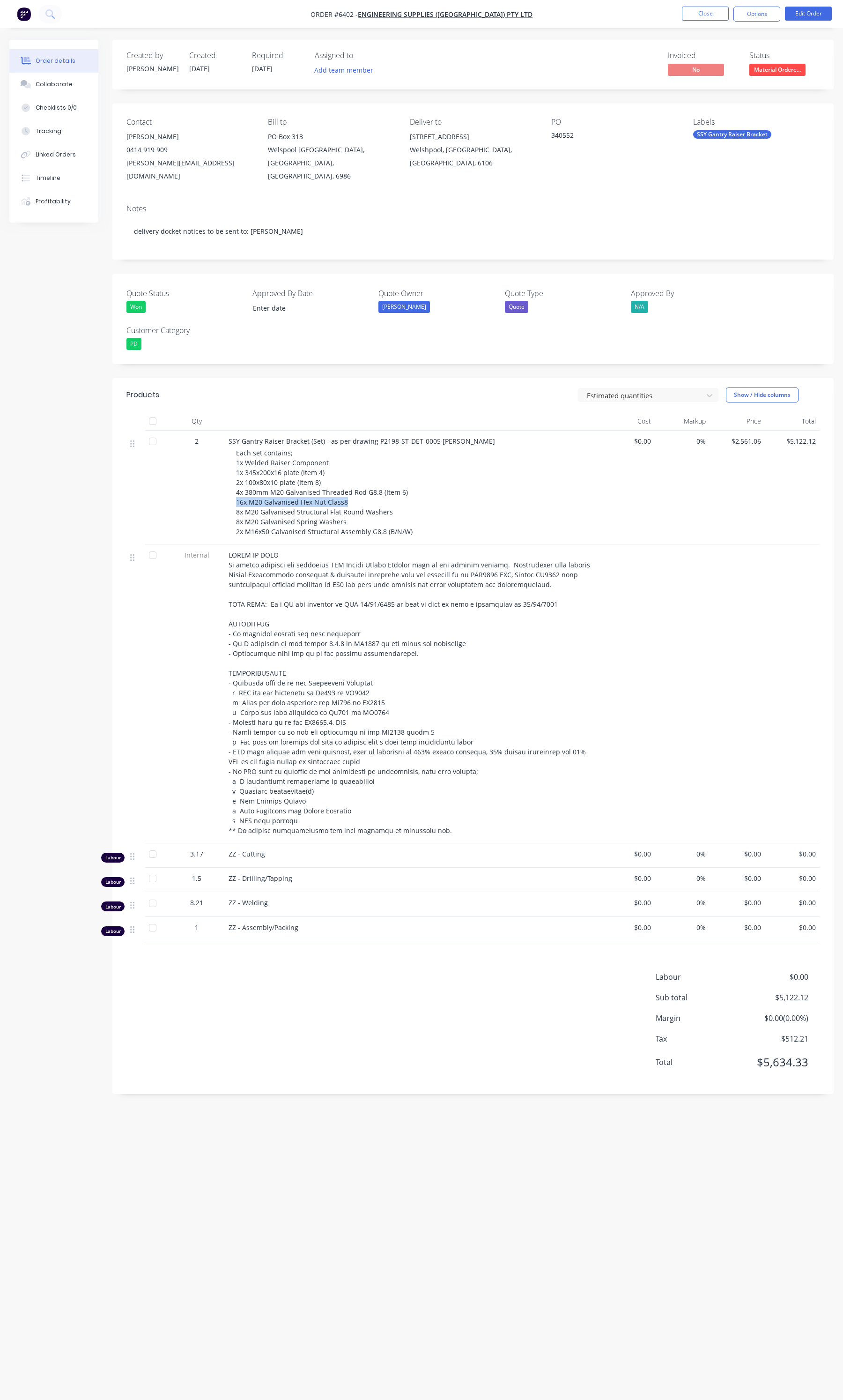
drag, startPoint x: 237, startPoint y: 489, endPoint x: 354, endPoint y: 491, distance: 117.0
click at [354, 491] on div "Each set contains; 1x Welded Raiser Component 1x 345x200x16 plate (Item 4) 2x 1…" at bounding box center [416, 492] width 360 height 89
copy span "16x M20 Galvanised Hex Nut Class8"
drag, startPoint x: 237, startPoint y: 497, endPoint x: 411, endPoint y: 525, distance: 176.2
click at [411, 525] on div "SSY Gantry Raiser Bracket (Set) - as per drawing P2198-ST-DET-0005 revA Each se…" at bounding box center [412, 487] width 375 height 114
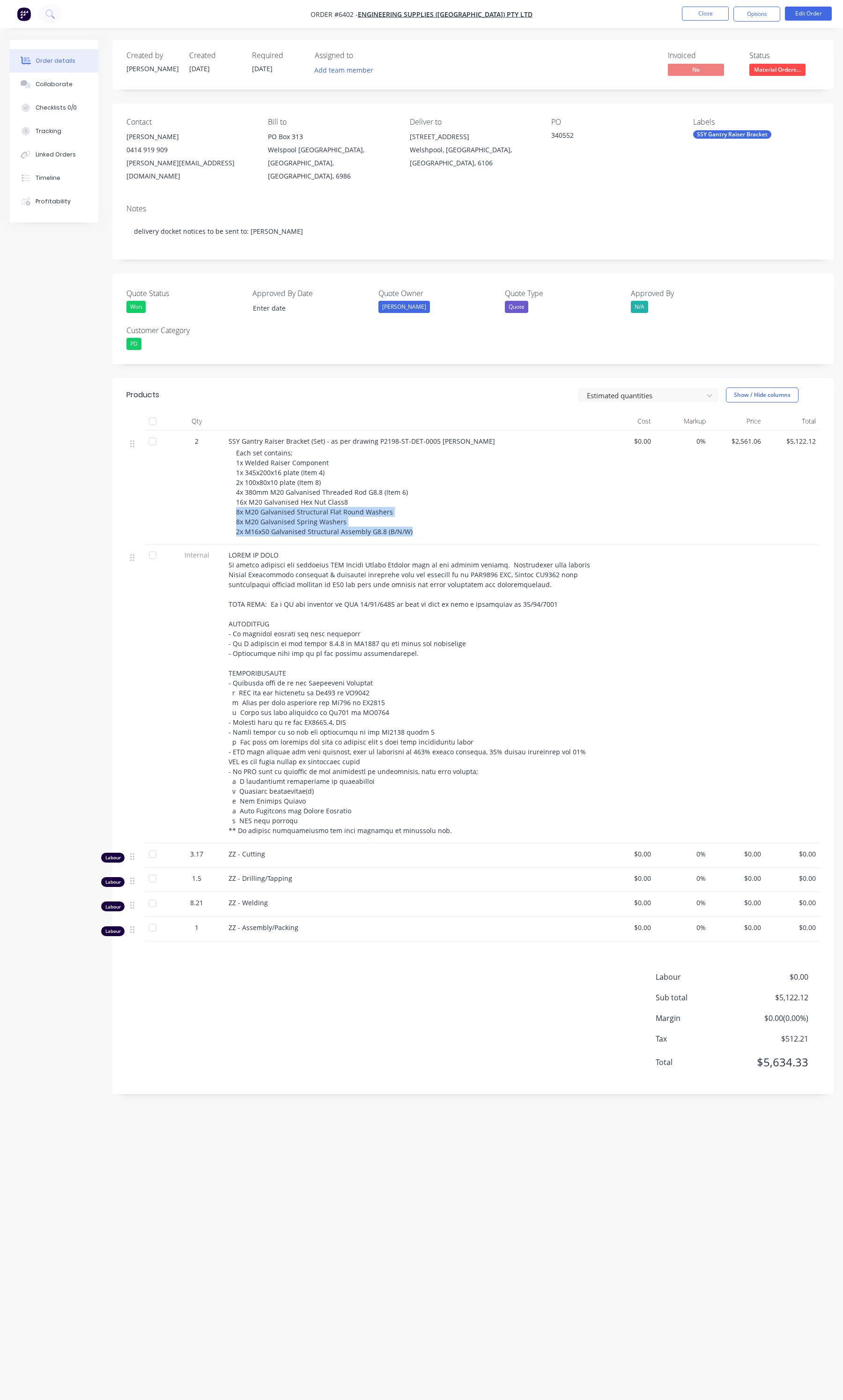
copy span "8x M20 Galvanised Structural Flat Round Washers 8x M20 Galvanised Spring Washer…"
click at [795, 15] on button "Edit Order" at bounding box center [808, 14] width 47 height 14
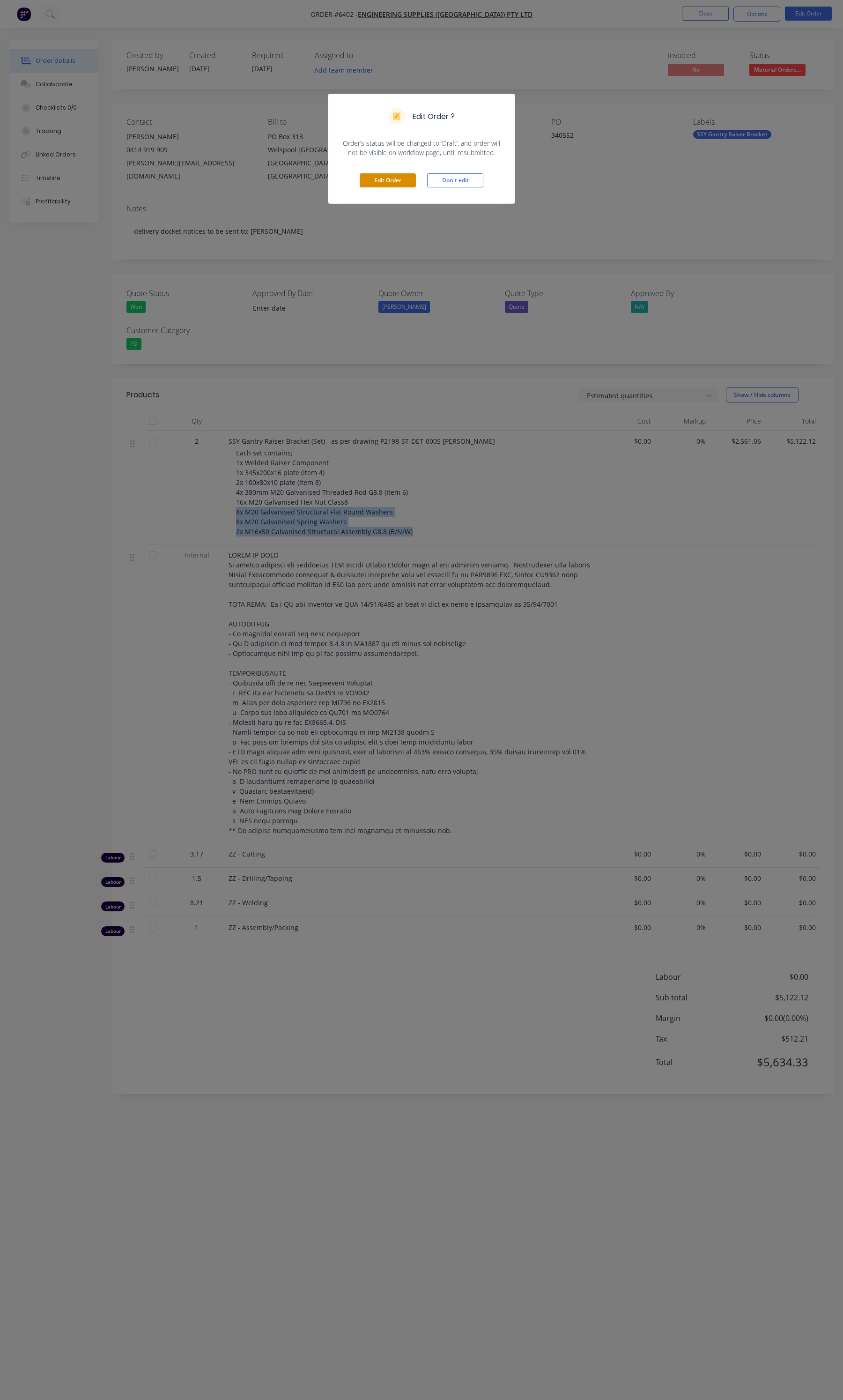
click at [382, 185] on button "Edit Order" at bounding box center [387, 180] width 56 height 14
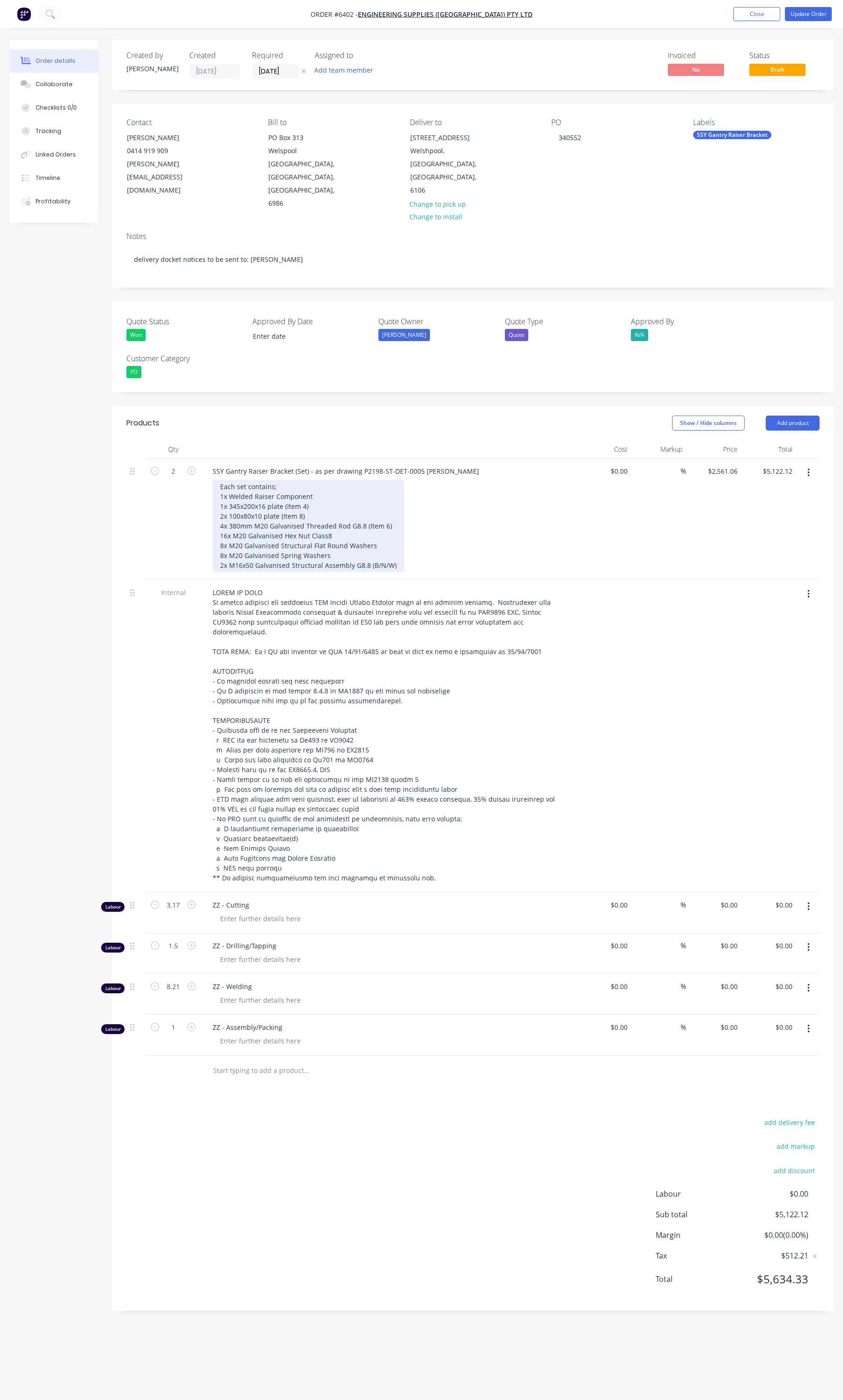
click at [222, 525] on div "Each set contains; 1x Welded Raiser Component 1x 345x200x16 plate (Item 4) 2x 1…" at bounding box center [308, 526] width 192 height 92
click at [804, 5] on nav "Order #6402 - Engineering Supplies (WA) Pty Ltd Add product Close Update Order" at bounding box center [421, 14] width 843 height 28
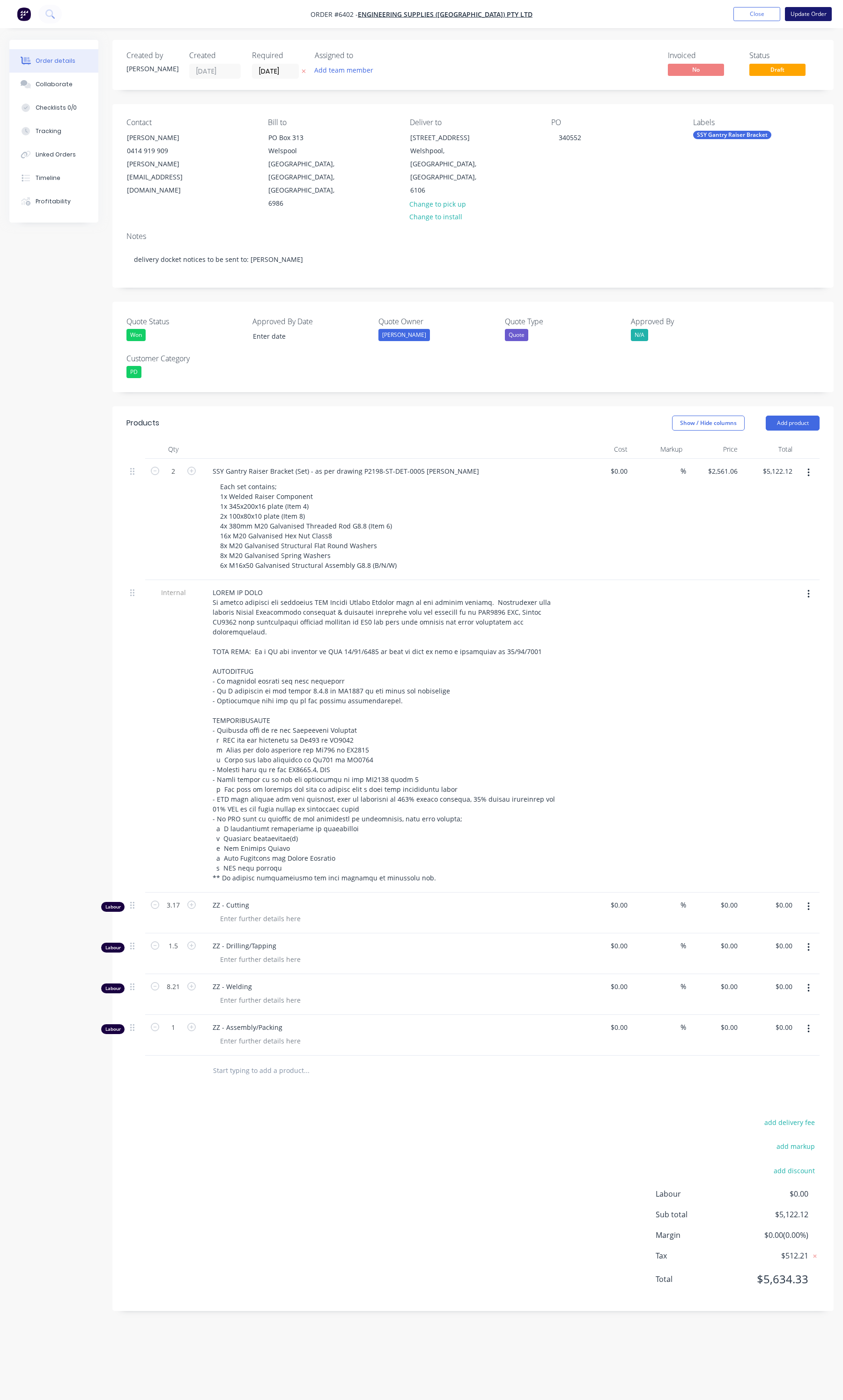
click at [801, 9] on button "Update Order" at bounding box center [808, 14] width 47 height 14
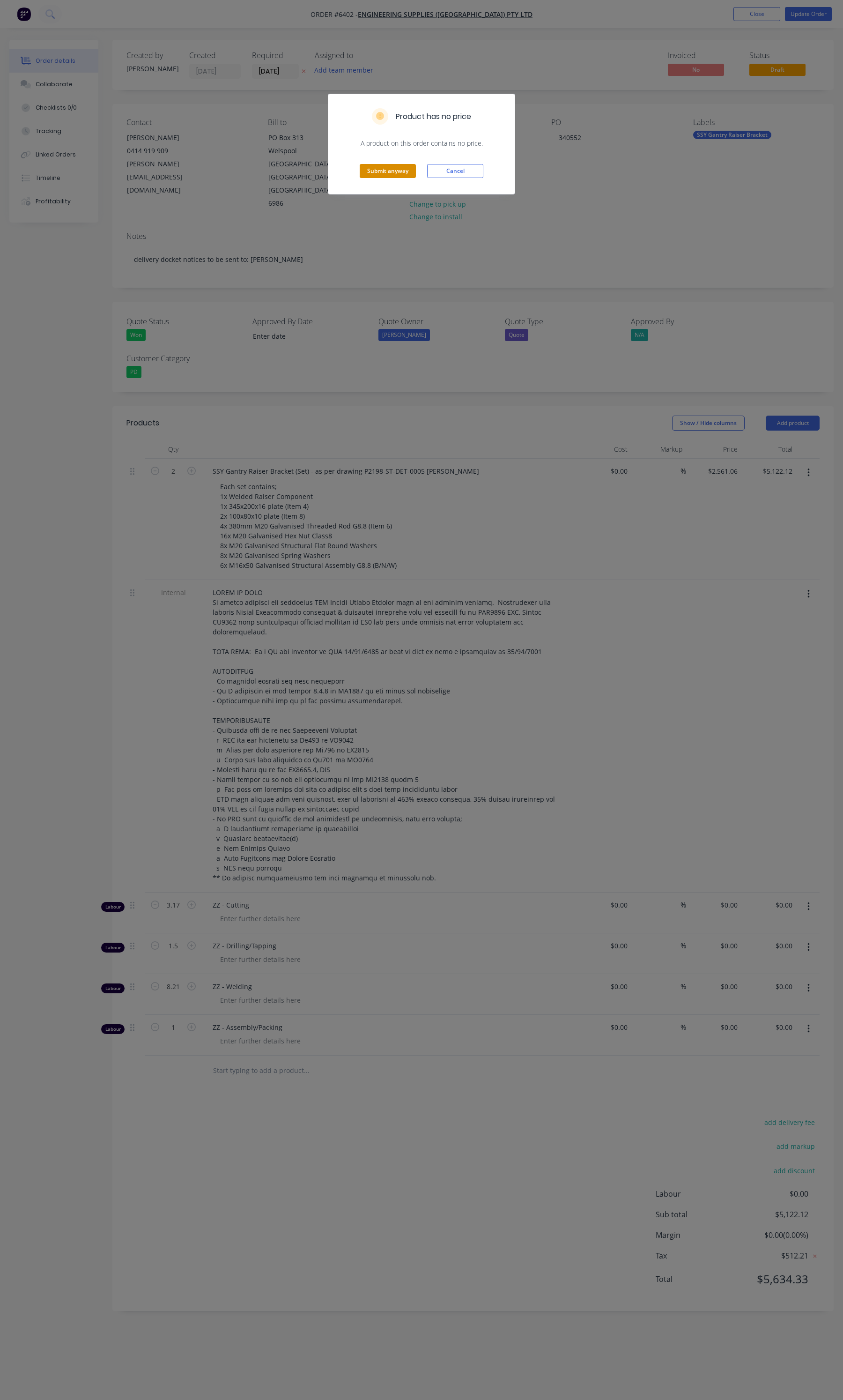
click at [401, 167] on button "Submit anyway" at bounding box center [387, 171] width 56 height 14
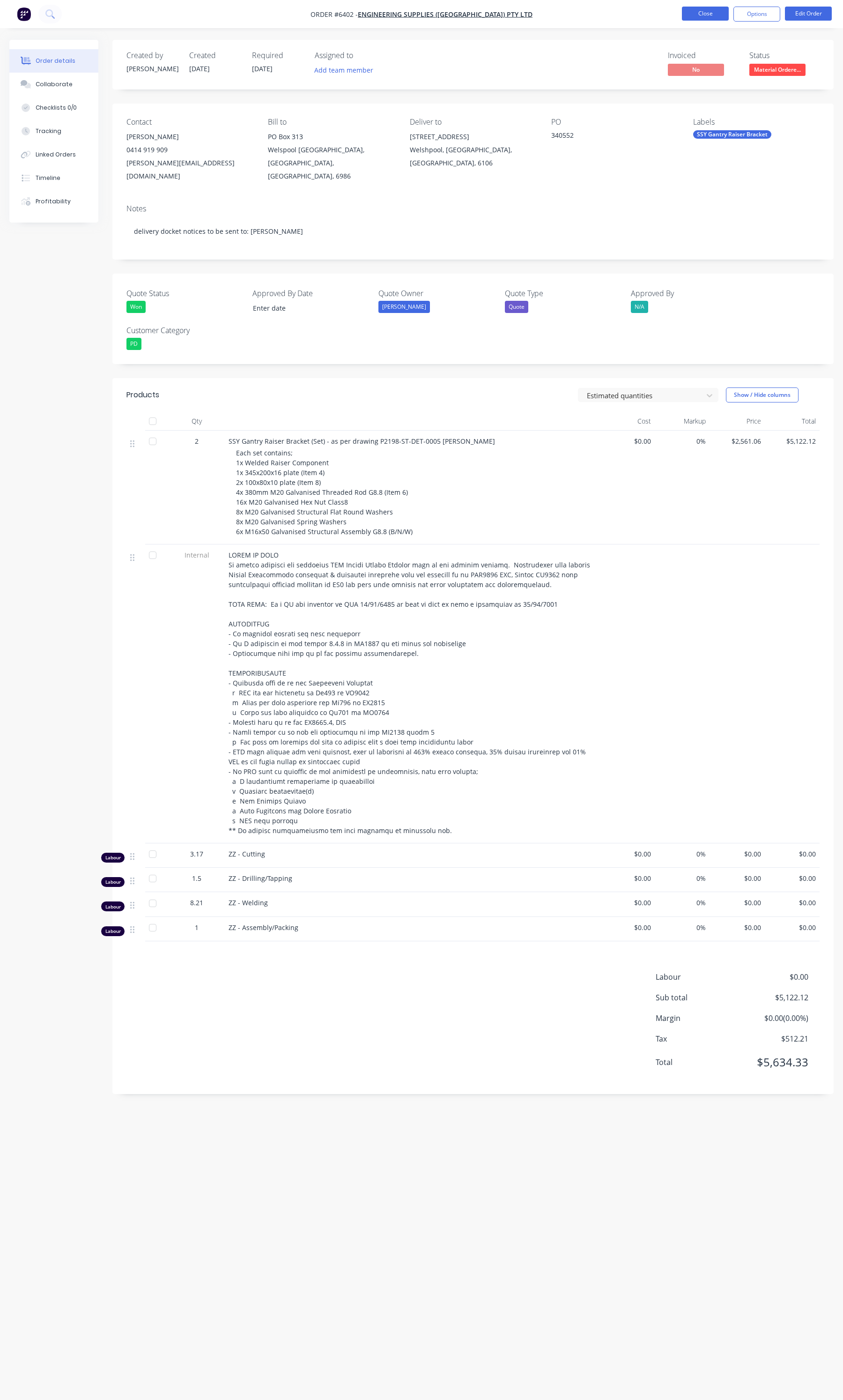
click at [696, 17] on button "Close" at bounding box center [705, 14] width 47 height 14
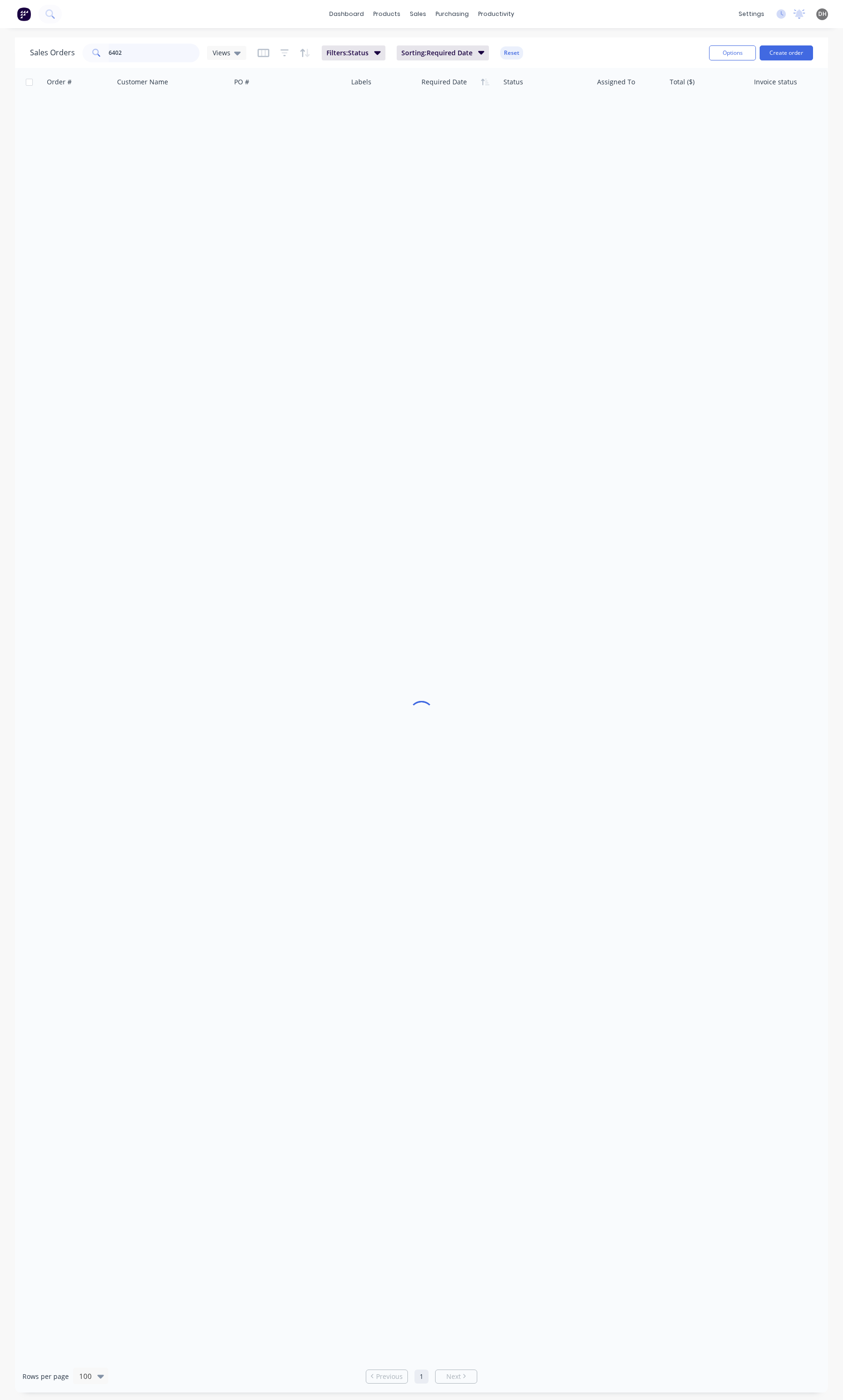
click at [134, 50] on input "6402" at bounding box center [154, 53] width 91 height 18
type input "0474"
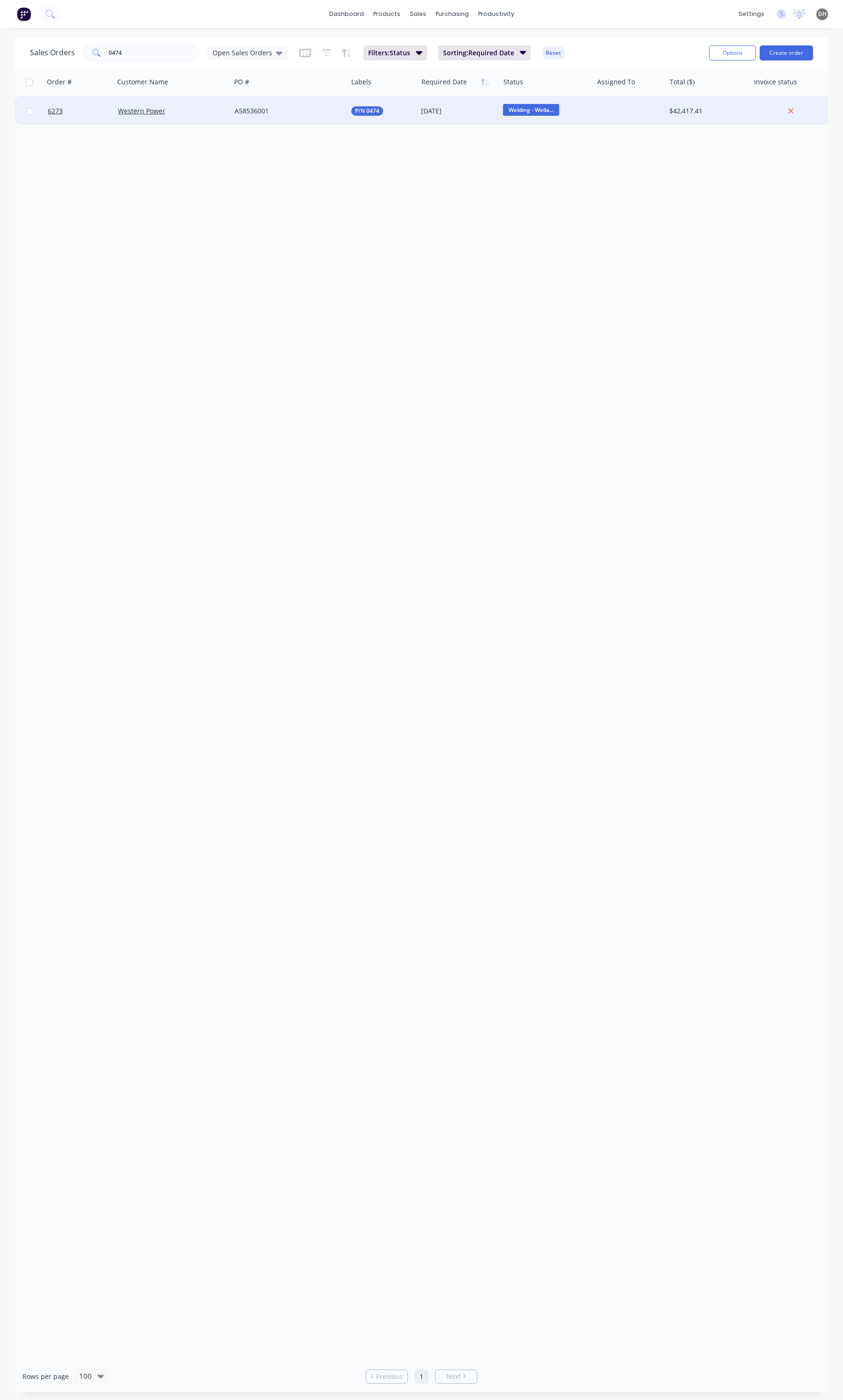
click at [323, 115] on div "A58536001" at bounding box center [286, 111] width 104 height 9
